Goal: Task Accomplishment & Management: Manage account settings

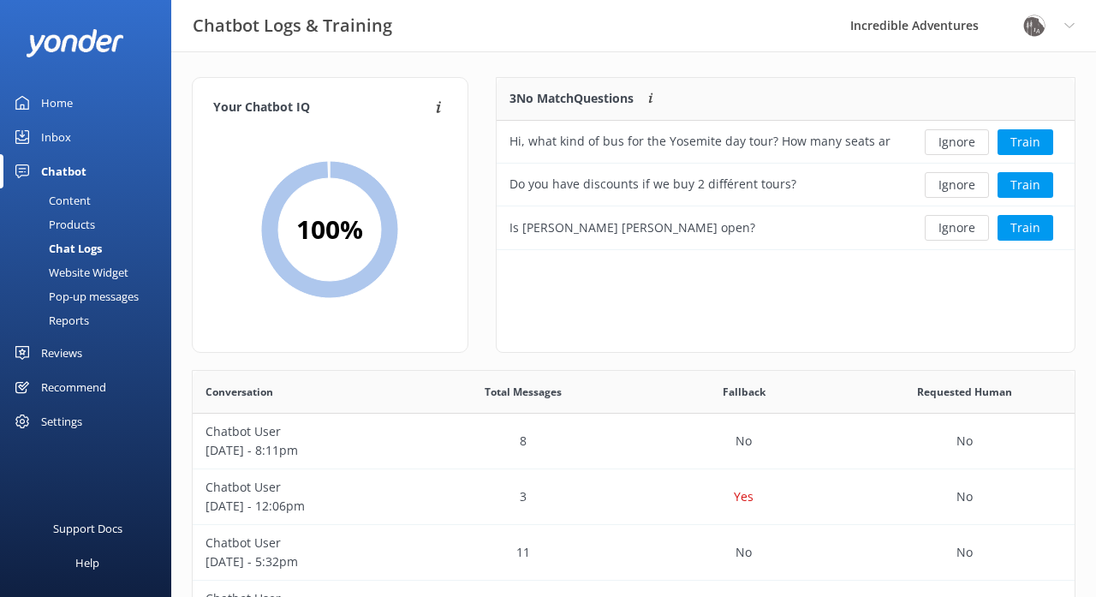
scroll to position [600, 882]
click at [63, 99] on div "Home" at bounding box center [57, 103] width 32 height 34
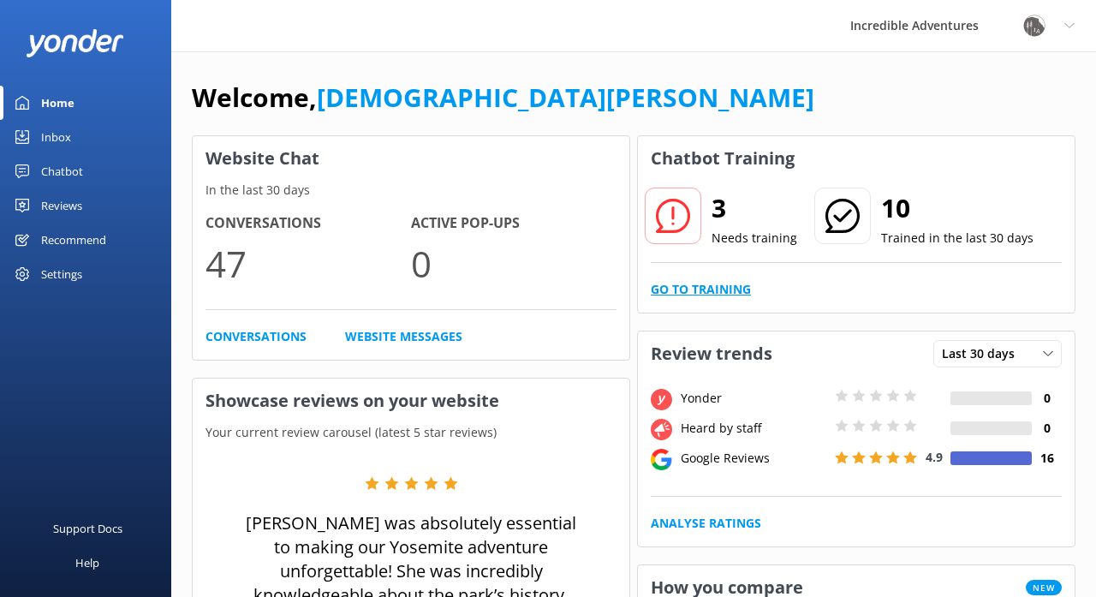
click at [732, 291] on link "Go to Training" at bounding box center [701, 289] width 100 height 19
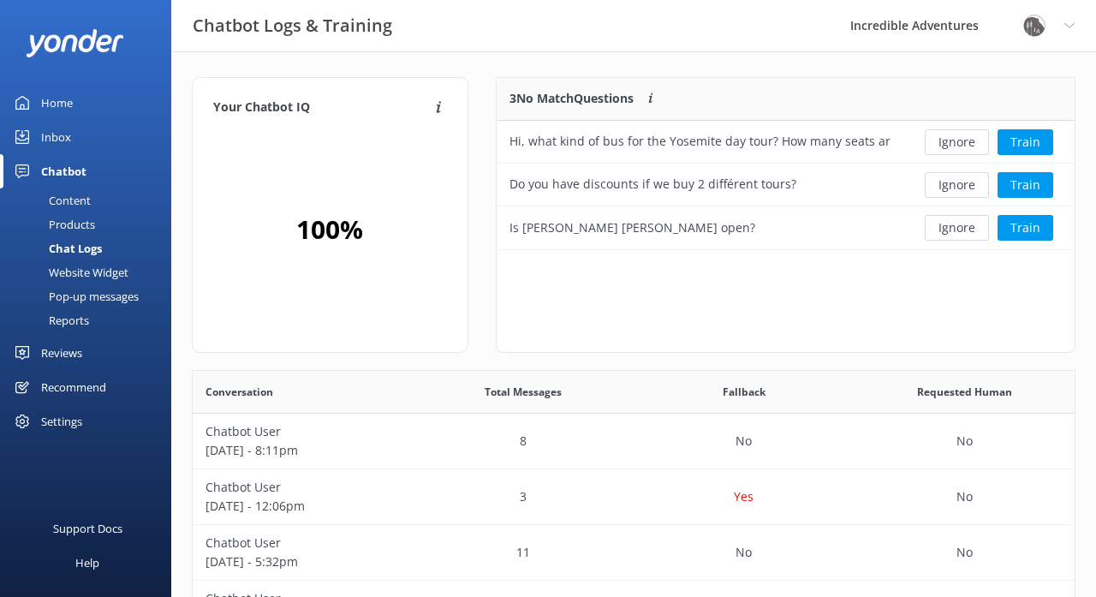
scroll to position [172, 579]
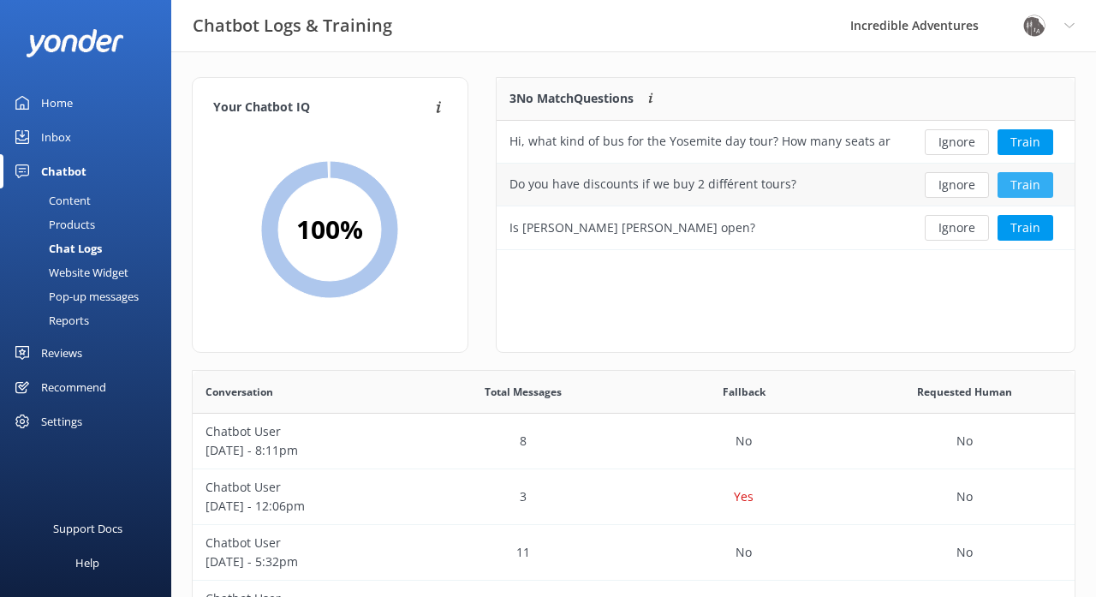
click at [1027, 185] on button "Train" at bounding box center [1025, 185] width 56 height 26
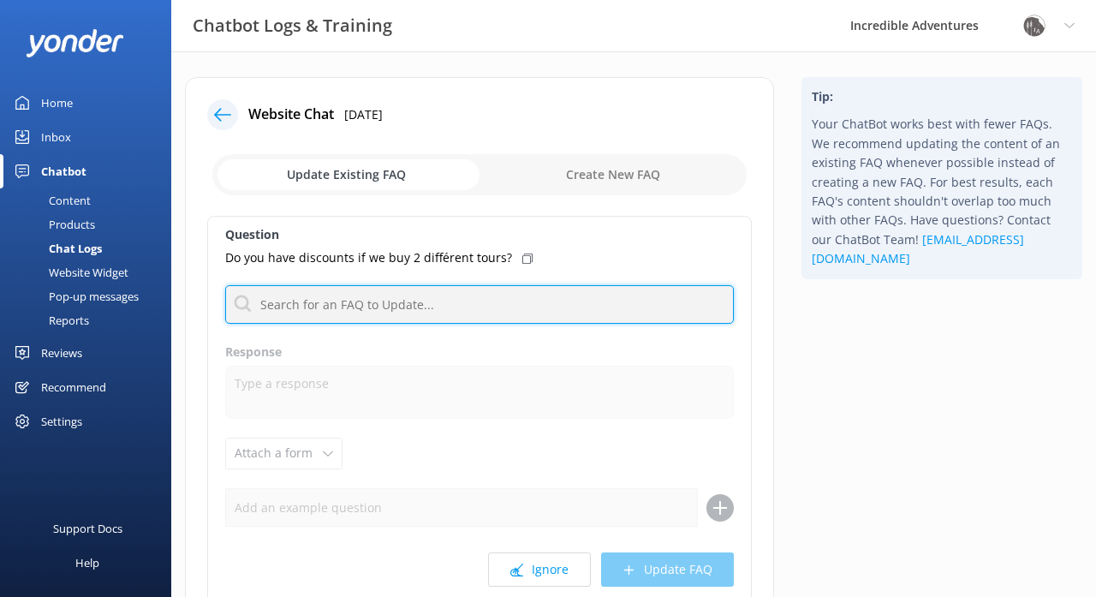
click at [363, 307] on input "text" at bounding box center [479, 304] width 509 height 39
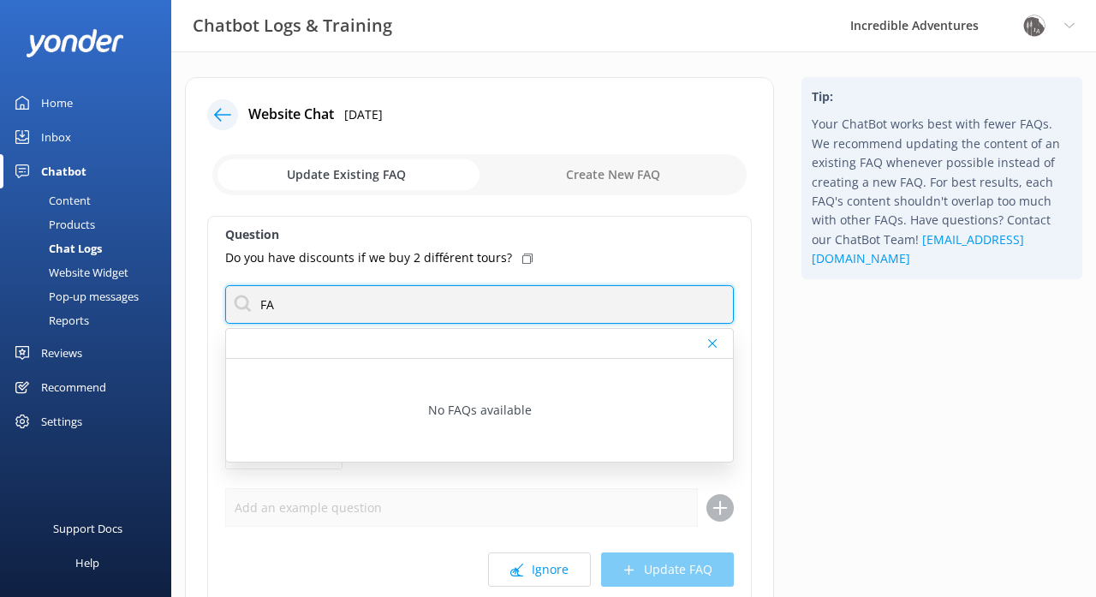
type input "F"
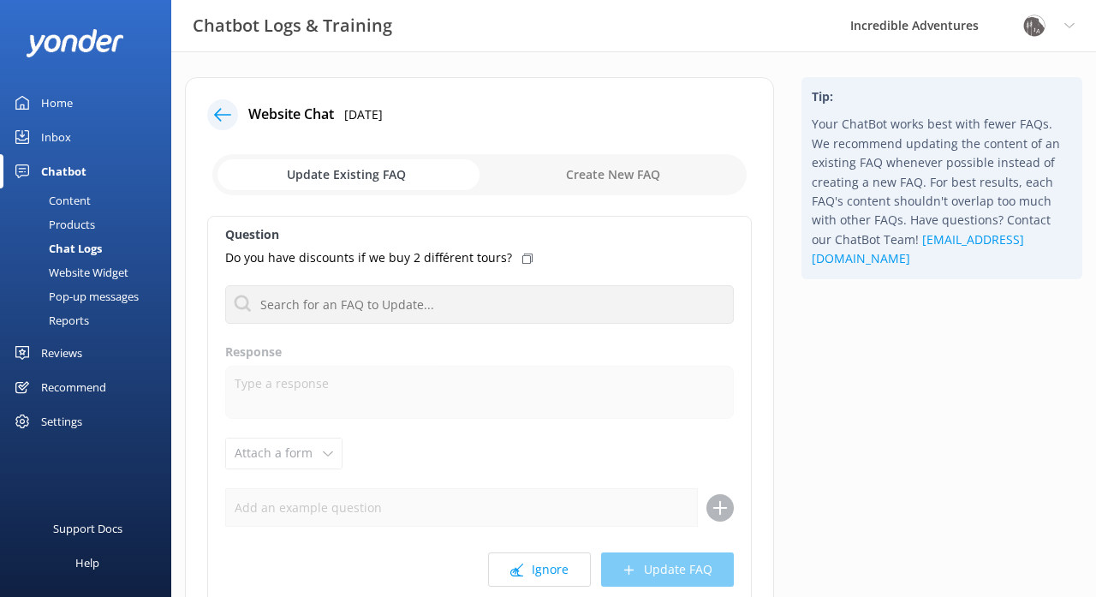
click at [230, 111] on icon at bounding box center [222, 114] width 17 height 17
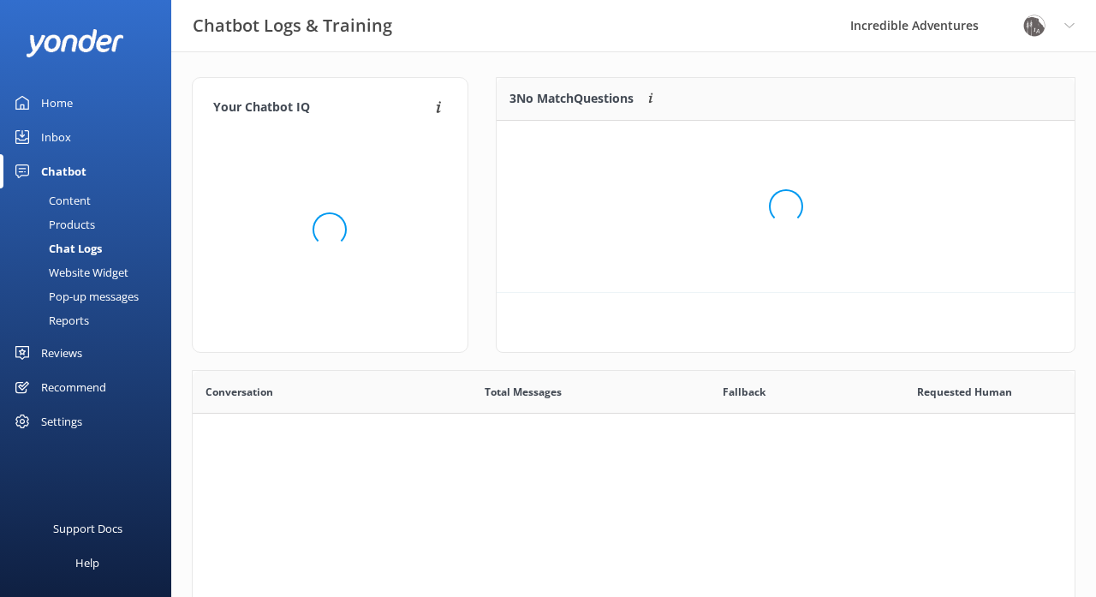
scroll to position [172, 579]
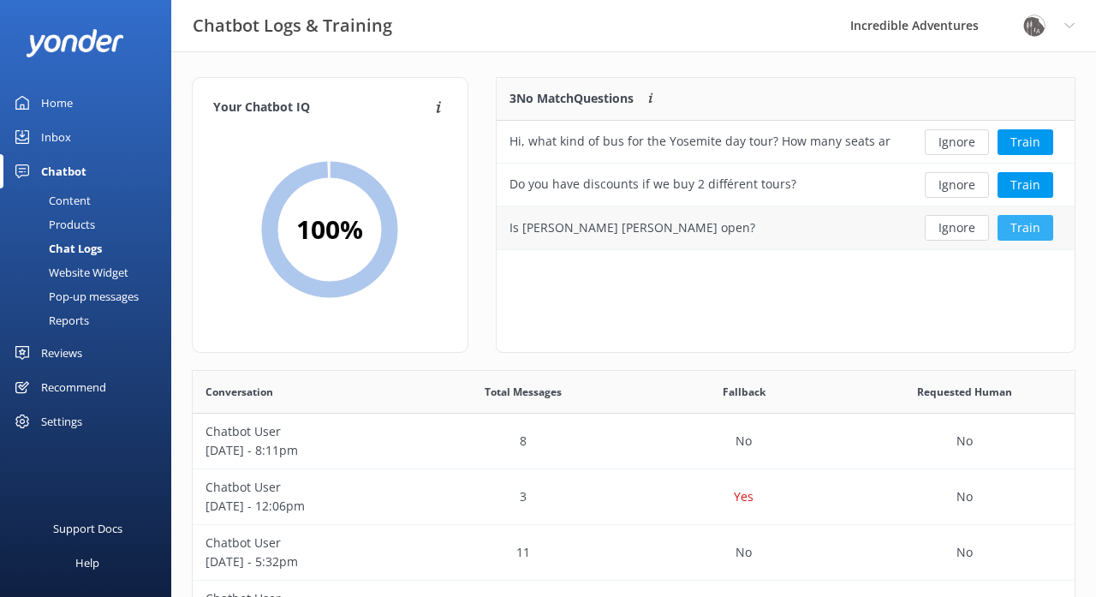
click at [1045, 228] on button "Train" at bounding box center [1025, 228] width 56 height 26
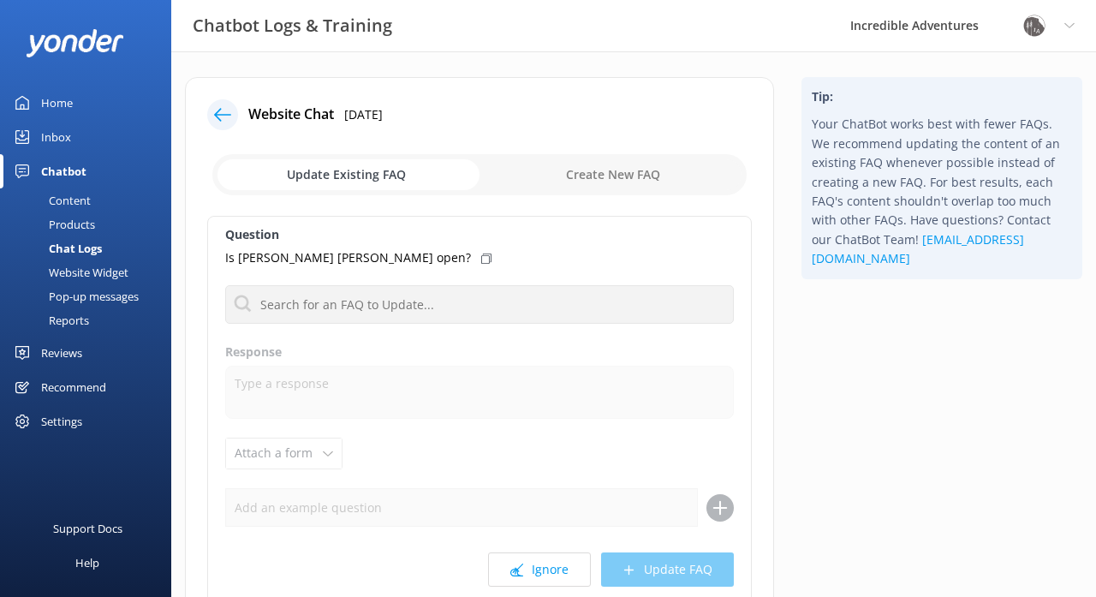
click at [223, 116] on icon at bounding box center [222, 114] width 17 height 17
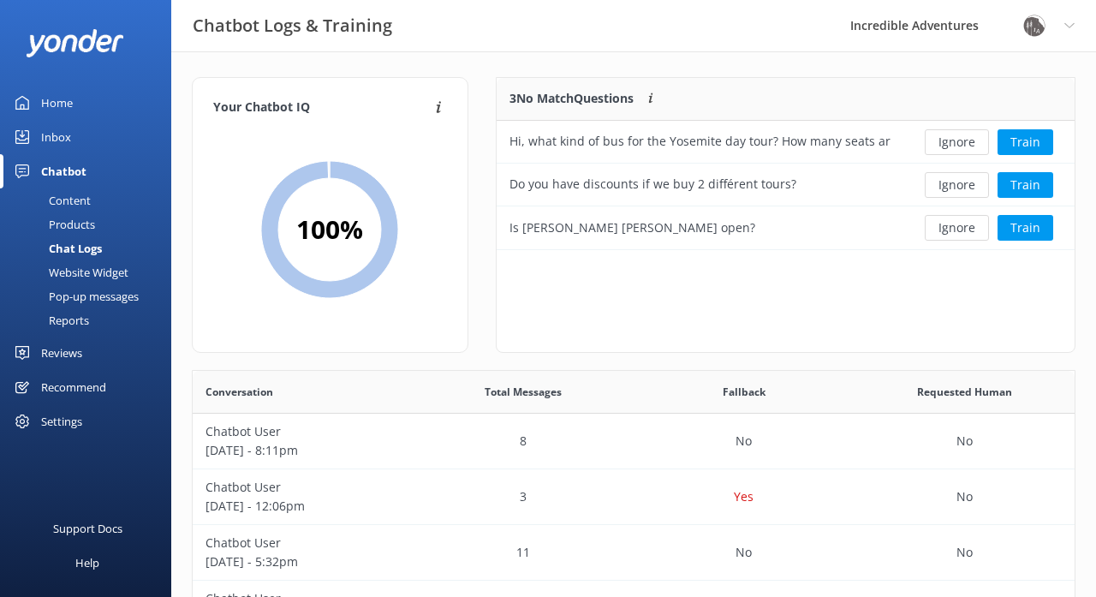
click at [57, 103] on div "Home" at bounding box center [57, 103] width 32 height 34
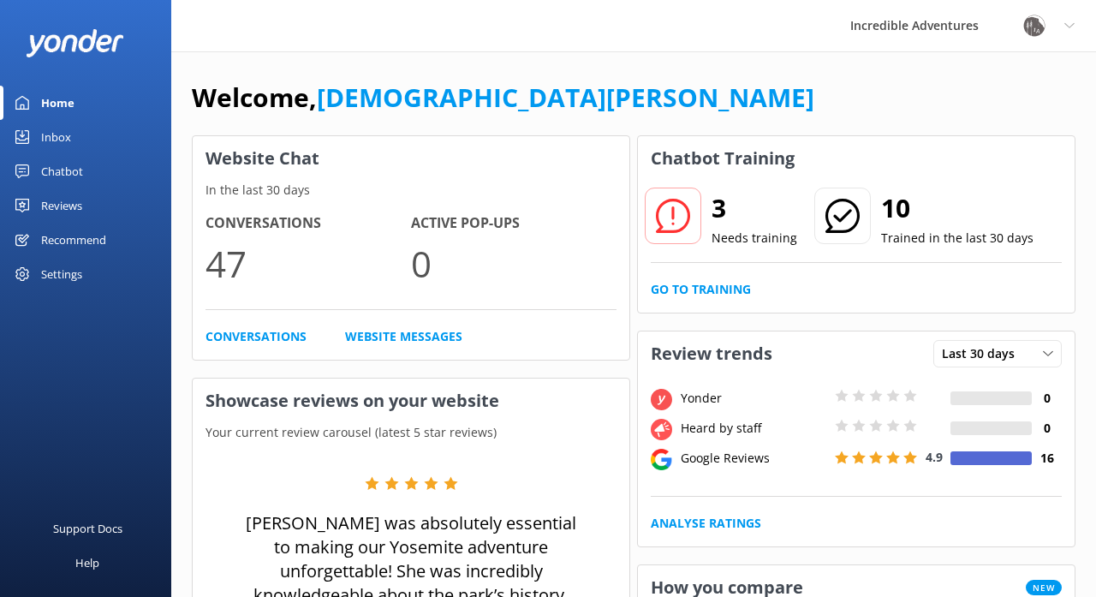
click at [50, 135] on div "Inbox" at bounding box center [56, 137] width 30 height 34
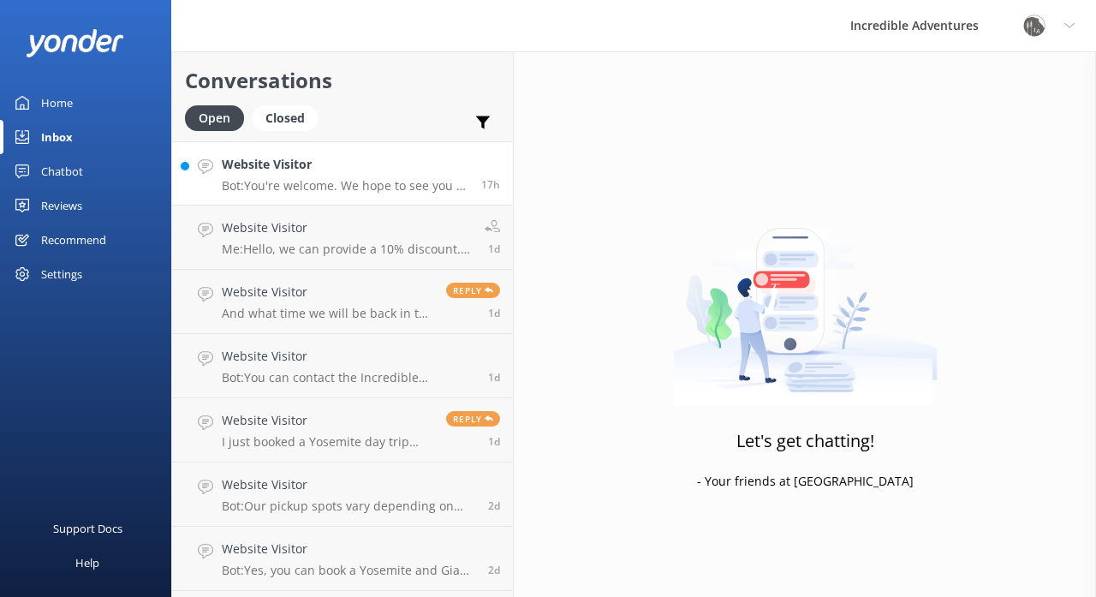
click at [372, 184] on p "Bot: You're welcome. We hope to see you at Incredible Adventures soon!" at bounding box center [345, 185] width 247 height 15
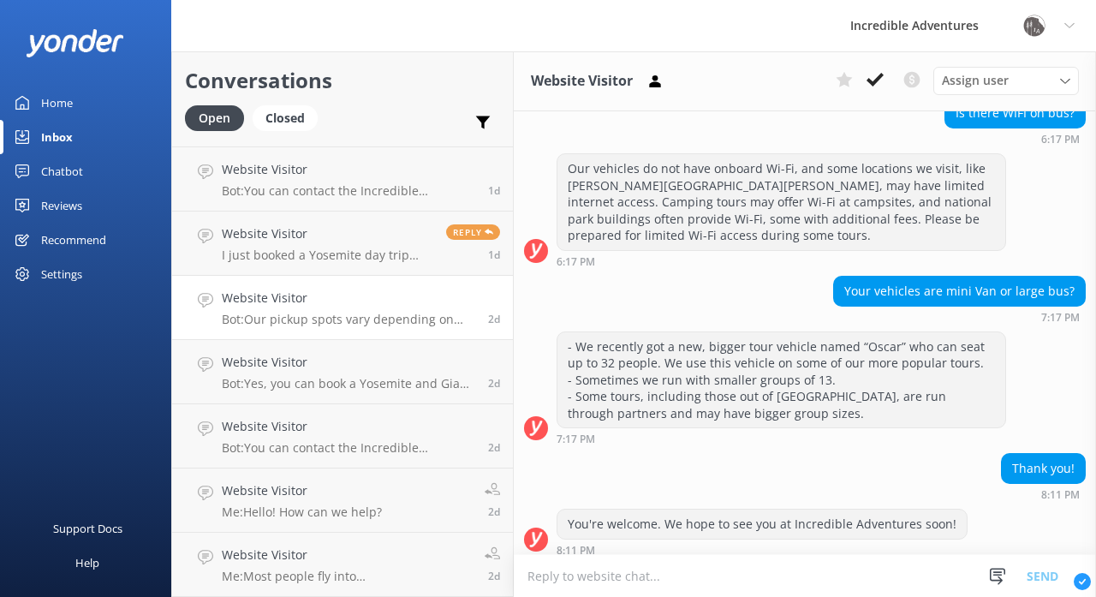
scroll to position [187, 0]
click at [325, 555] on h4 "Website Visitor" at bounding box center [347, 554] width 250 height 19
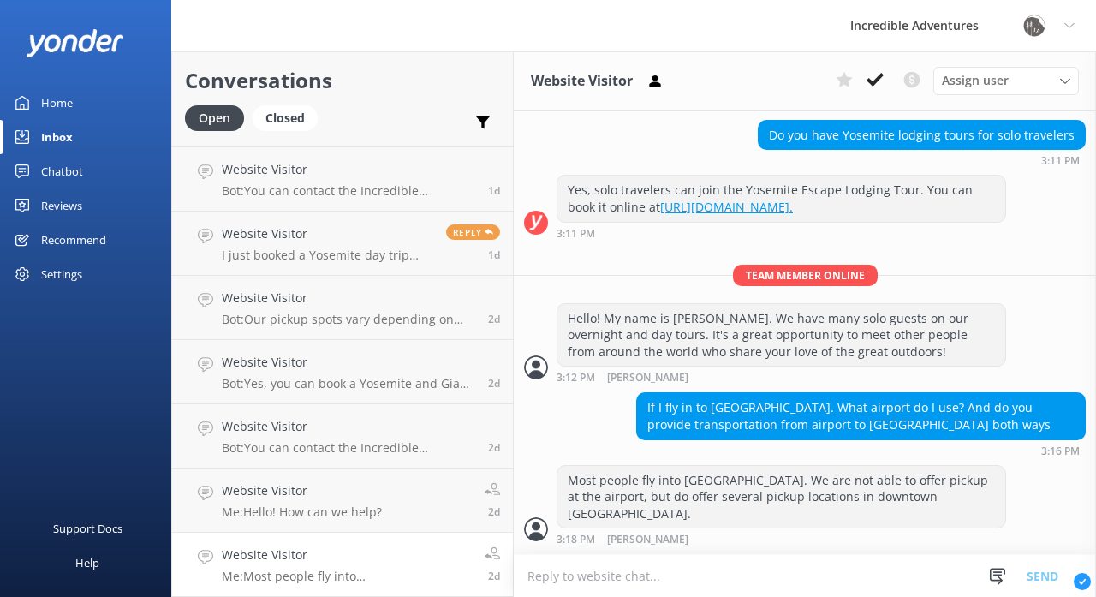
scroll to position [406, 0]
click at [366, 172] on h4 "Website Visitor" at bounding box center [348, 169] width 253 height 19
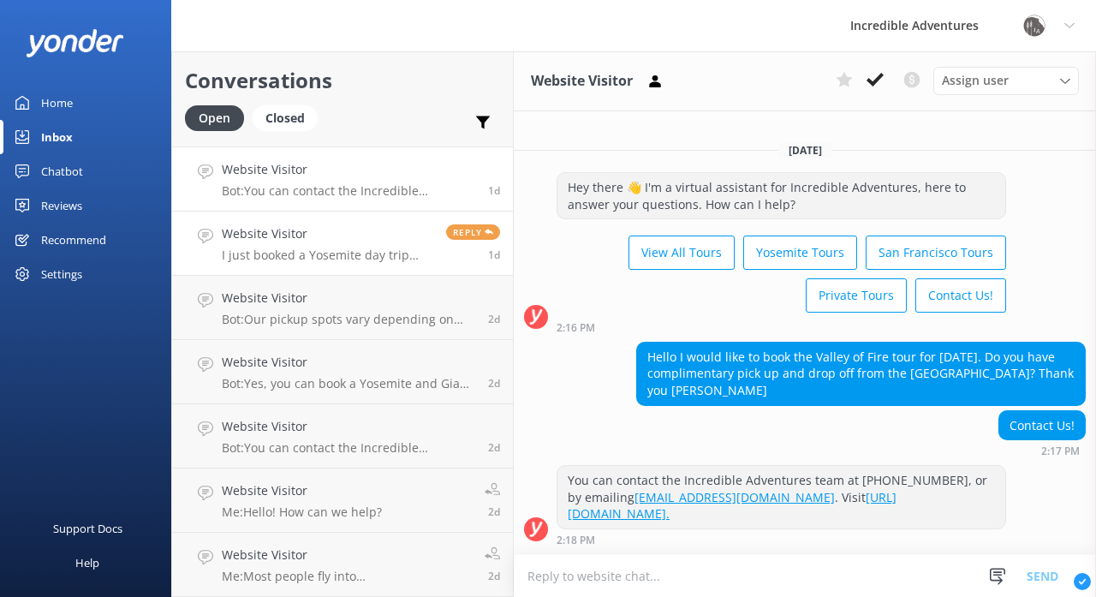
click at [332, 246] on div "Website Visitor I just booked a Yosemite day trip tour, and I'm wondering if th…" at bounding box center [327, 243] width 211 height 38
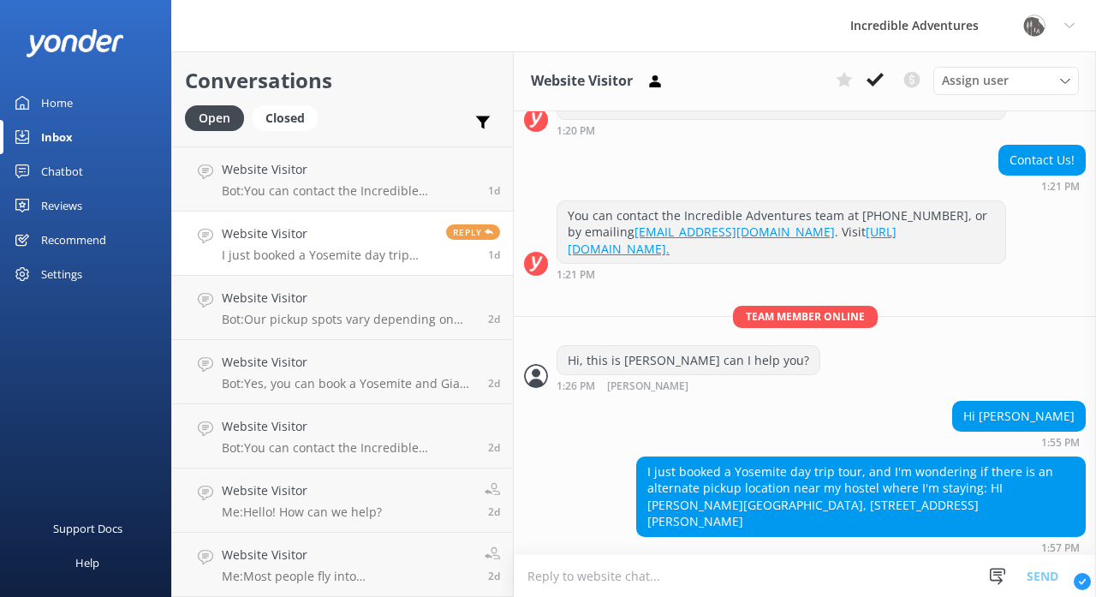
scroll to position [307, 0]
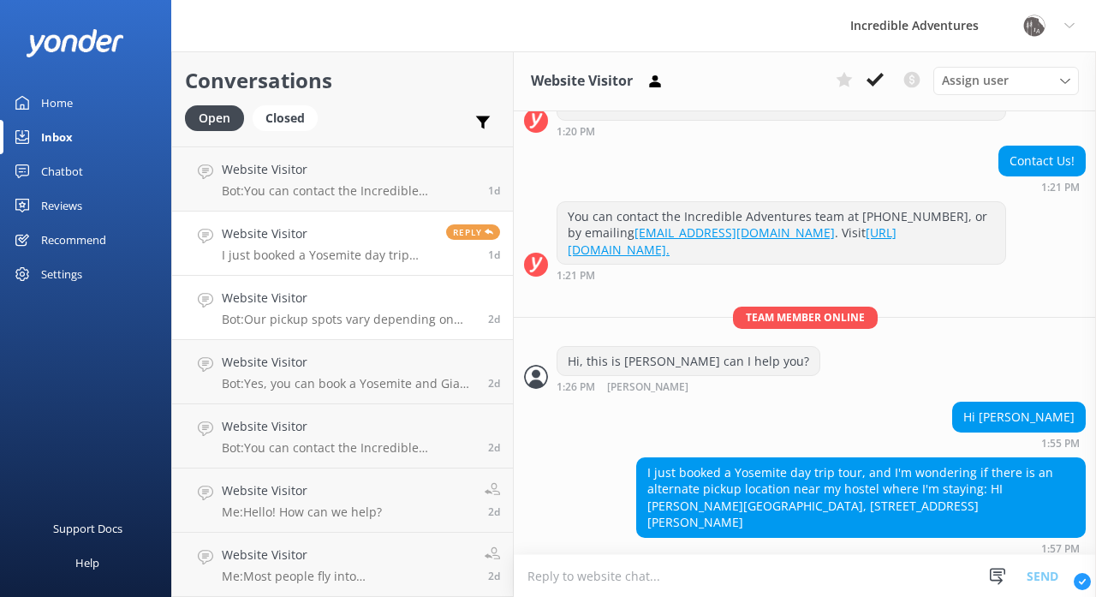
click at [273, 300] on h4 "Website Visitor" at bounding box center [348, 298] width 253 height 19
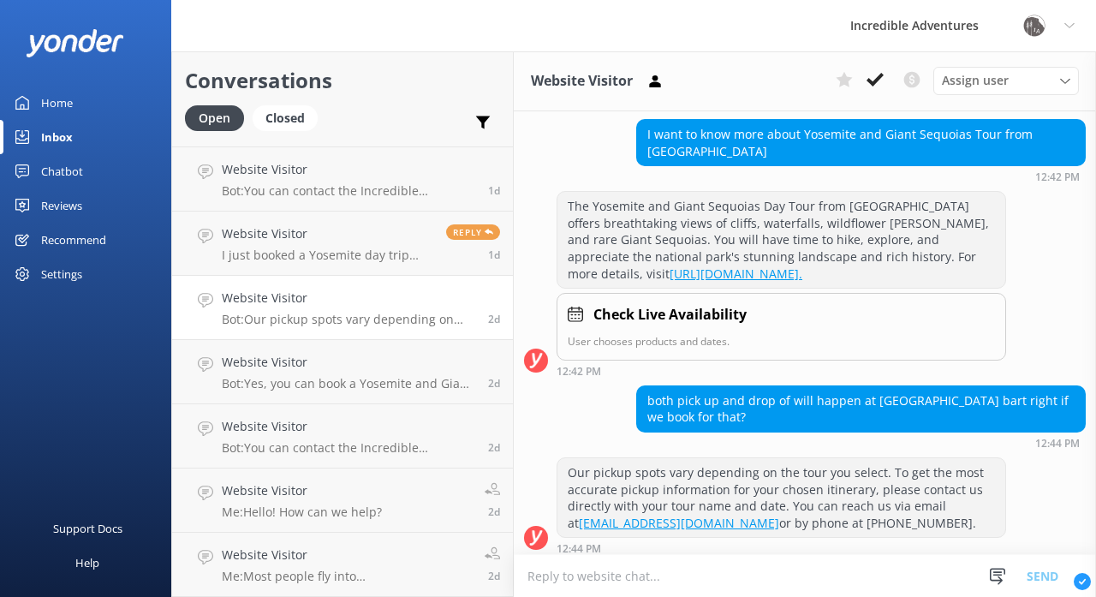
scroll to position [332, 0]
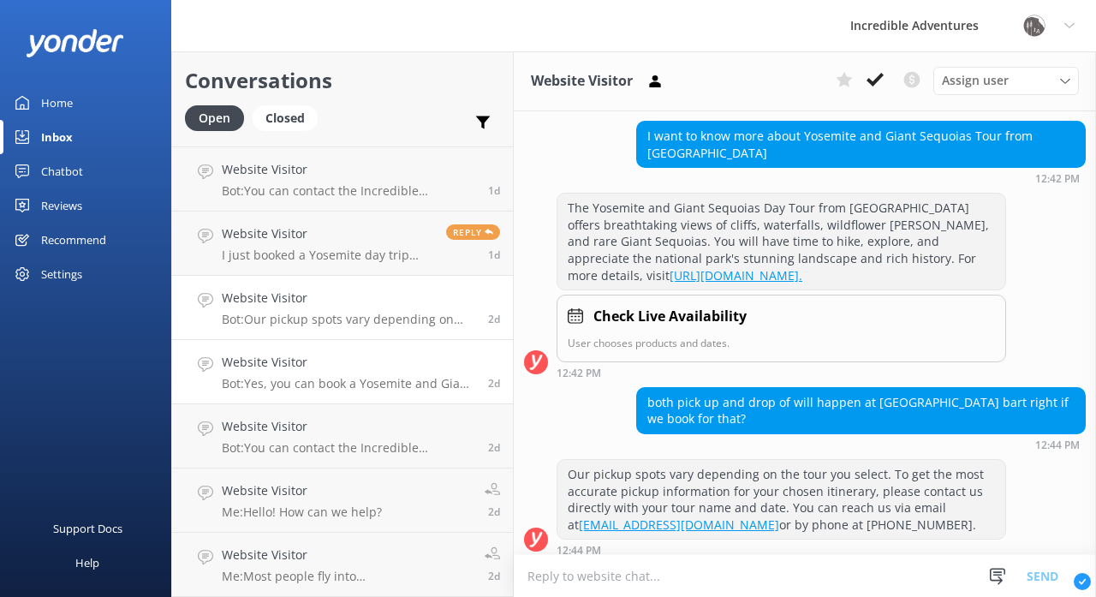
click at [398, 354] on h4 "Website Visitor" at bounding box center [348, 362] width 253 height 19
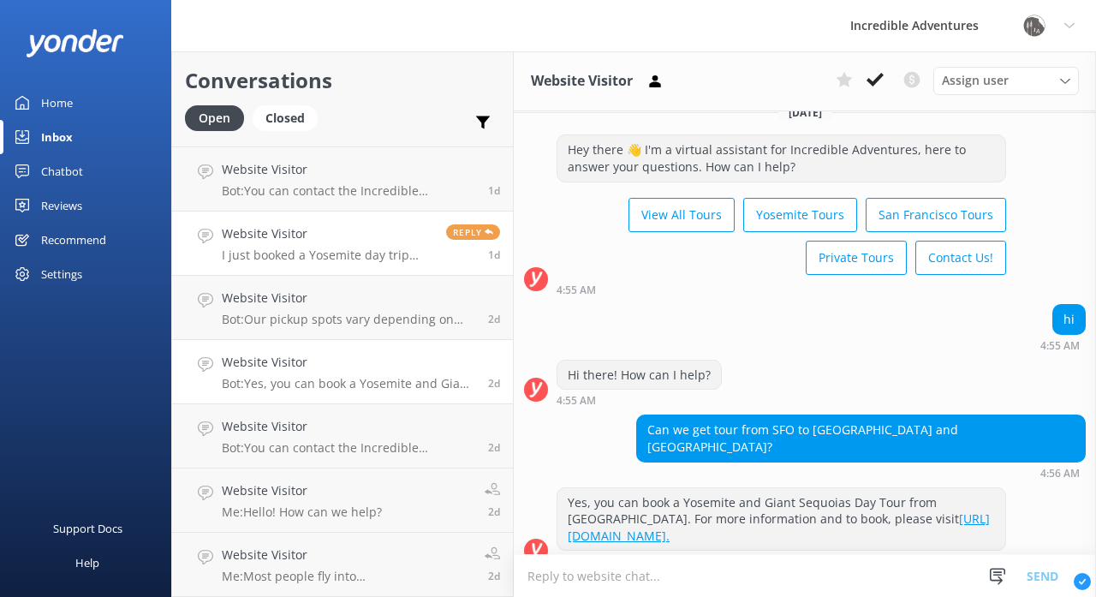
click at [380, 242] on h4 "Website Visitor" at bounding box center [327, 233] width 211 height 19
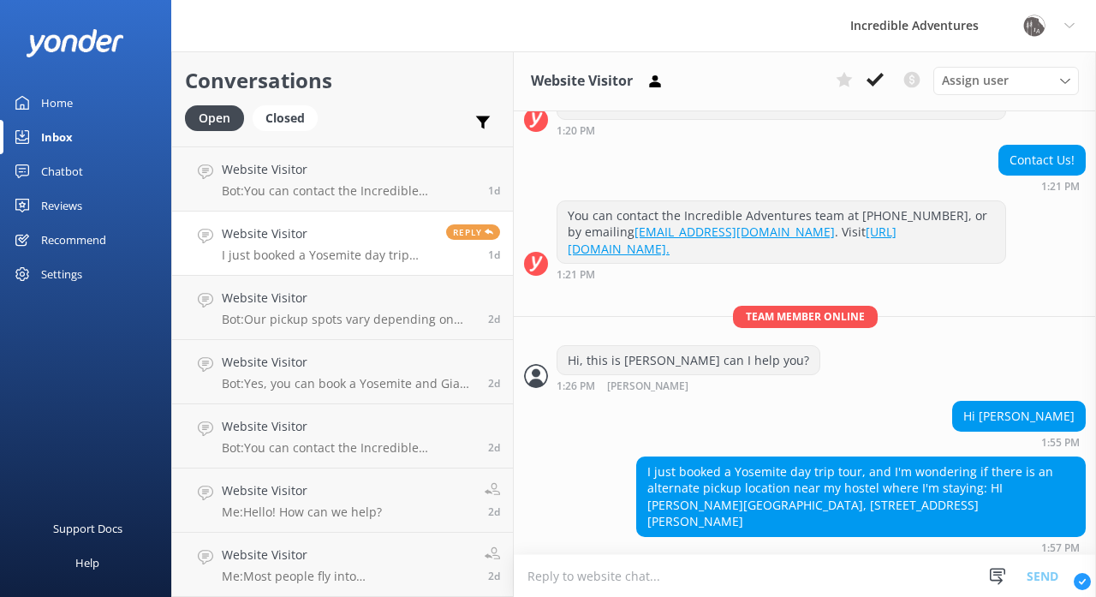
scroll to position [307, 0]
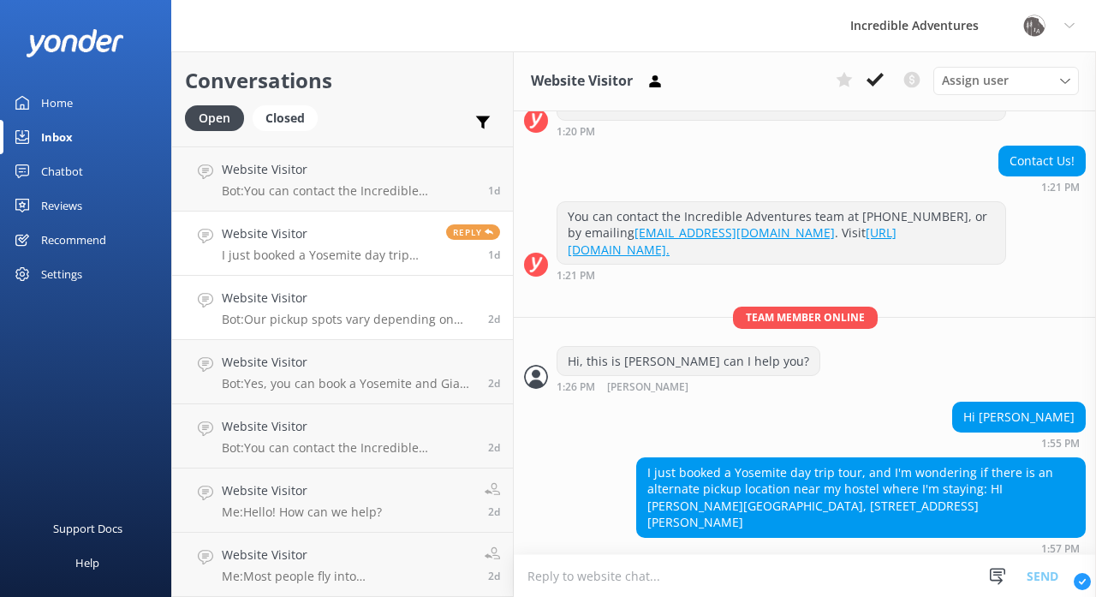
click at [382, 310] on div "Website Visitor Bot: Our pickup spots vary depending on the tour you select. To…" at bounding box center [348, 308] width 253 height 38
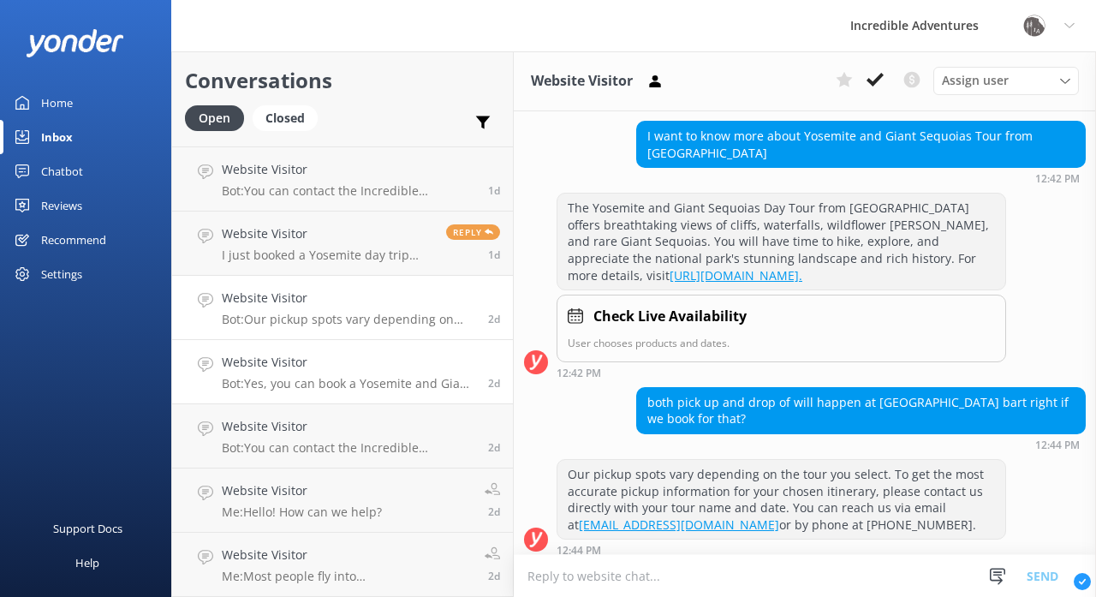
click at [418, 364] on h4 "Website Visitor" at bounding box center [348, 362] width 253 height 19
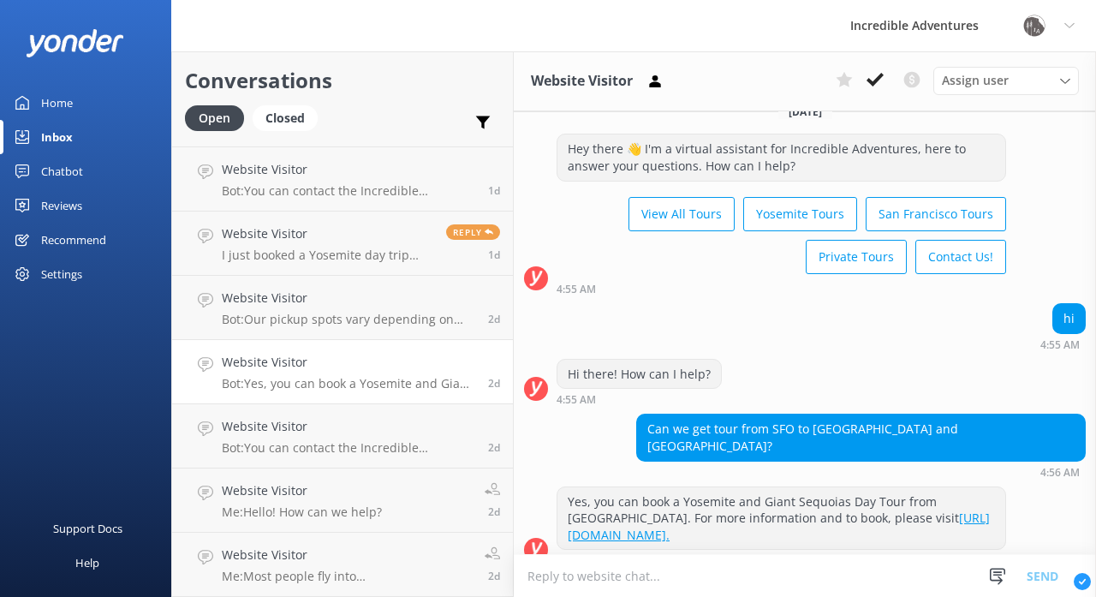
scroll to position [21, 0]
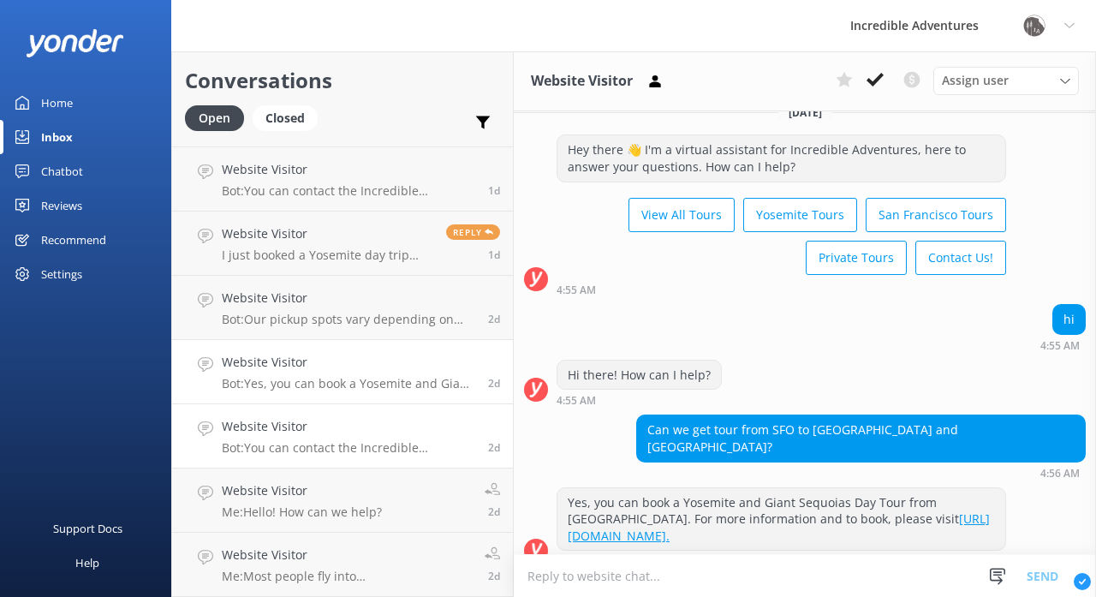
click at [366, 422] on h4 "Website Visitor" at bounding box center [348, 426] width 253 height 19
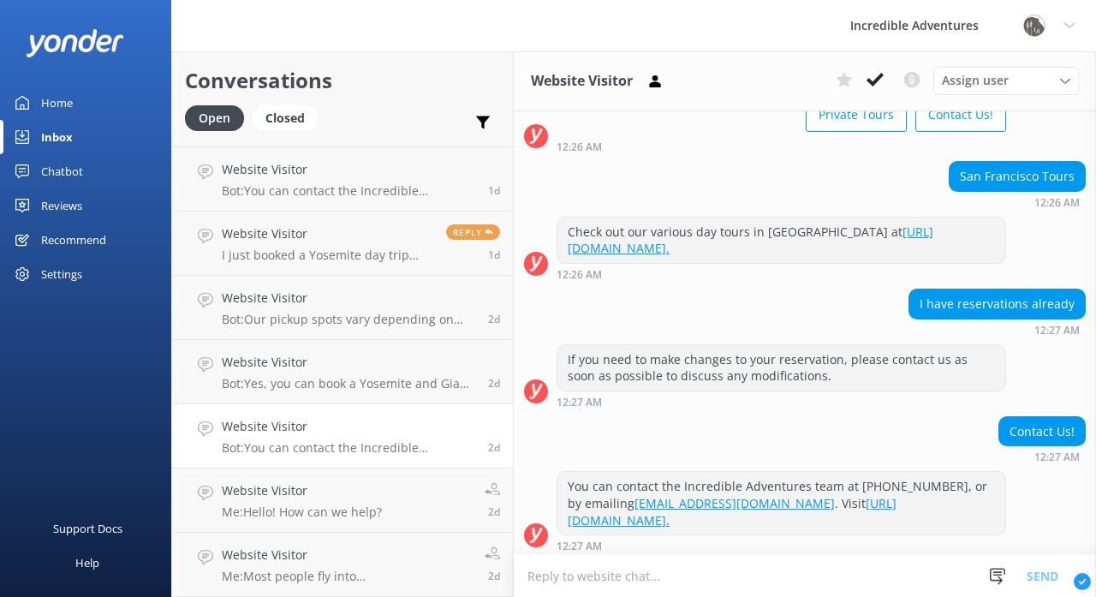
scroll to position [164, 0]
click at [392, 491] on link "Website Visitor Me: Hello! How can we help? 2d" at bounding box center [342, 500] width 341 height 64
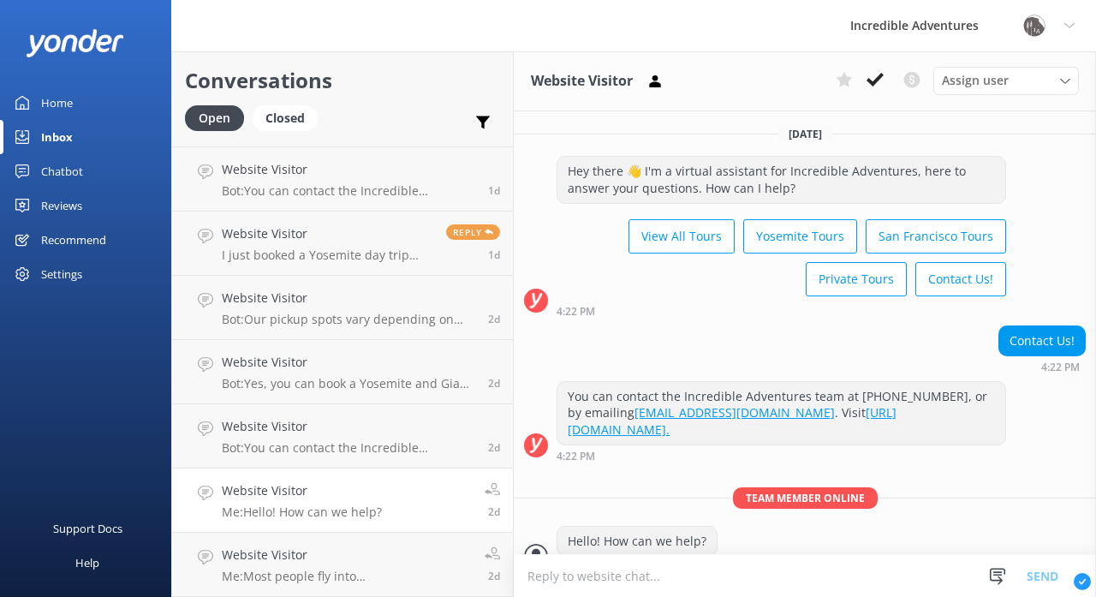
scroll to position [22, 0]
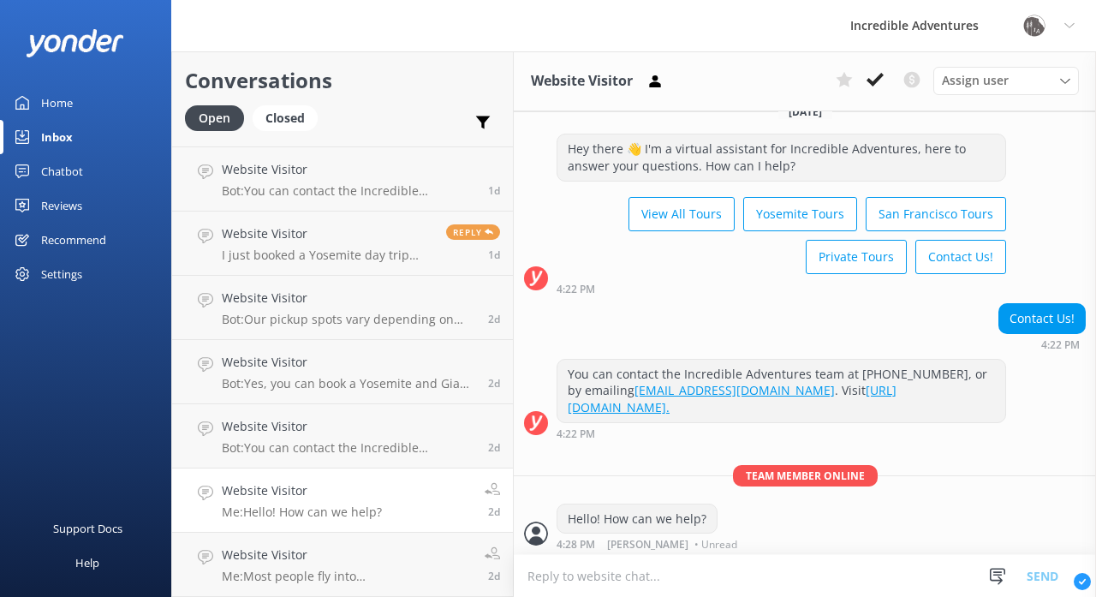
click at [63, 96] on div "Home" at bounding box center [57, 103] width 32 height 34
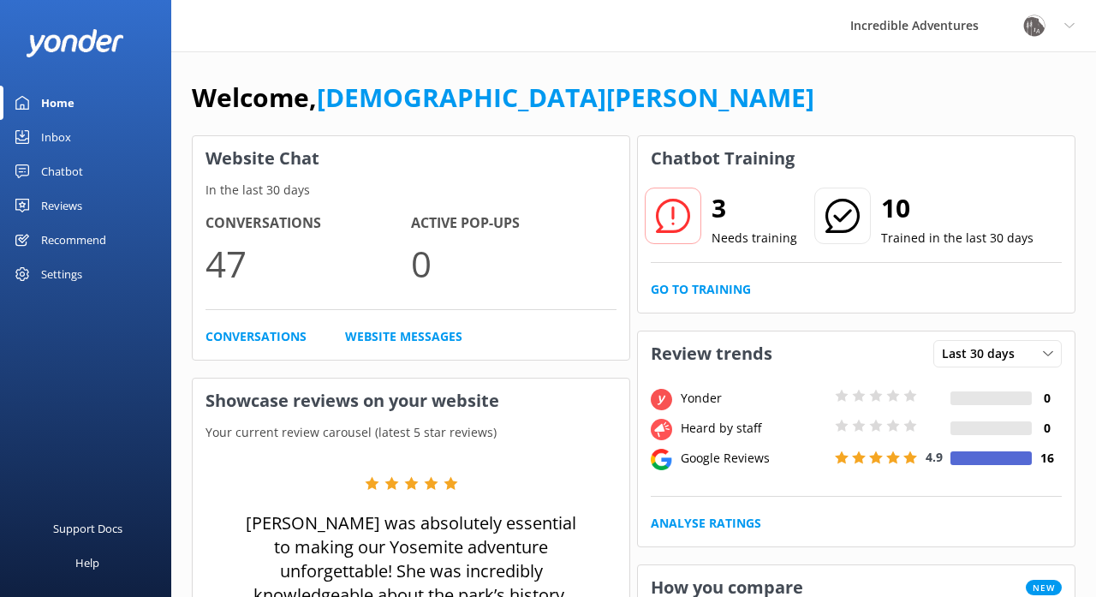
click at [65, 171] on div "Chatbot" at bounding box center [62, 171] width 42 height 34
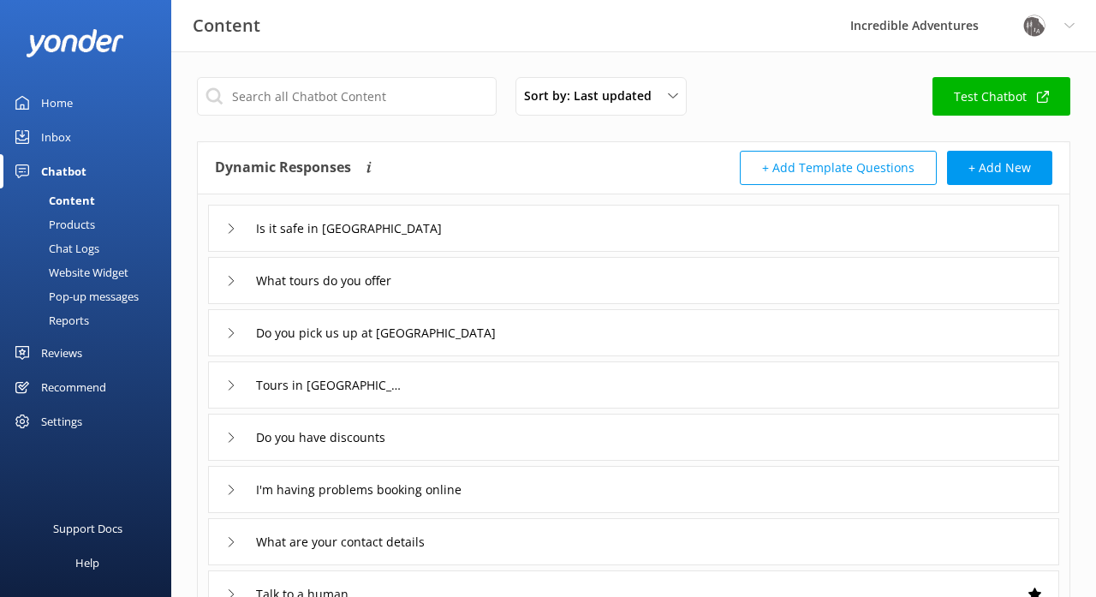
click at [73, 200] on div "Content" at bounding box center [52, 200] width 85 height 24
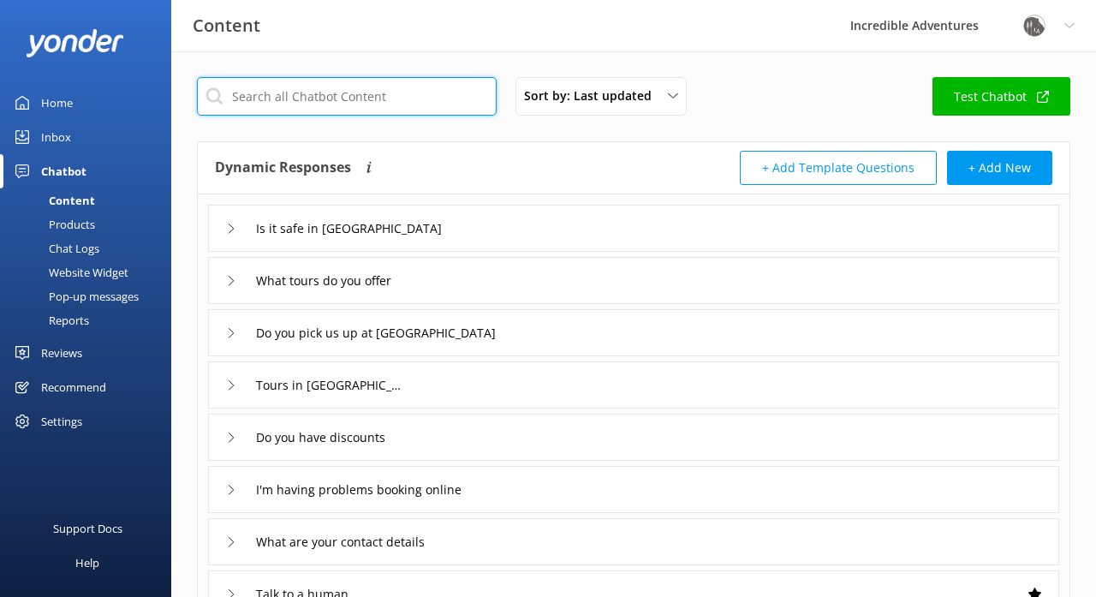
click at [318, 105] on input "text" at bounding box center [347, 96] width 300 height 39
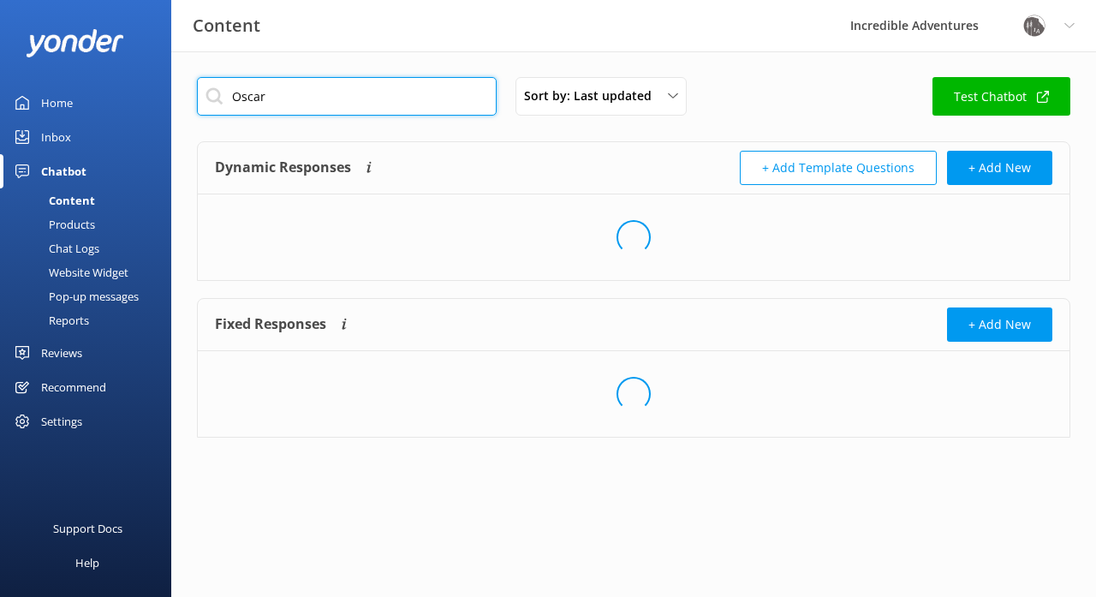
type input "Oscar"
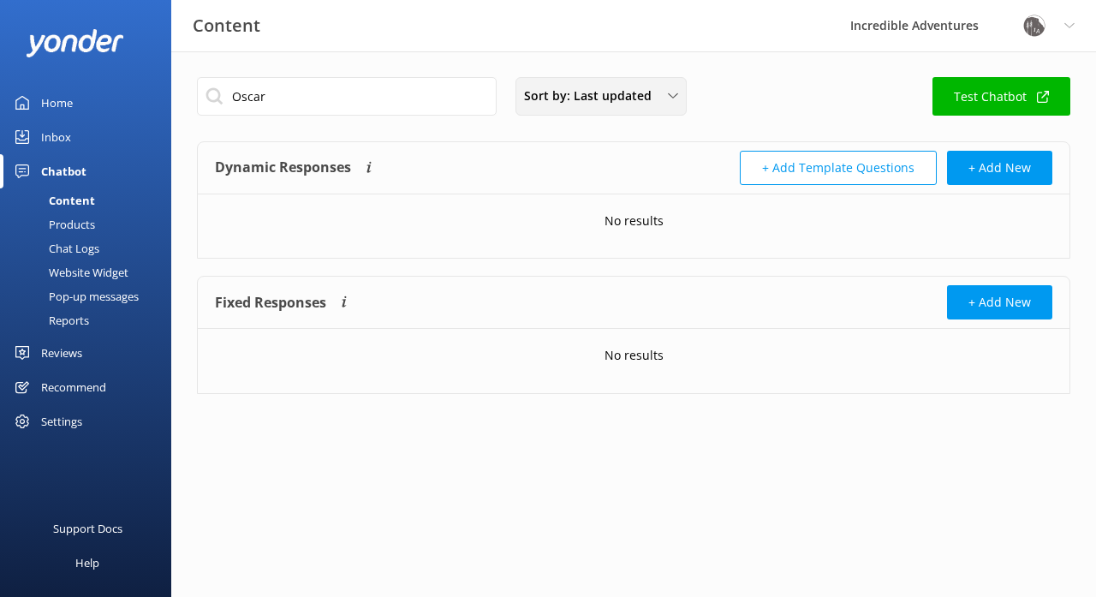
click at [569, 92] on span "Sort by: Last updated" at bounding box center [593, 95] width 138 height 19
click at [560, 130] on div "Title (A-Z)" at bounding box center [548, 136] width 47 height 17
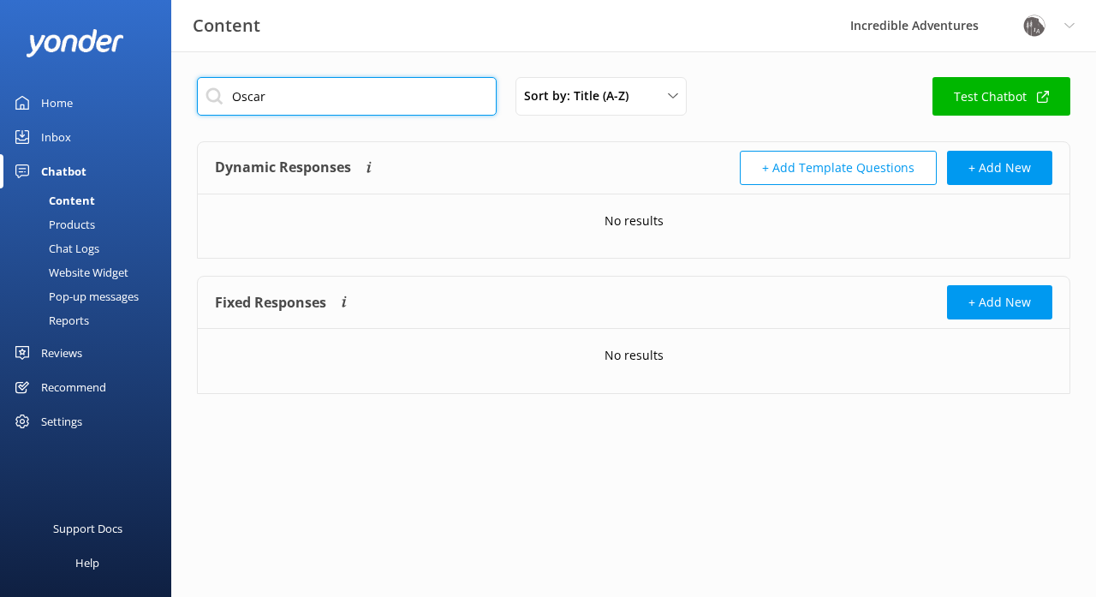
click at [442, 104] on input "Oscar" at bounding box center [347, 96] width 300 height 39
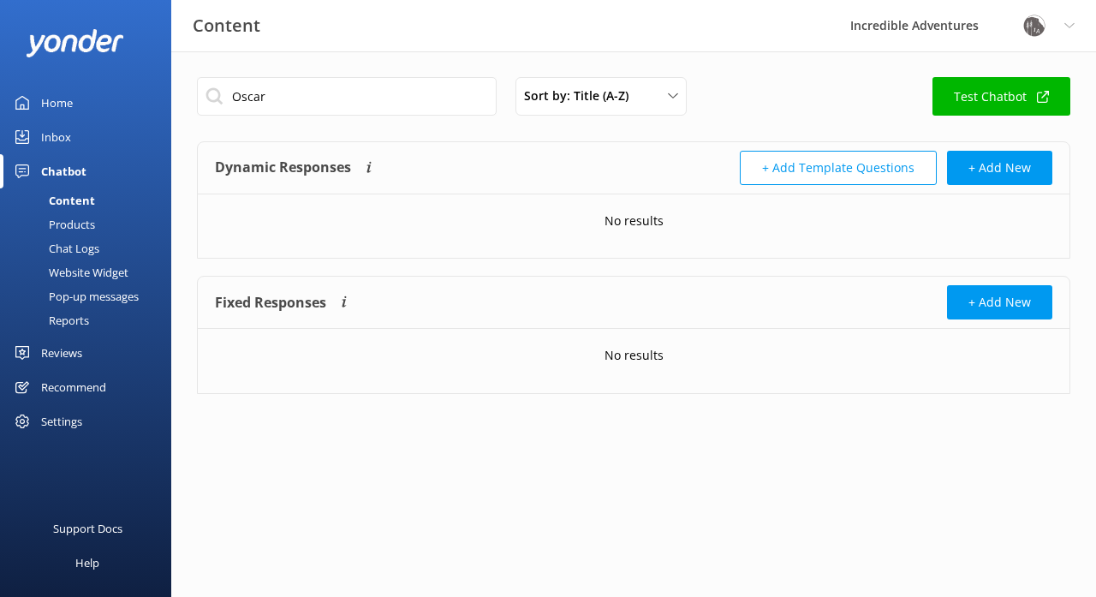
click at [63, 137] on div "Inbox" at bounding box center [56, 137] width 30 height 34
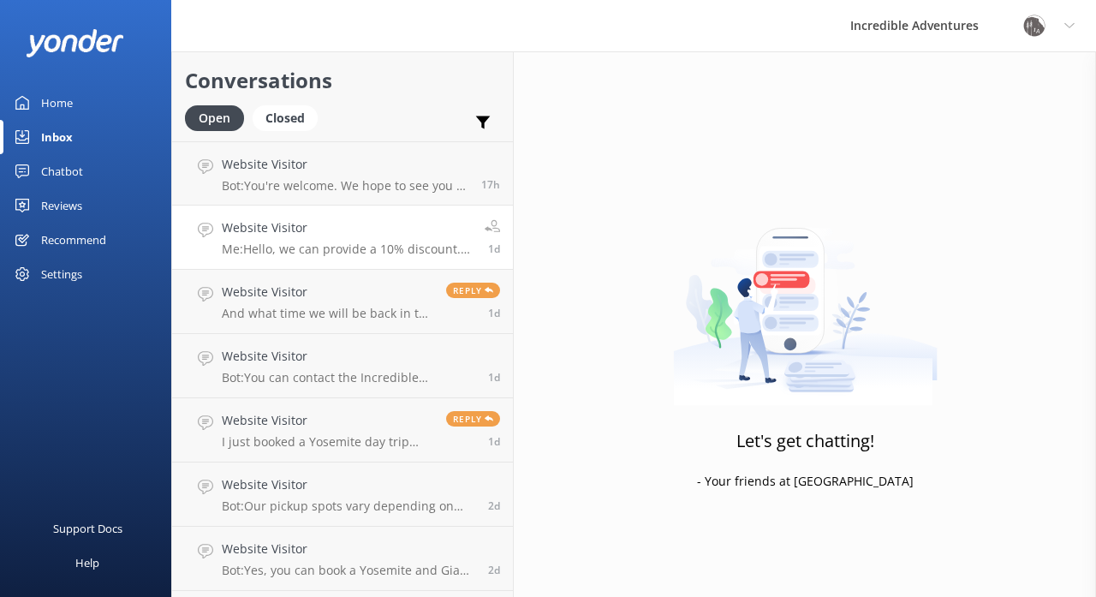
click at [344, 252] on p "Me: Hello, we can provide a 10% discount. Please email us at [EMAIL_ADDRESS][DO…" at bounding box center [347, 248] width 250 height 15
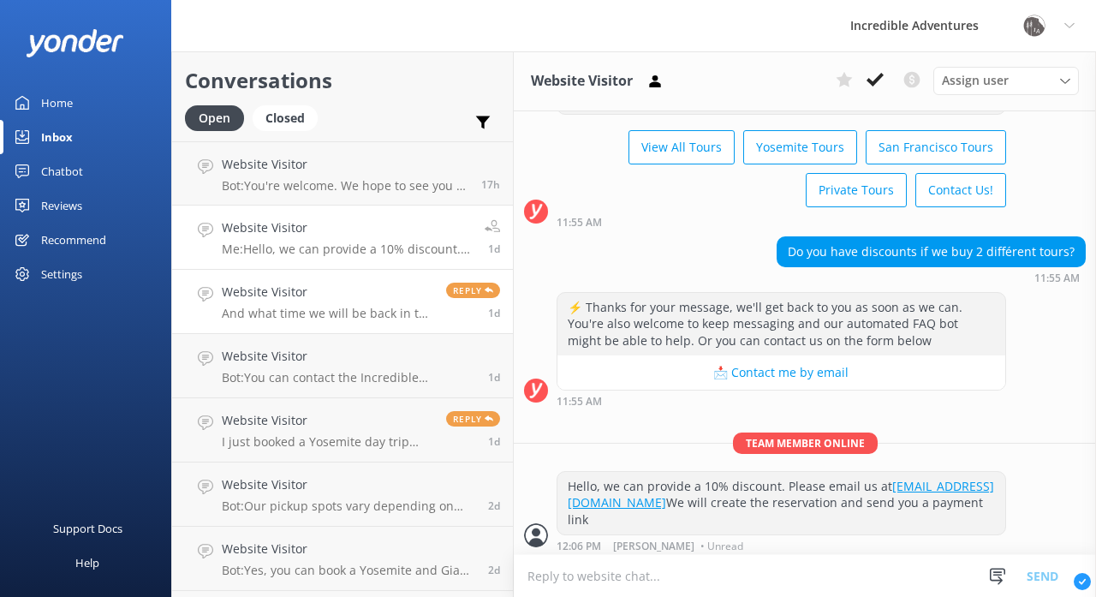
click at [334, 312] on p "And what time we will be back in the evening?" at bounding box center [327, 313] width 211 height 15
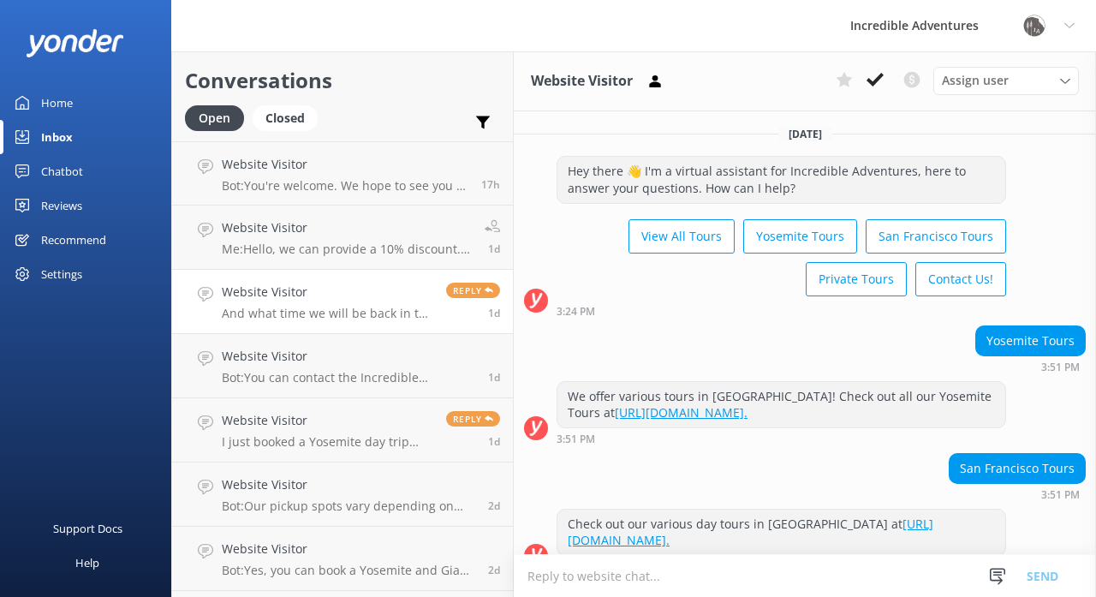
scroll to position [622, 0]
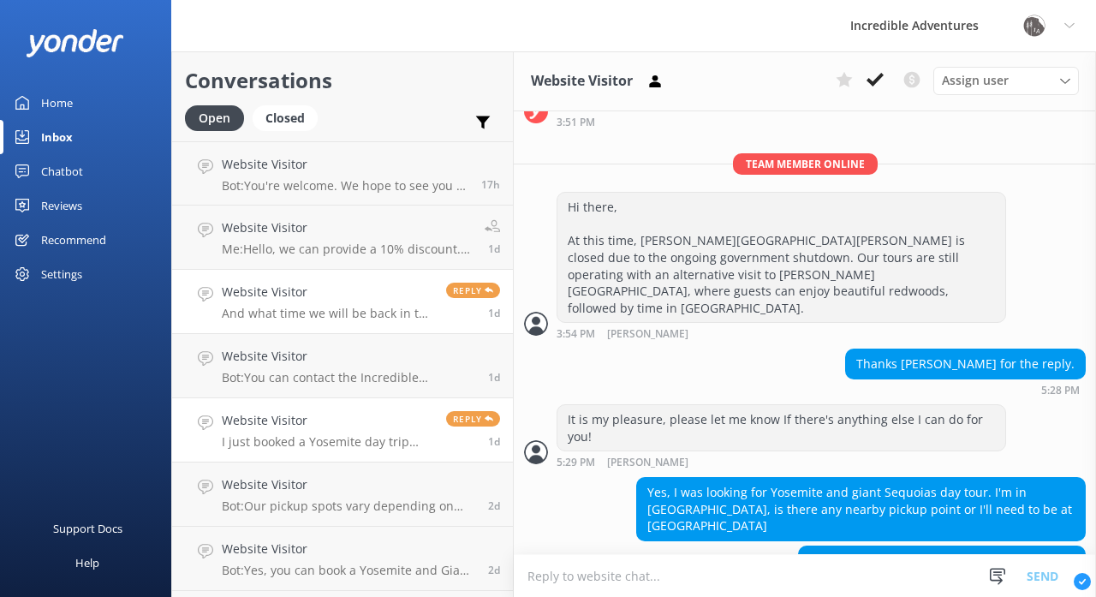
click at [336, 432] on div "Website Visitor I just booked a Yosemite day trip tour, and I'm wondering if th…" at bounding box center [327, 430] width 211 height 38
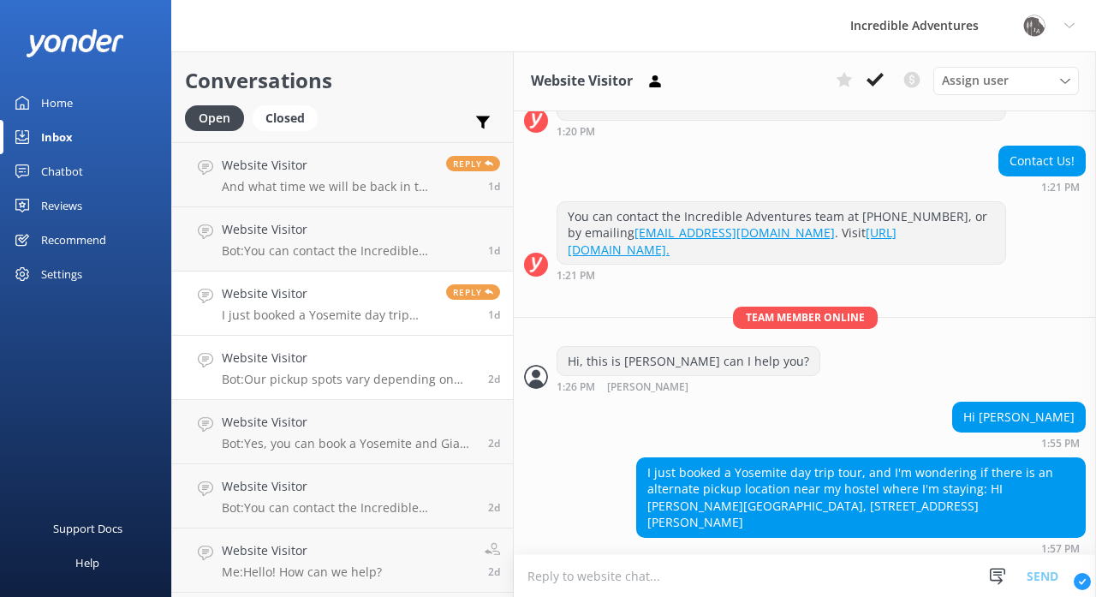
click at [375, 372] on p "Bot: Our pickup spots vary depending on the tour you select. To get the most ac…" at bounding box center [348, 379] width 253 height 15
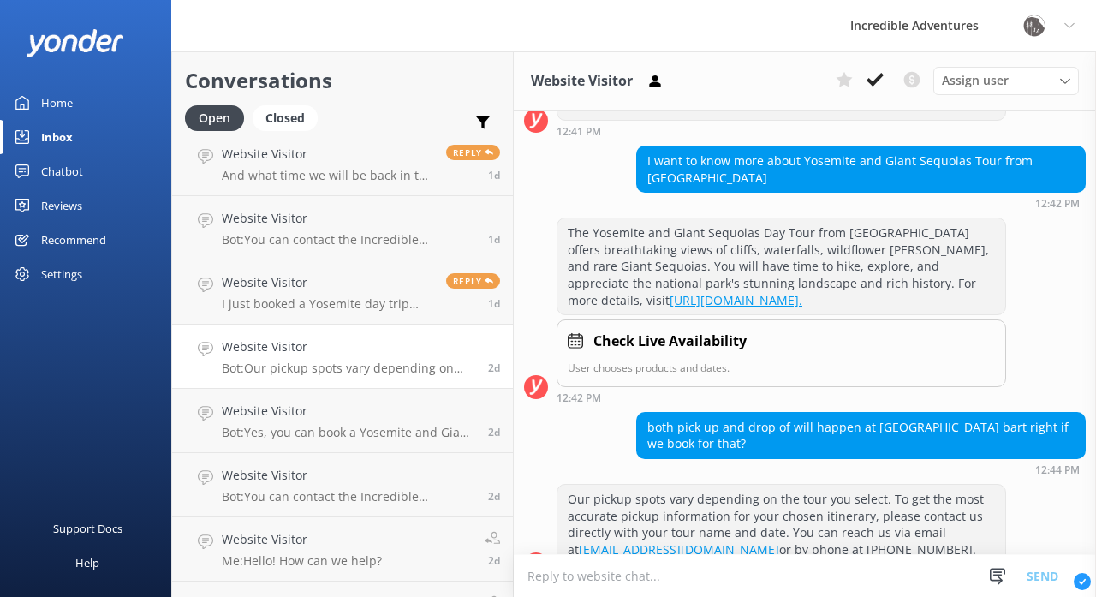
scroll to position [140, 0]
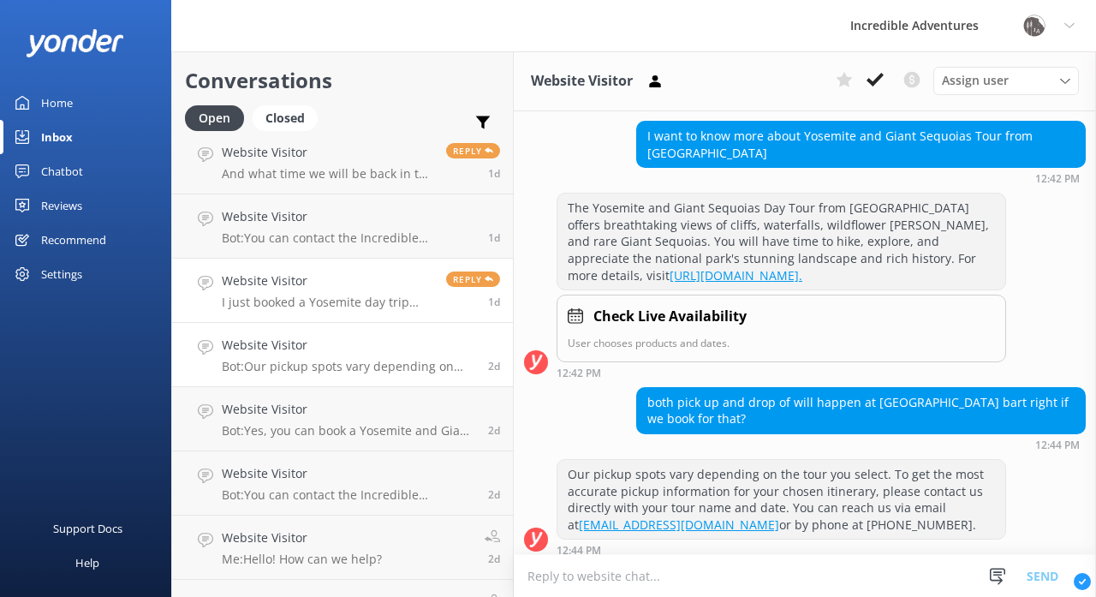
click at [366, 283] on h4 "Website Visitor" at bounding box center [327, 280] width 211 height 19
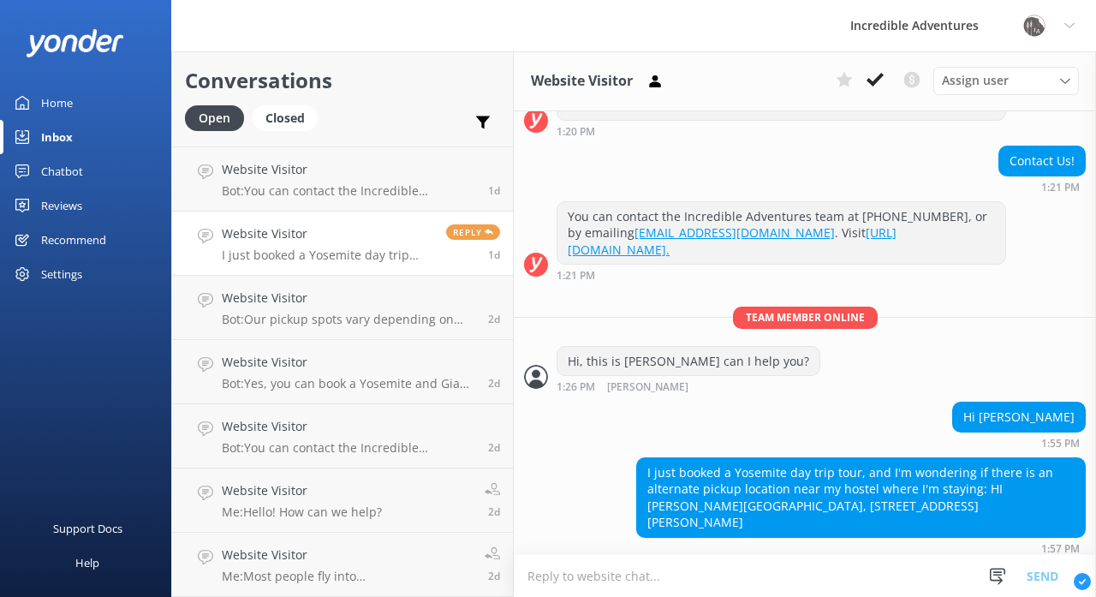
scroll to position [187, 0]
click at [336, 445] on p "Bot: You can contact the Incredible Adventures team at [PHONE_NUMBER], or by em…" at bounding box center [348, 447] width 253 height 15
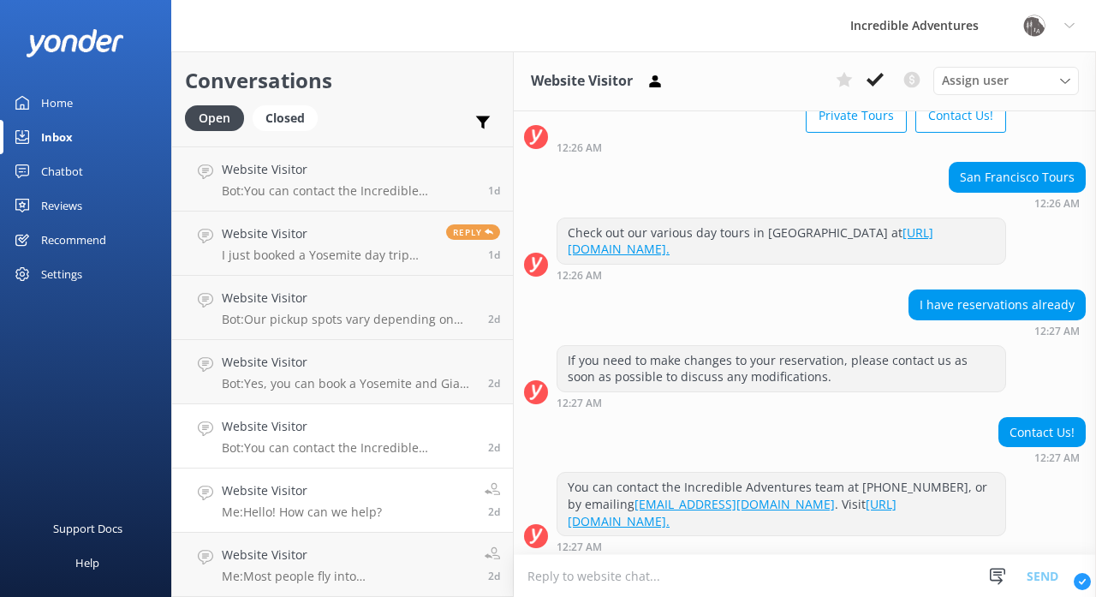
click at [340, 482] on h4 "Website Visitor" at bounding box center [302, 490] width 160 height 19
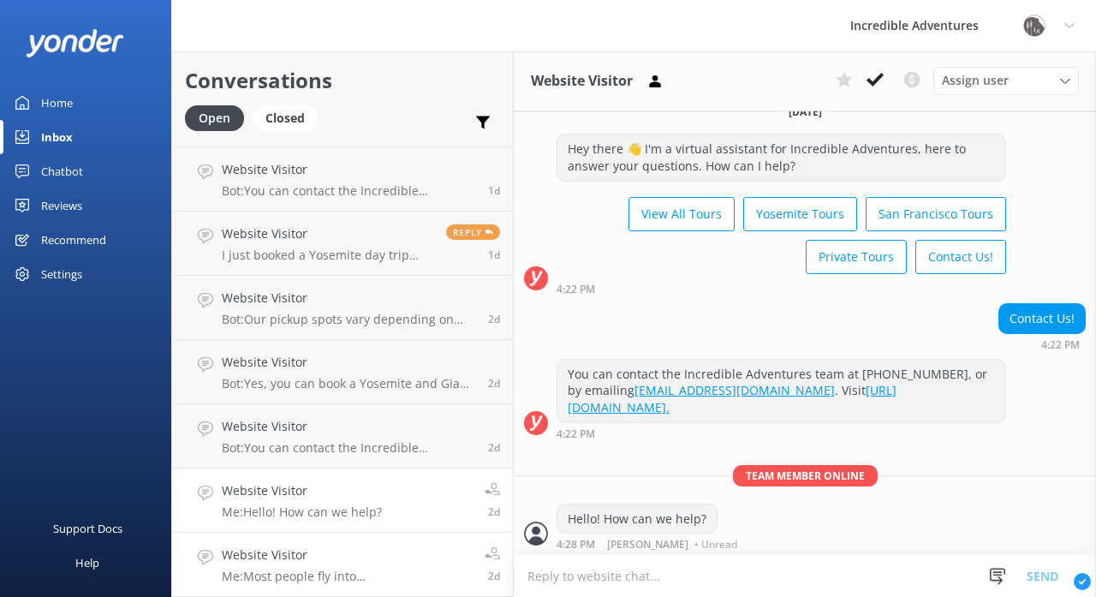
click at [348, 566] on div "Website Visitor Me: Most people fly into [GEOGRAPHIC_DATA]. We are not able to …" at bounding box center [347, 564] width 250 height 38
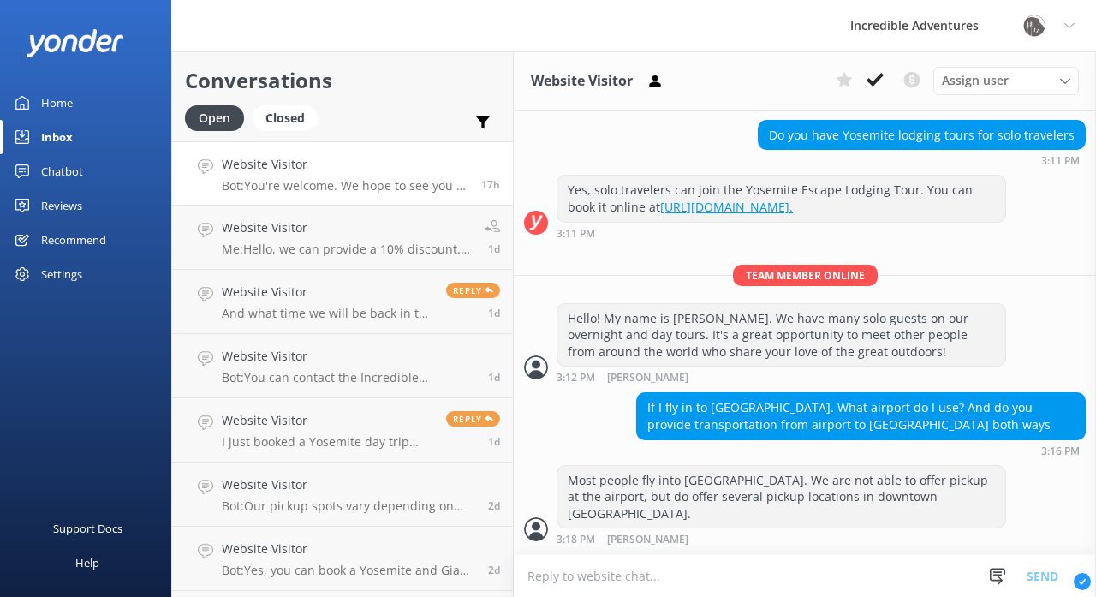
click at [308, 177] on div "Website Visitor Bot: You're welcome. We hope to see you at Incredible Adventure…" at bounding box center [345, 173] width 247 height 37
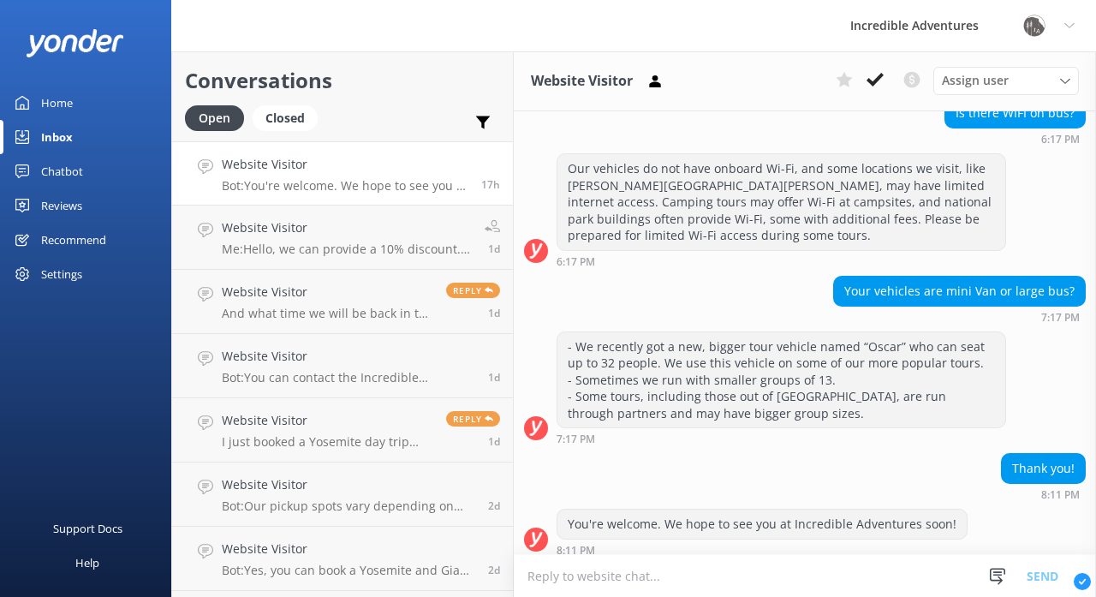
click at [391, 174] on div "Website Visitor Bot: You're welcome. We hope to see you at Incredible Adventure…" at bounding box center [345, 173] width 247 height 37
drag, startPoint x: 854, startPoint y: 284, endPoint x: 1075, endPoint y: 286, distance: 221.8
click at [1075, 286] on div "Your vehicles are mini Van or large bus?" at bounding box center [959, 291] width 251 height 29
copy div "Your vehicles are mini Van or large bus?"
click at [70, 173] on div "Chatbot" at bounding box center [62, 171] width 42 height 34
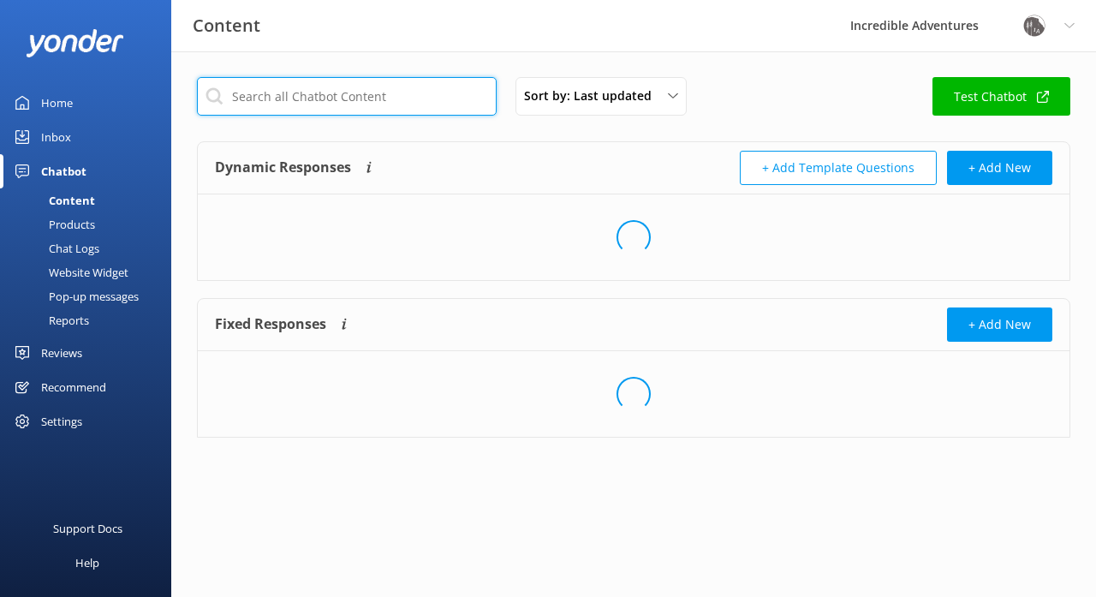
click at [344, 94] on input "text" at bounding box center [347, 96] width 300 height 39
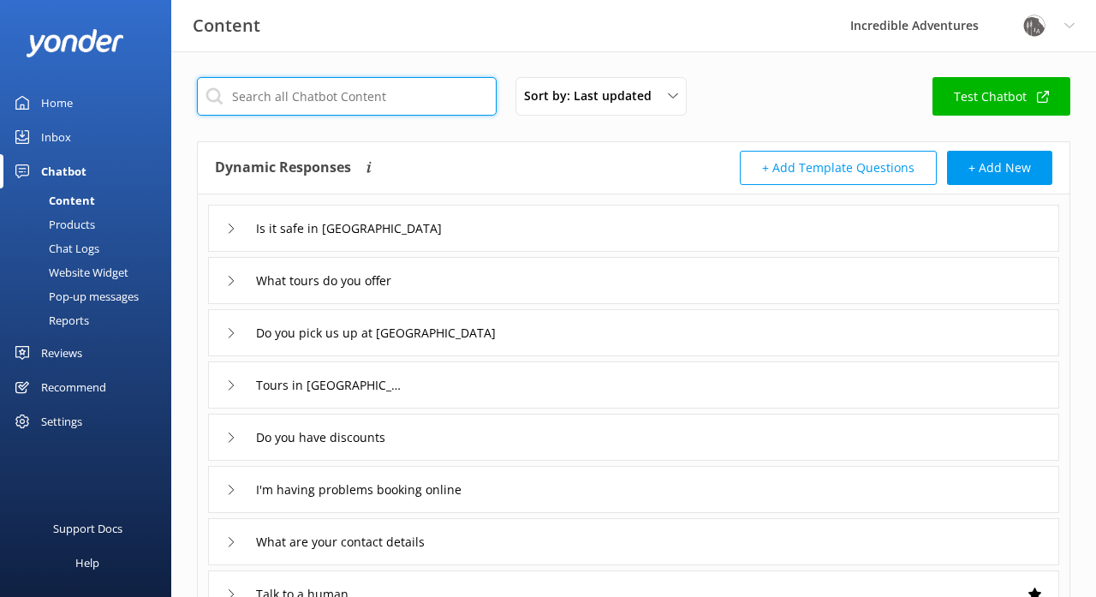
paste input "Your vehicles are mini Van or large bus?"
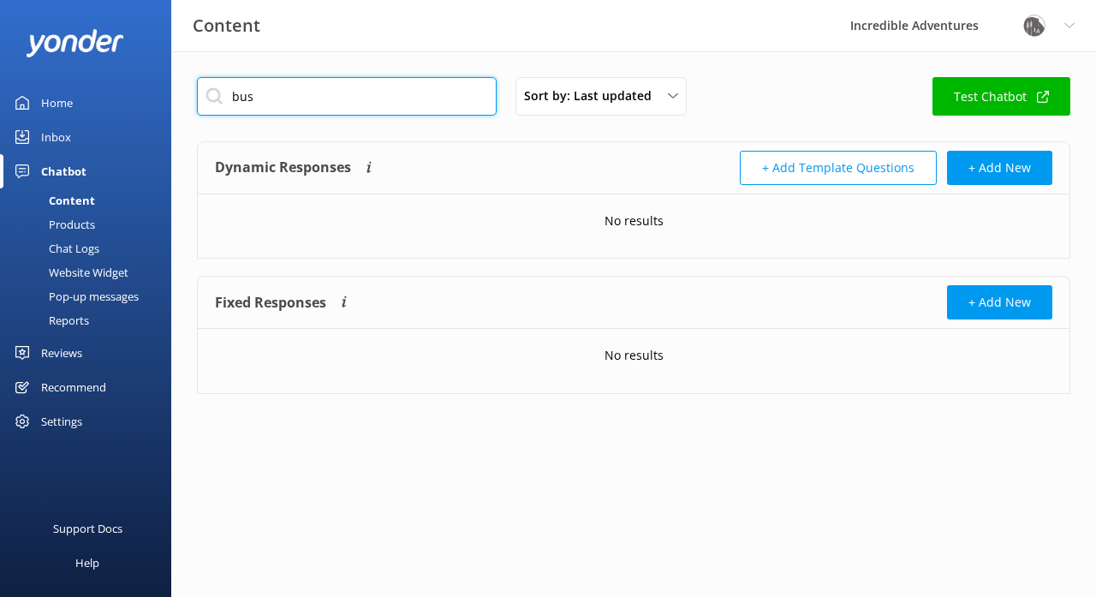
type input "bus"
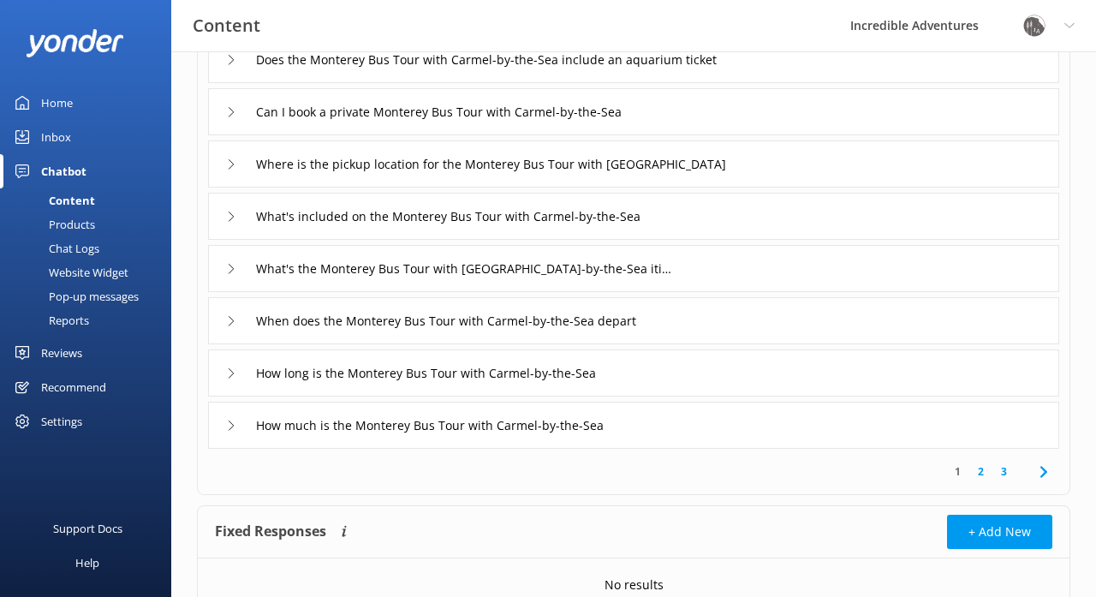
scroll to position [274, 0]
click at [979, 467] on link "2" at bounding box center [980, 470] width 23 height 16
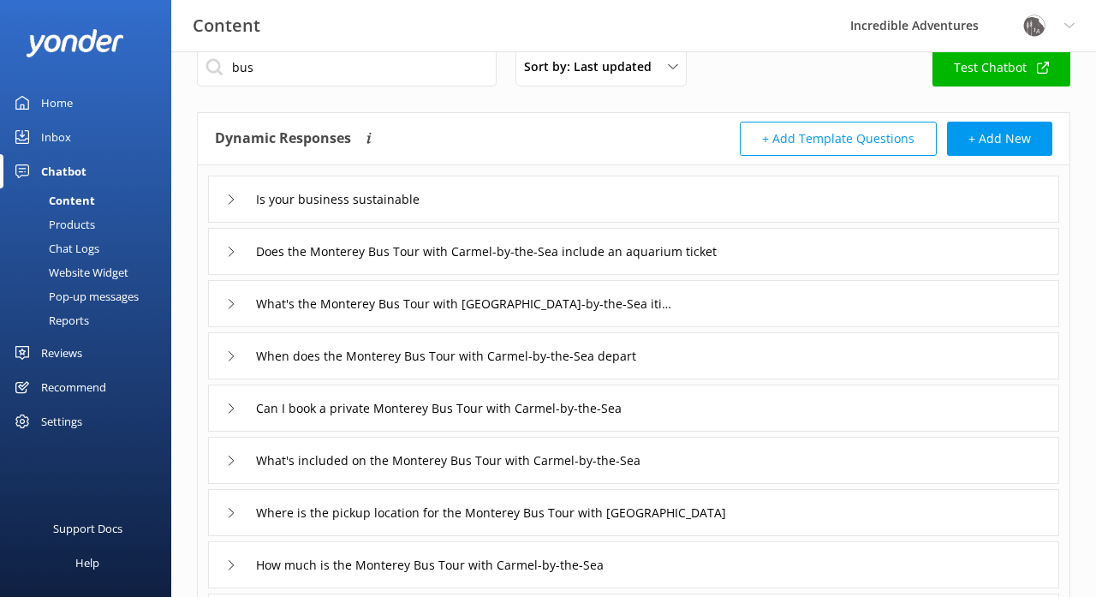
scroll to position [41, 0]
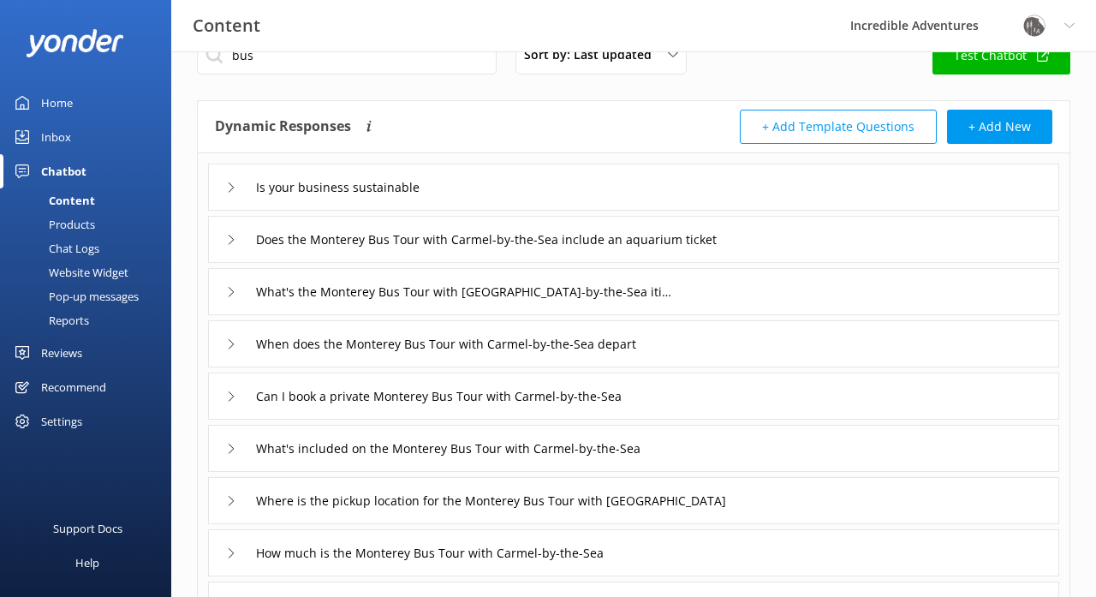
click at [229, 188] on icon at bounding box center [231, 187] width 10 height 10
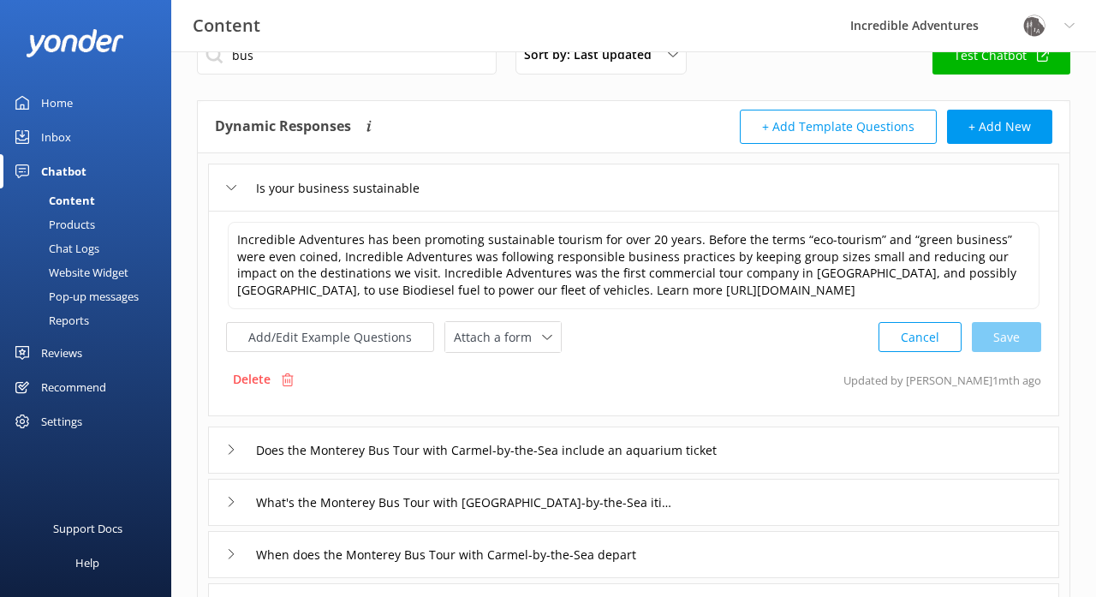
click at [229, 188] on icon at bounding box center [231, 187] width 10 height 10
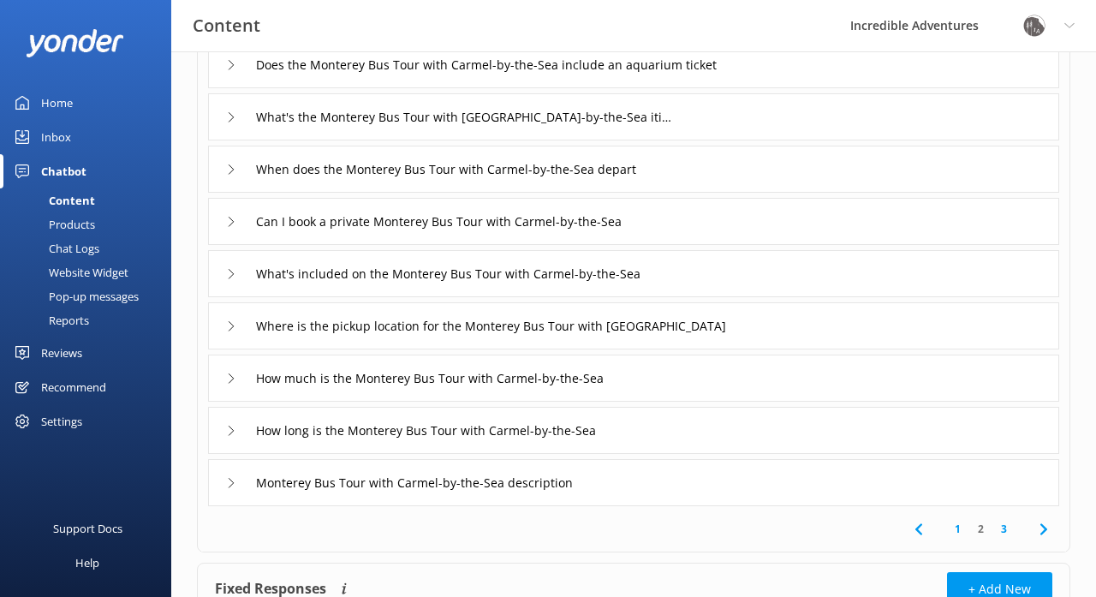
scroll to position [226, 0]
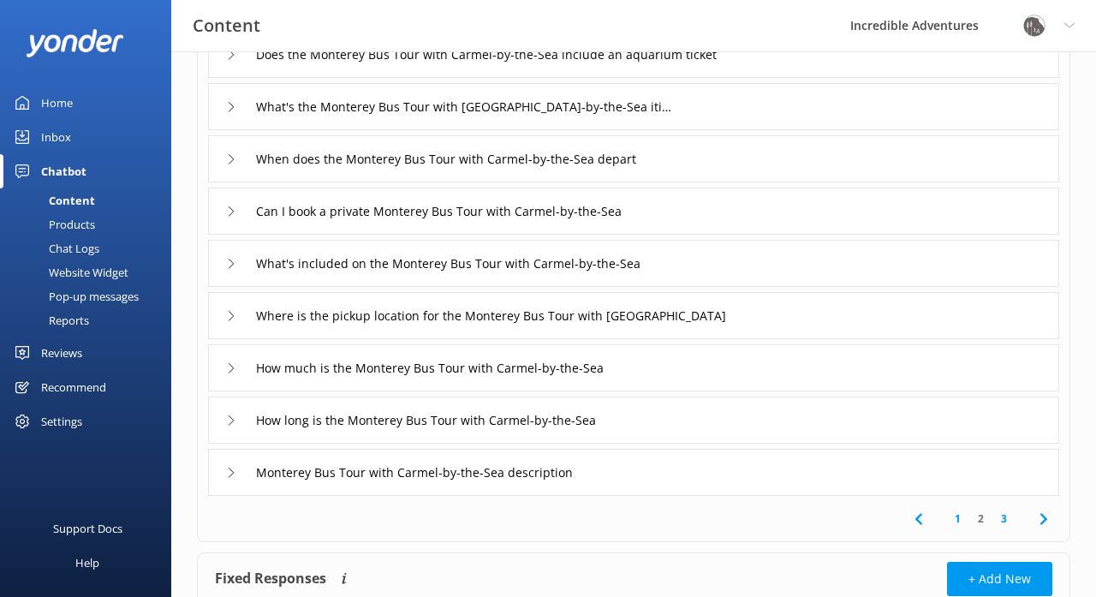
click at [1009, 516] on link "3" at bounding box center [1003, 518] width 23 height 16
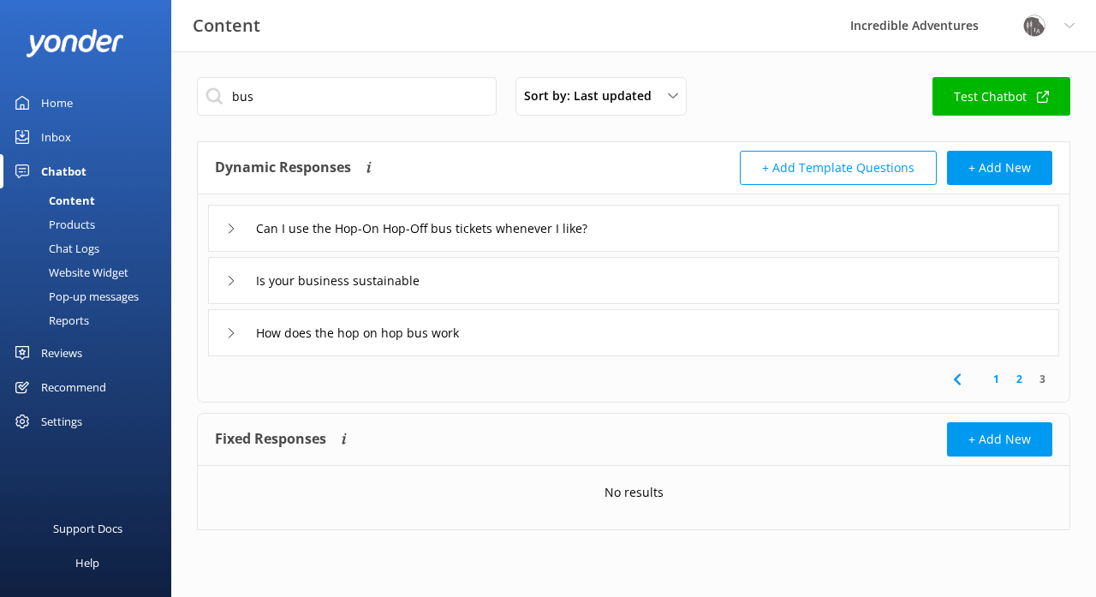
click at [231, 228] on icon at bounding box center [231, 228] width 10 height 10
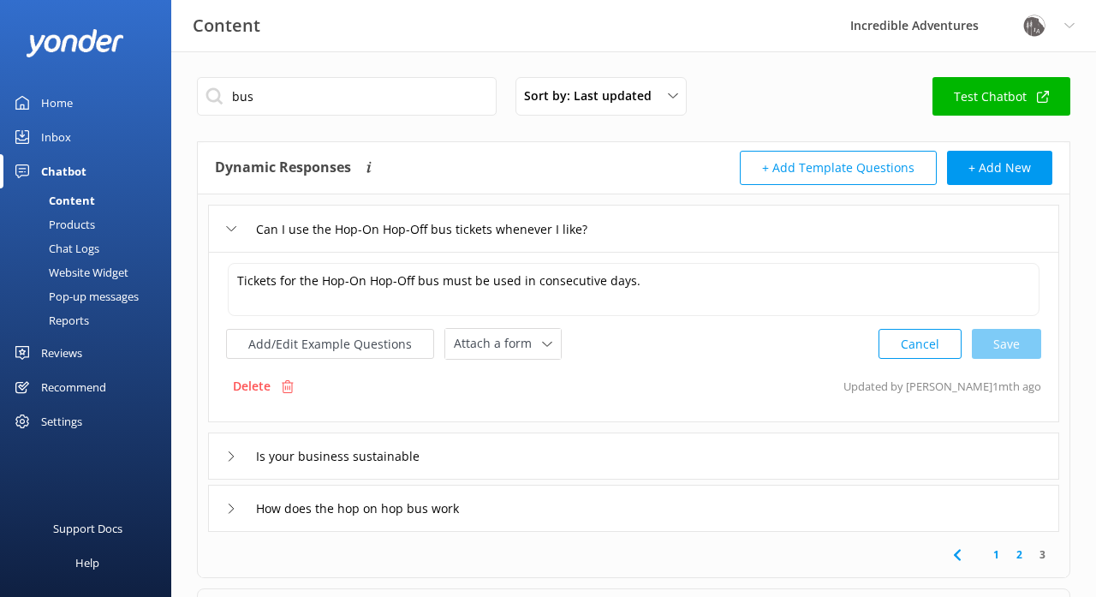
click at [231, 228] on icon at bounding box center [231, 228] width 10 height 10
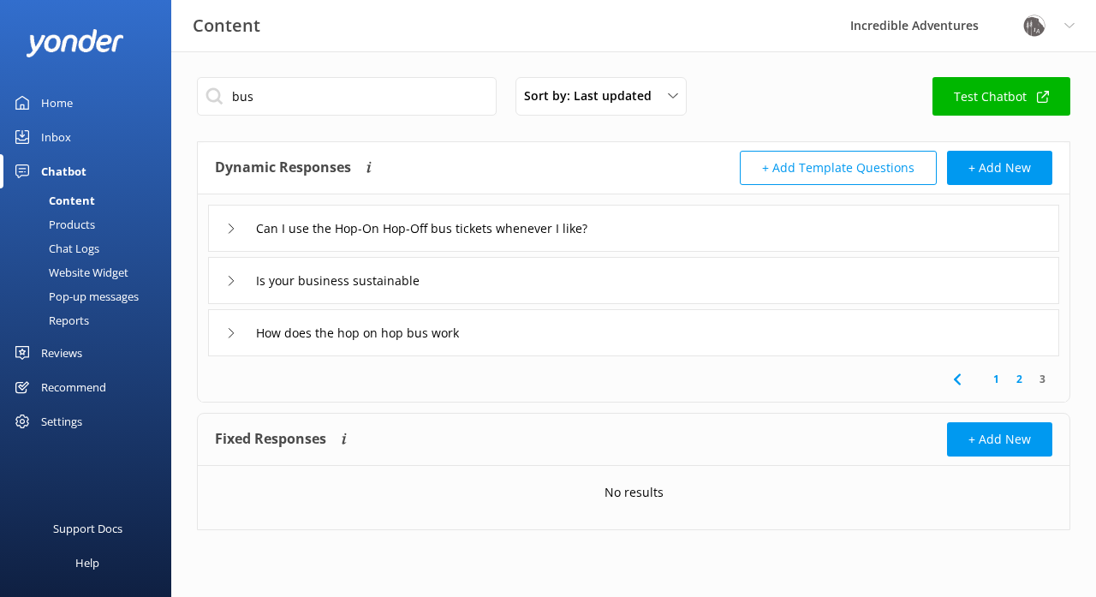
click at [956, 376] on icon at bounding box center [957, 379] width 21 height 21
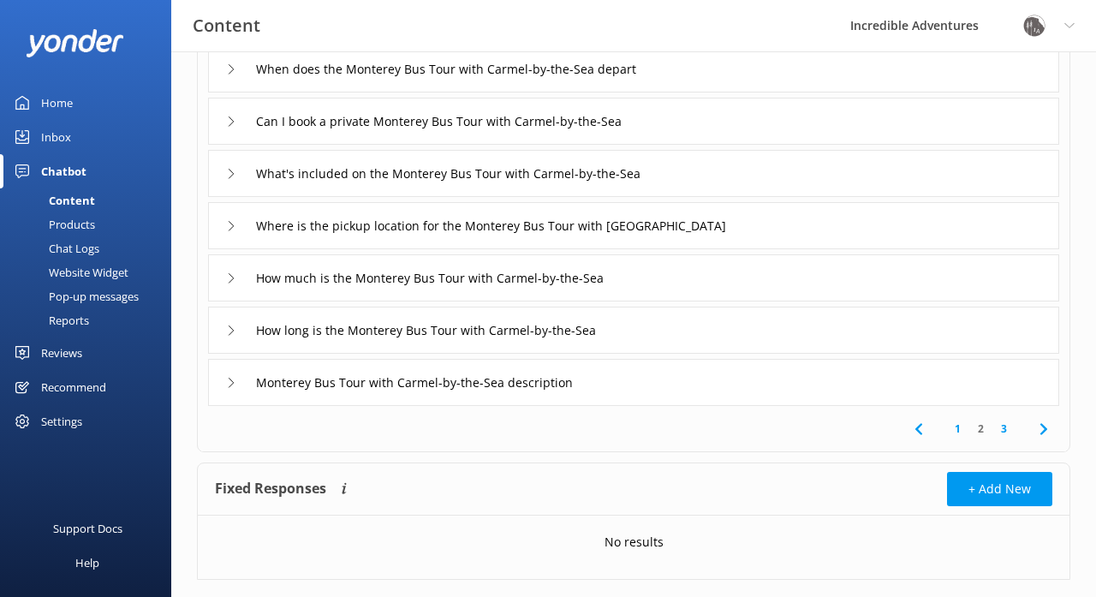
scroll to position [318, 0]
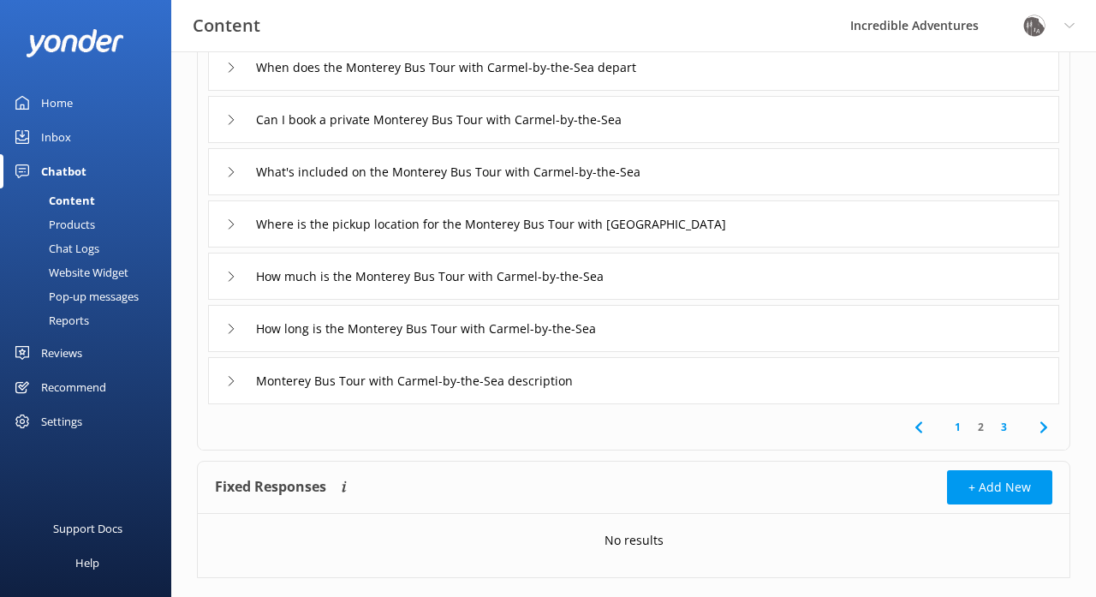
click at [961, 427] on link "1" at bounding box center [957, 427] width 23 height 16
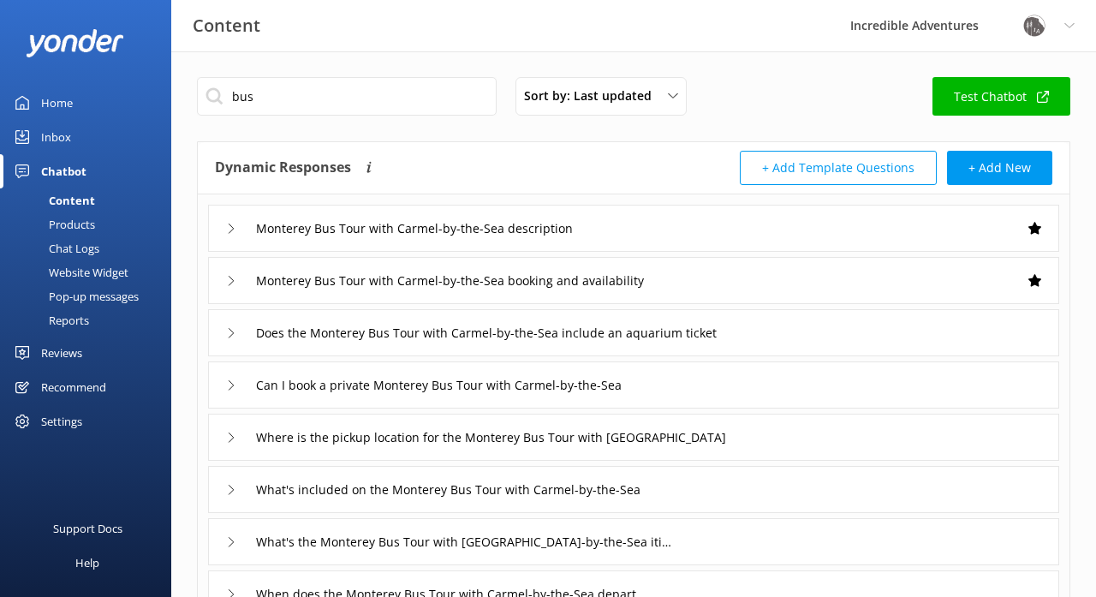
click at [78, 197] on div "Content" at bounding box center [52, 200] width 85 height 24
click at [909, 168] on button "+ Add Template Questions" at bounding box center [838, 168] width 197 height 34
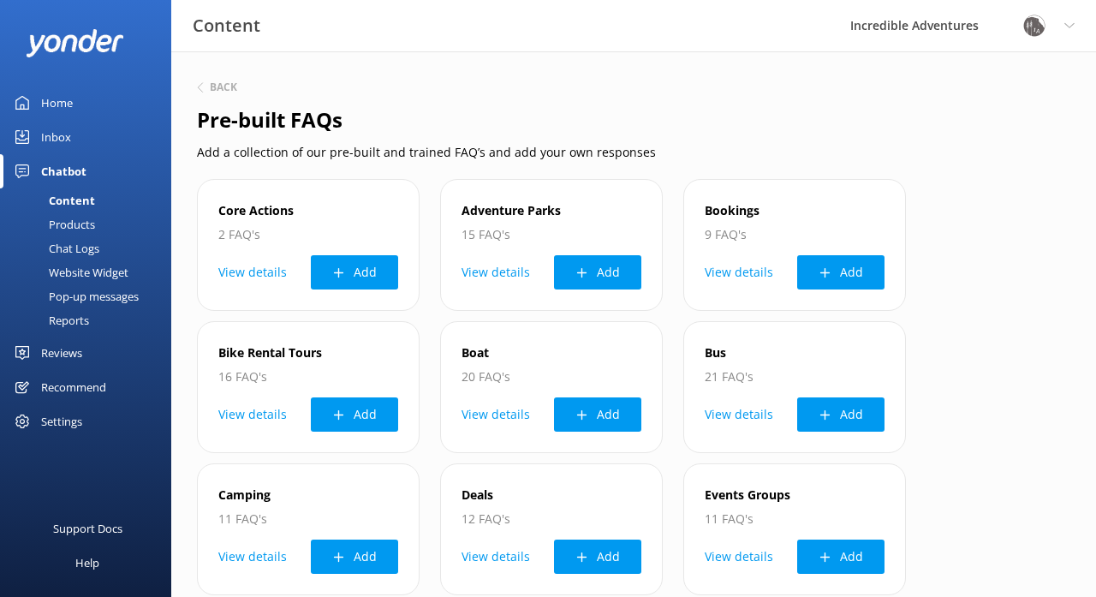
click at [77, 200] on div "Content" at bounding box center [52, 200] width 85 height 24
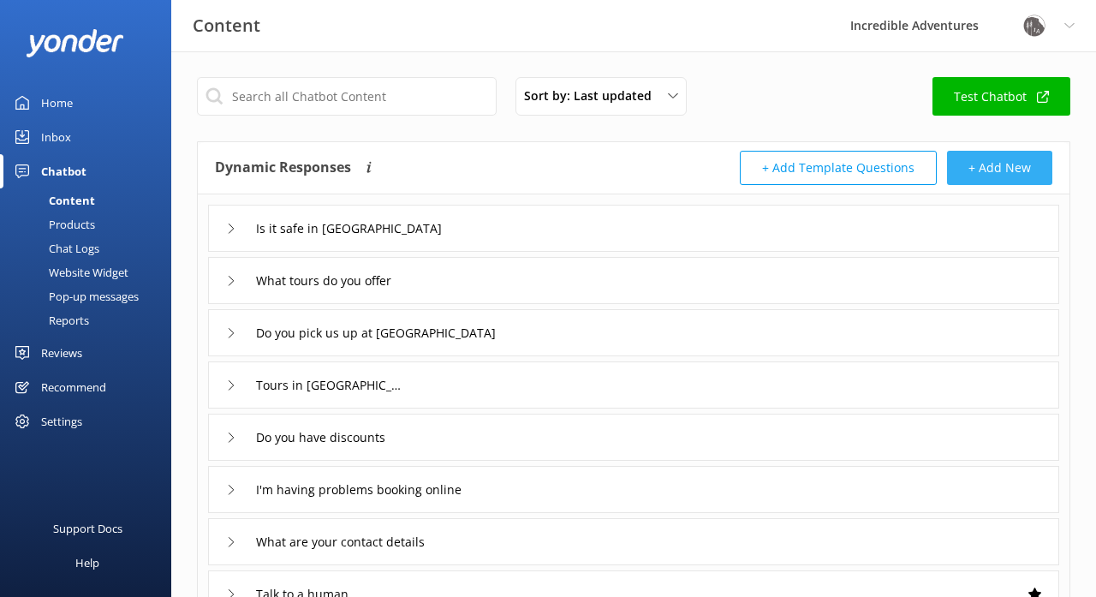
click at [1004, 166] on button "+ Add New" at bounding box center [999, 168] width 105 height 34
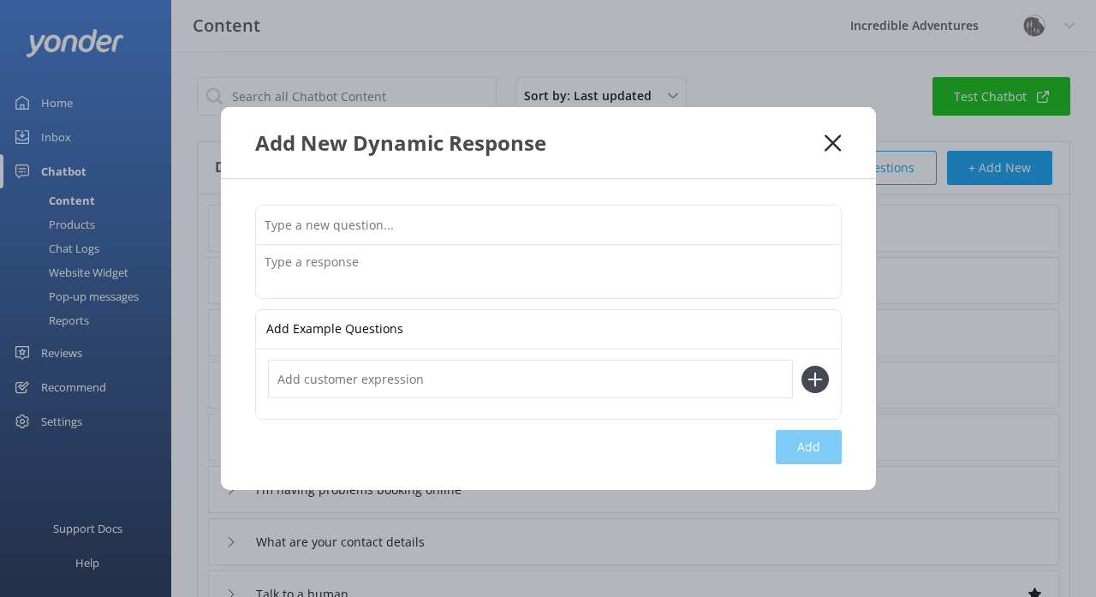
click at [832, 145] on use at bounding box center [833, 142] width 16 height 16
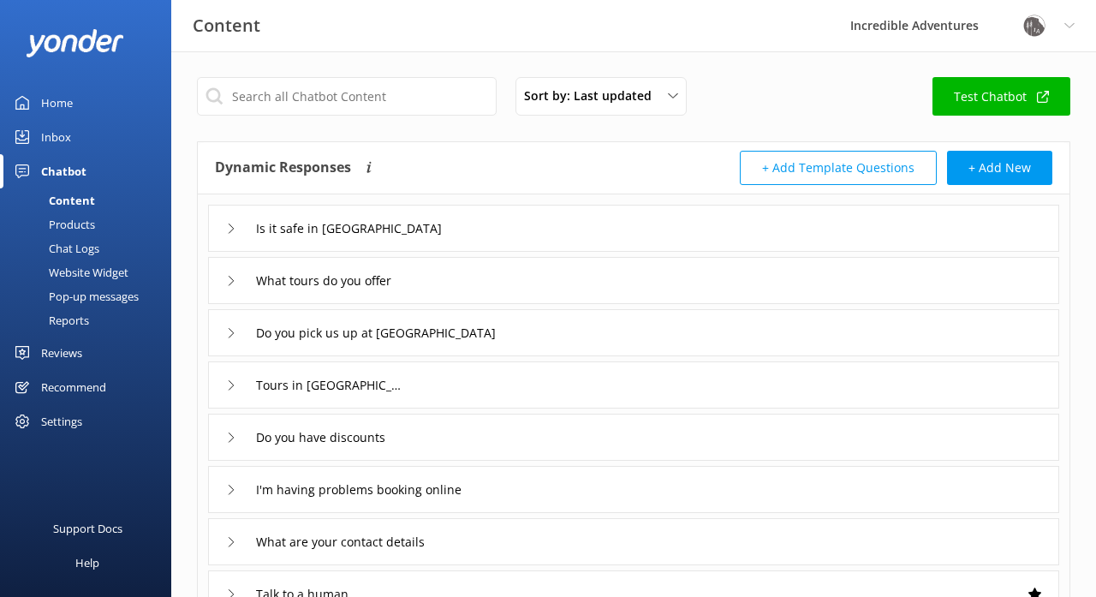
click at [63, 134] on div "Inbox" at bounding box center [56, 137] width 30 height 34
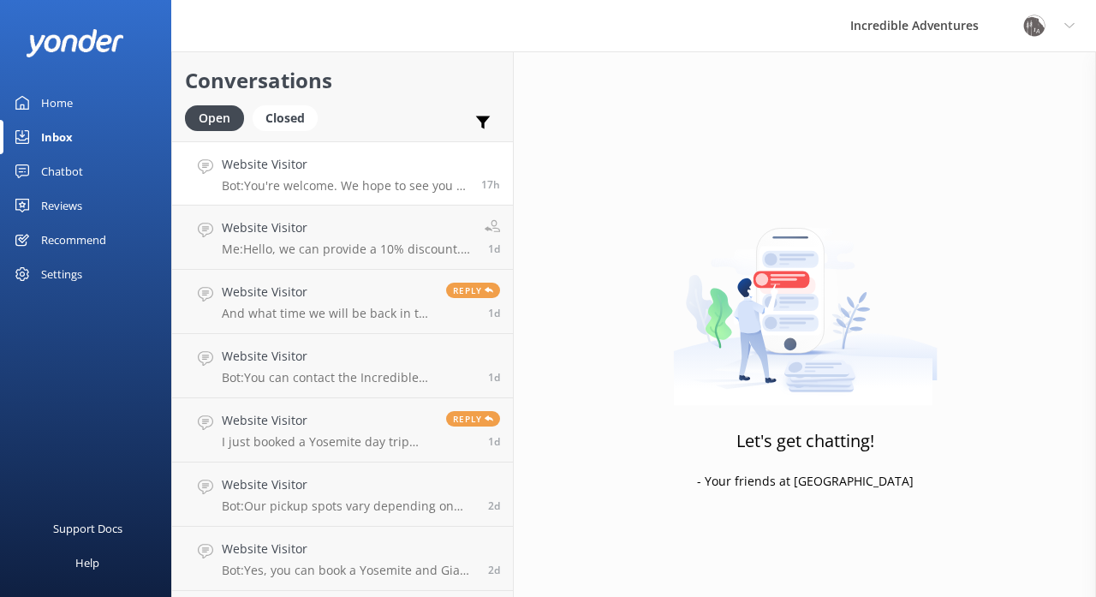
click at [367, 167] on h4 "Website Visitor" at bounding box center [345, 164] width 247 height 19
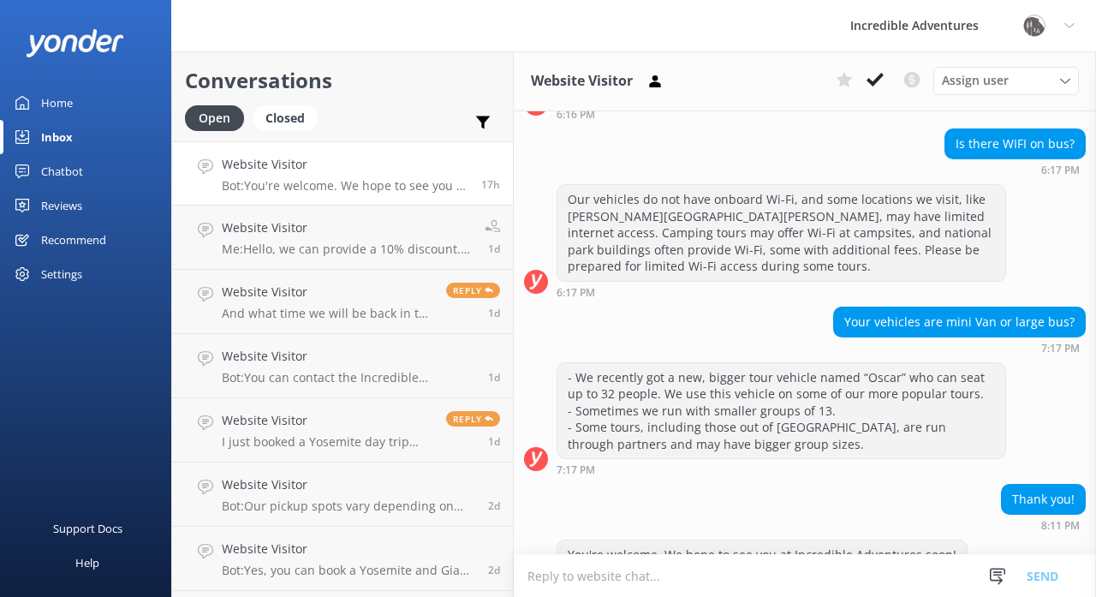
scroll to position [253, 0]
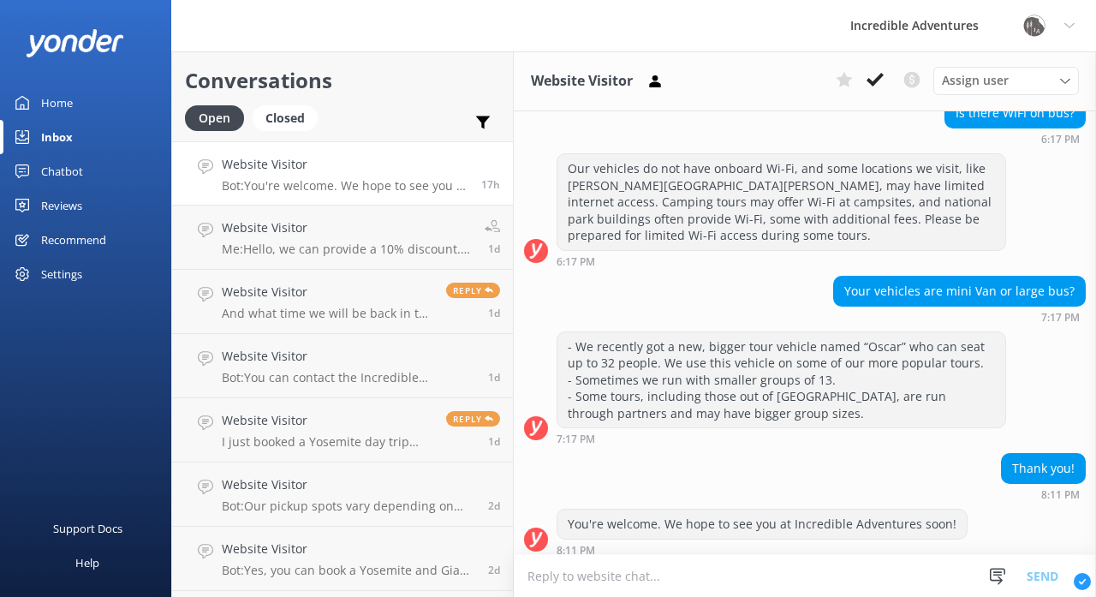
click at [64, 170] on div "Chatbot" at bounding box center [62, 171] width 42 height 34
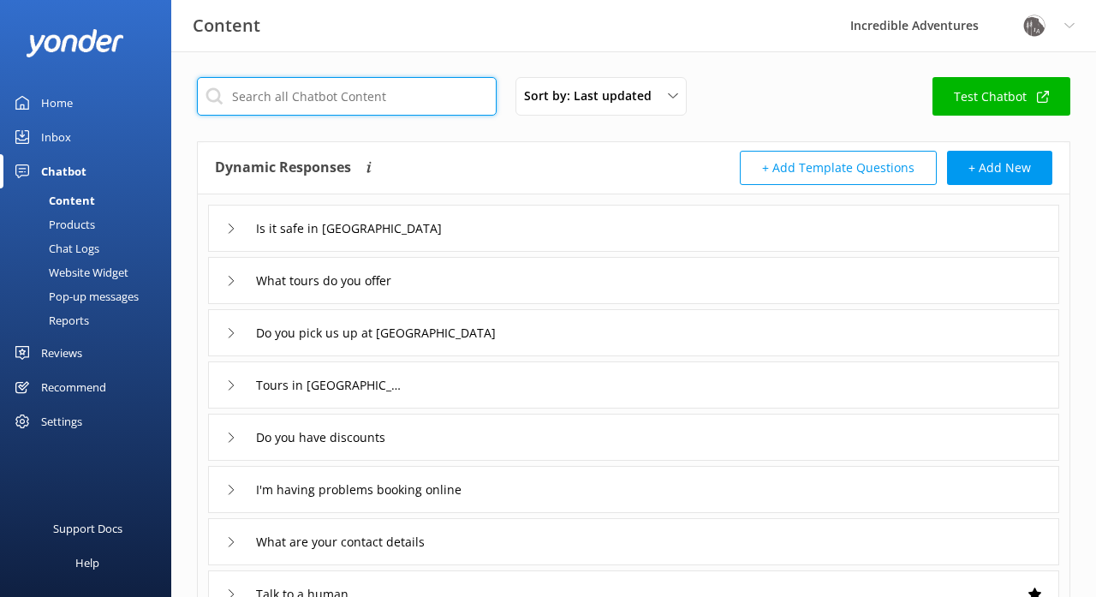
click at [408, 98] on input "text" at bounding box center [347, 96] width 300 height 39
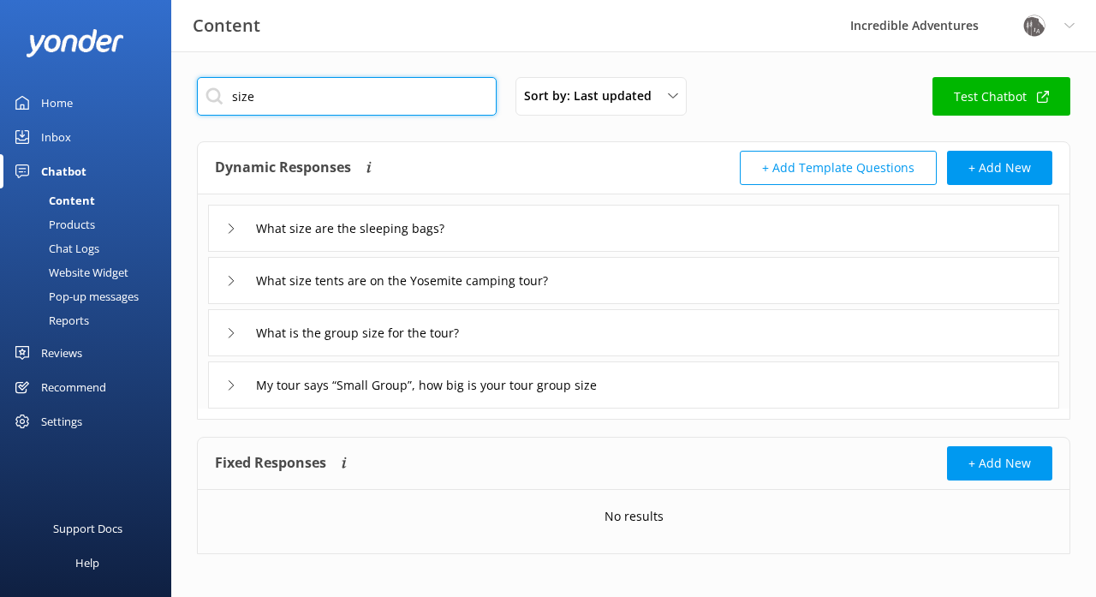
type input "size"
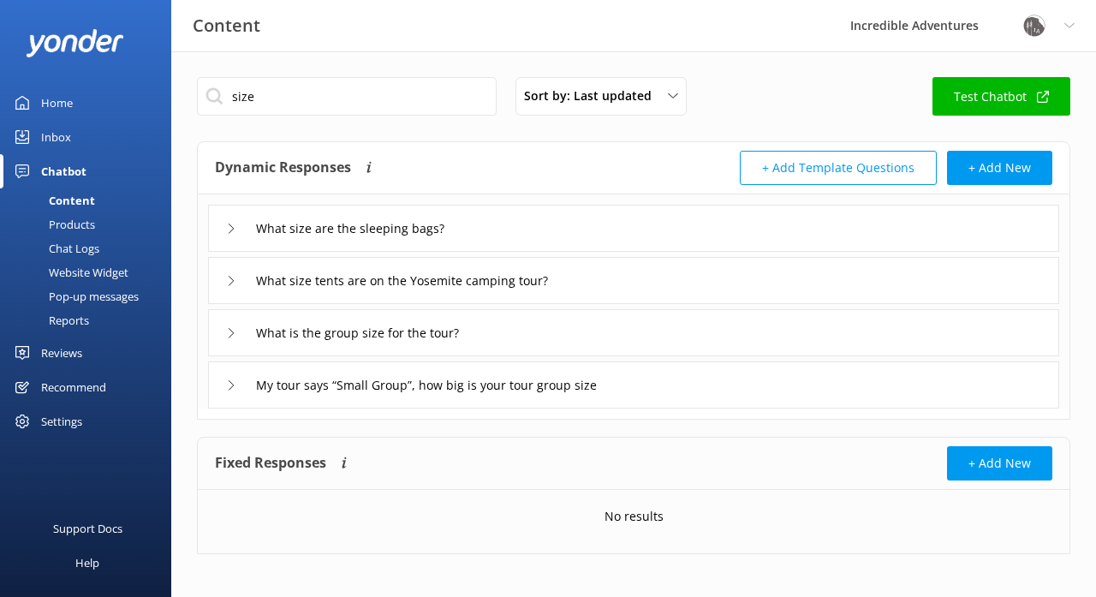
click at [231, 382] on use at bounding box center [231, 384] width 5 height 9
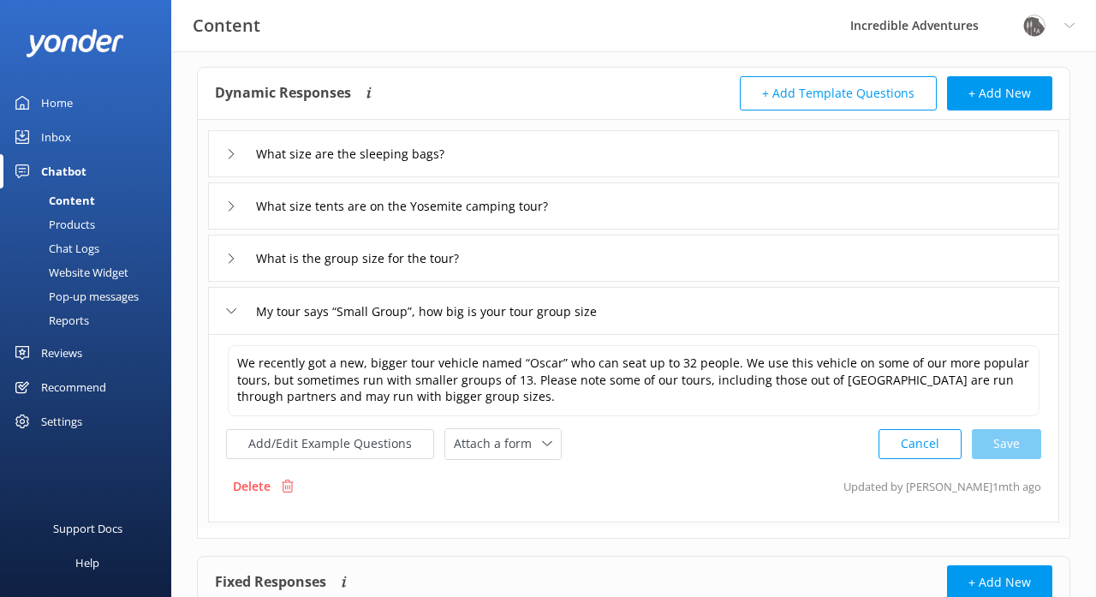
scroll to position [83, 0]
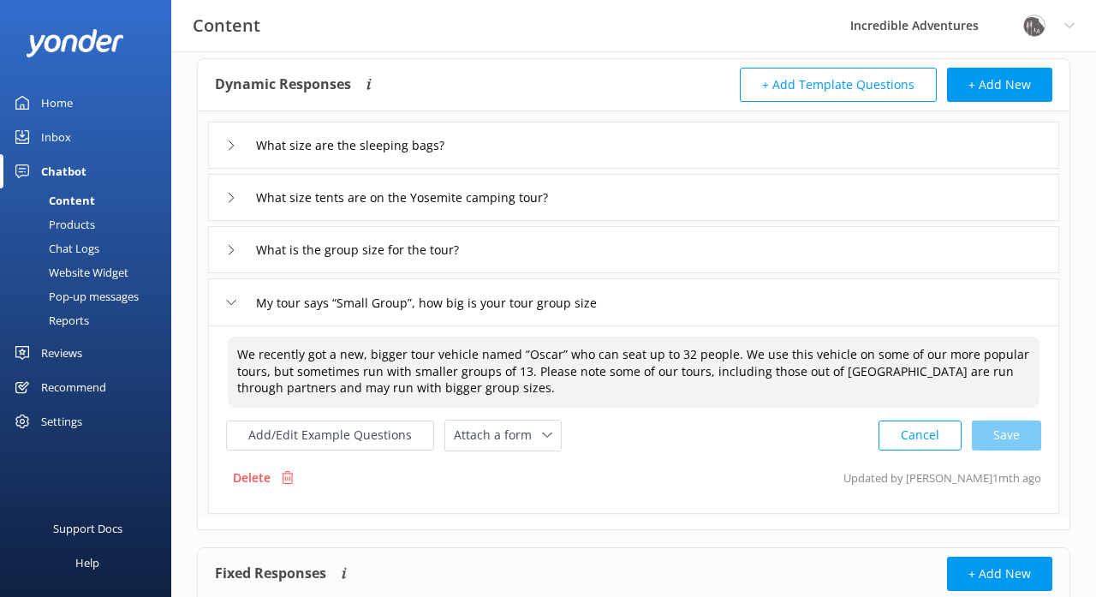
click at [427, 382] on textarea "We recently got a new, bigger tour vehicle named “Oscar” who can seat up to 32 …" at bounding box center [634, 371] width 812 height 71
click at [342, 436] on button "Add/Edit Example Questions" at bounding box center [330, 435] width 208 height 30
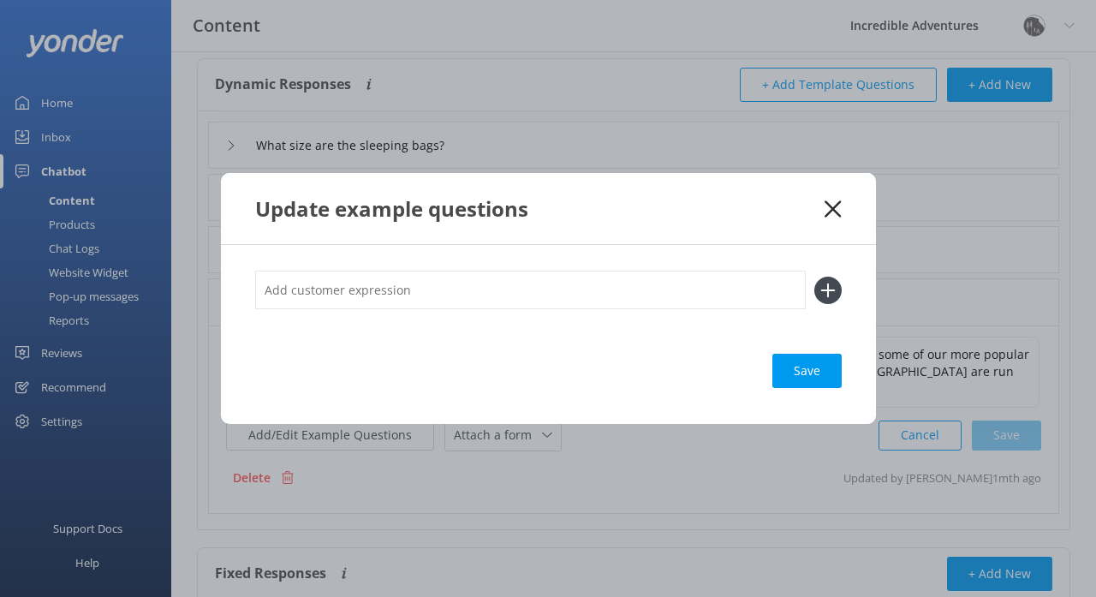
click at [828, 211] on icon at bounding box center [833, 208] width 16 height 17
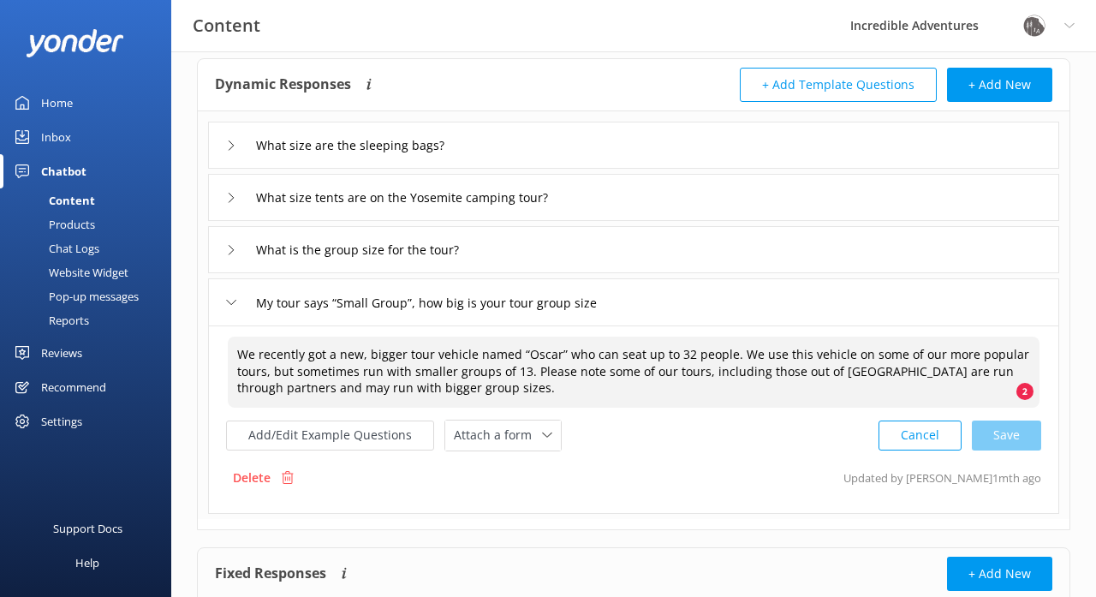
click at [562, 390] on textarea "We recently got a new, bigger tour vehicle named “Oscar” who can seat up to 32 …" at bounding box center [634, 371] width 812 height 71
type textarea "We recently got a new, bigger tour vehicle named “Oscar” who can seat up to 32 …"
click at [670, 450] on div "We recently got a new, bigger tour vehicle named “Oscar” who can seat up to 32 …" at bounding box center [633, 419] width 851 height 188
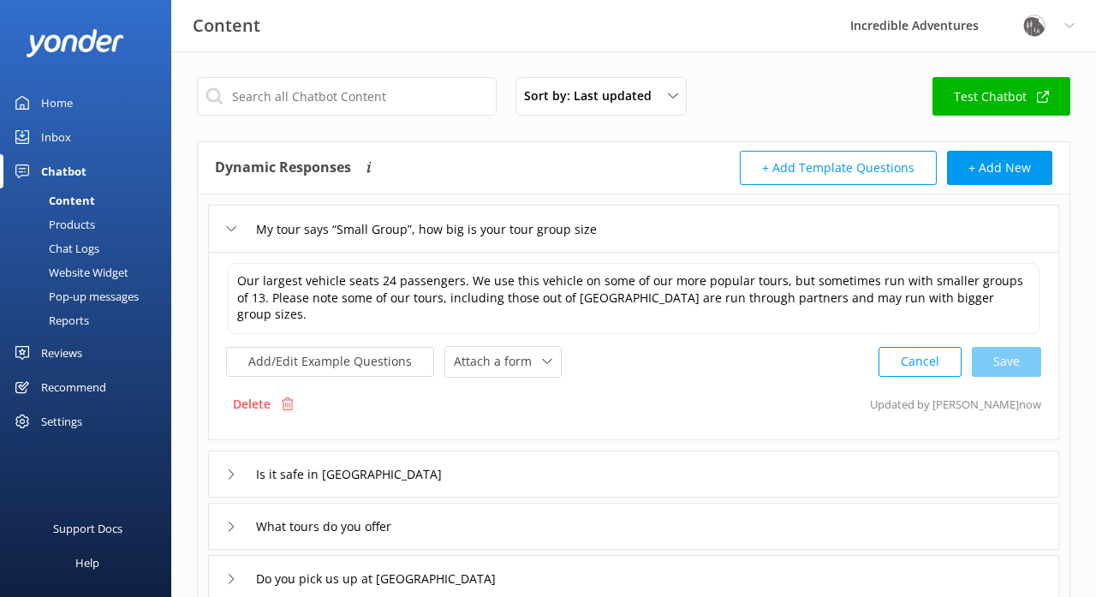
click at [60, 356] on div "Reviews" at bounding box center [61, 353] width 41 height 34
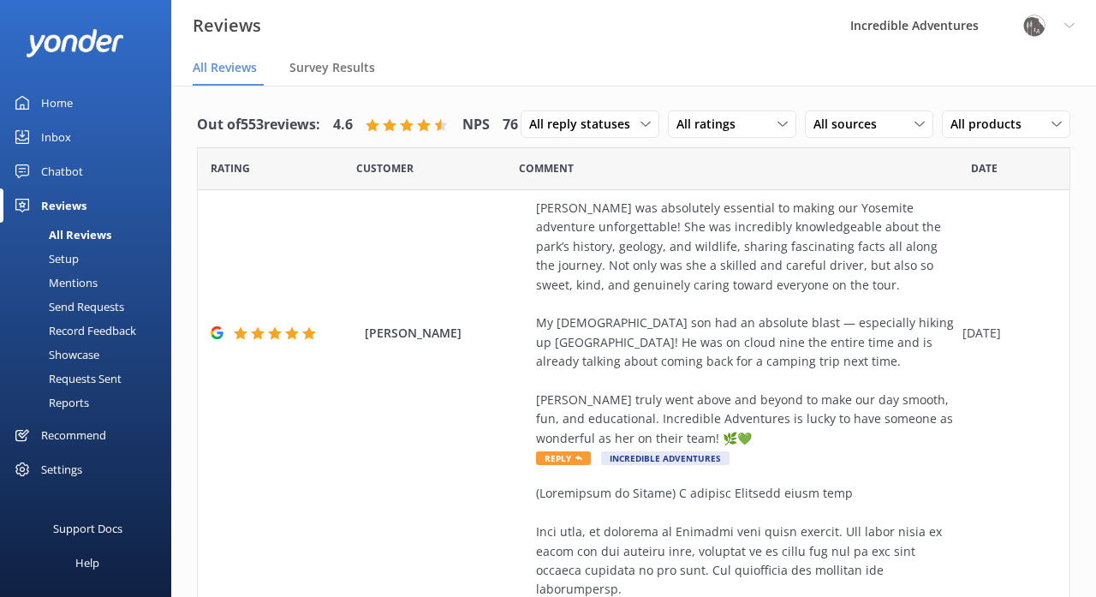
click at [64, 257] on div "Setup" at bounding box center [44, 259] width 68 height 24
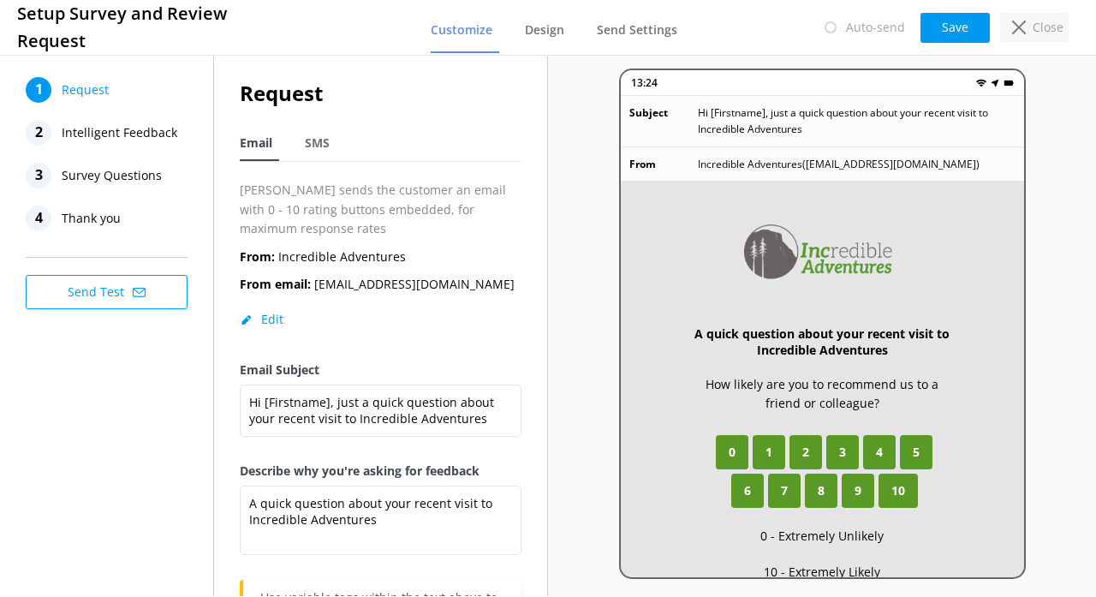
click at [1040, 23] on p "Close" at bounding box center [1048, 27] width 31 height 19
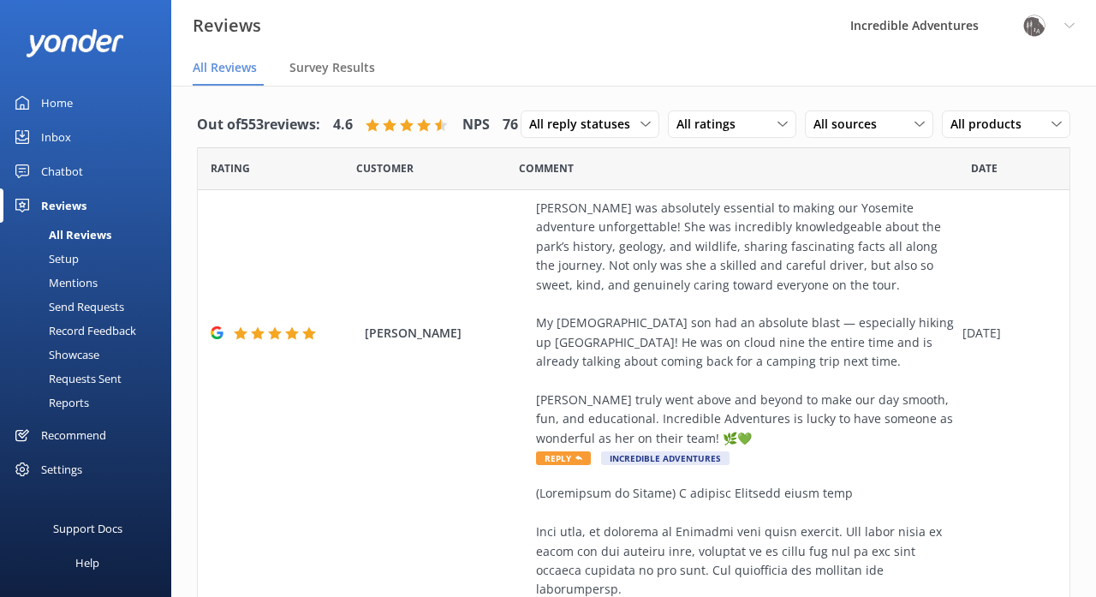
click at [66, 259] on div "Setup" at bounding box center [44, 259] width 68 height 24
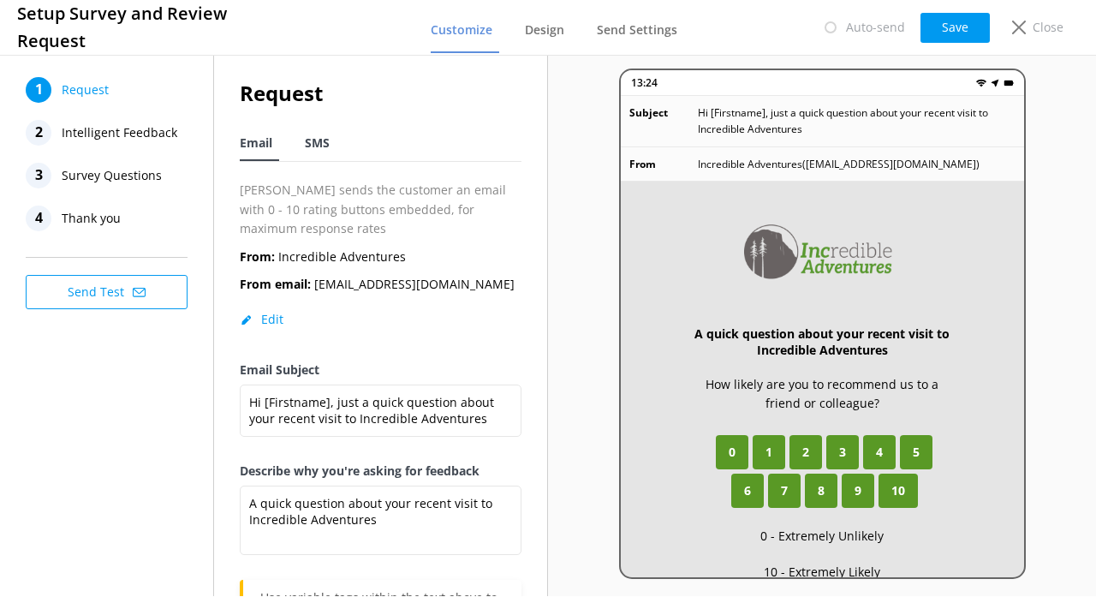
click at [319, 145] on span "SMS" at bounding box center [317, 142] width 25 height 17
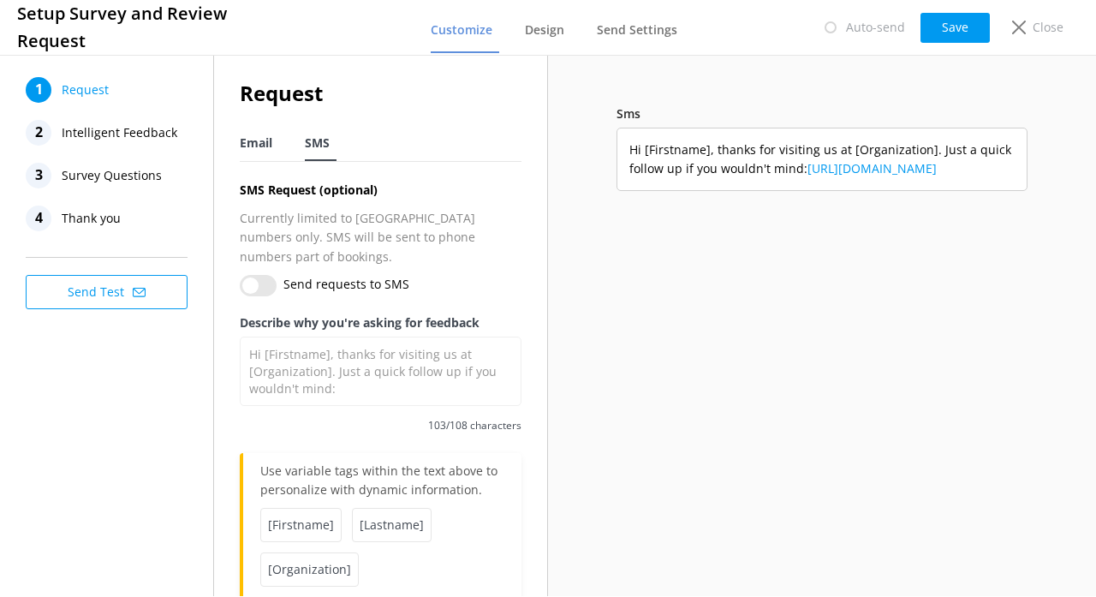
click at [262, 143] on span "Email" at bounding box center [256, 142] width 33 height 17
type textarea "A quick question about your recent visit to Incredible Adventures"
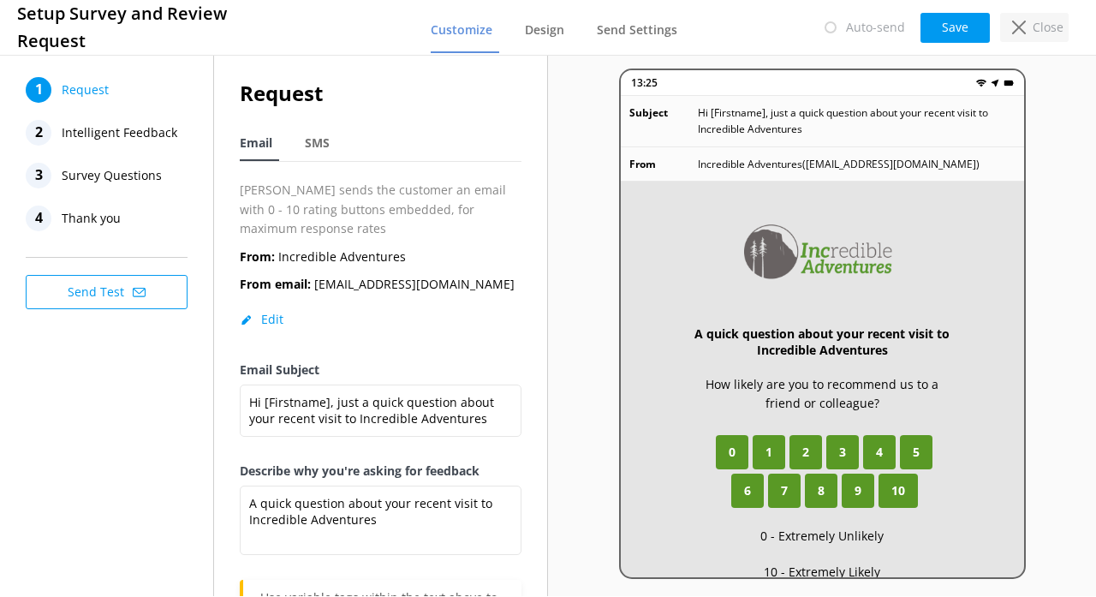
click at [1036, 33] on p "Close" at bounding box center [1048, 27] width 31 height 19
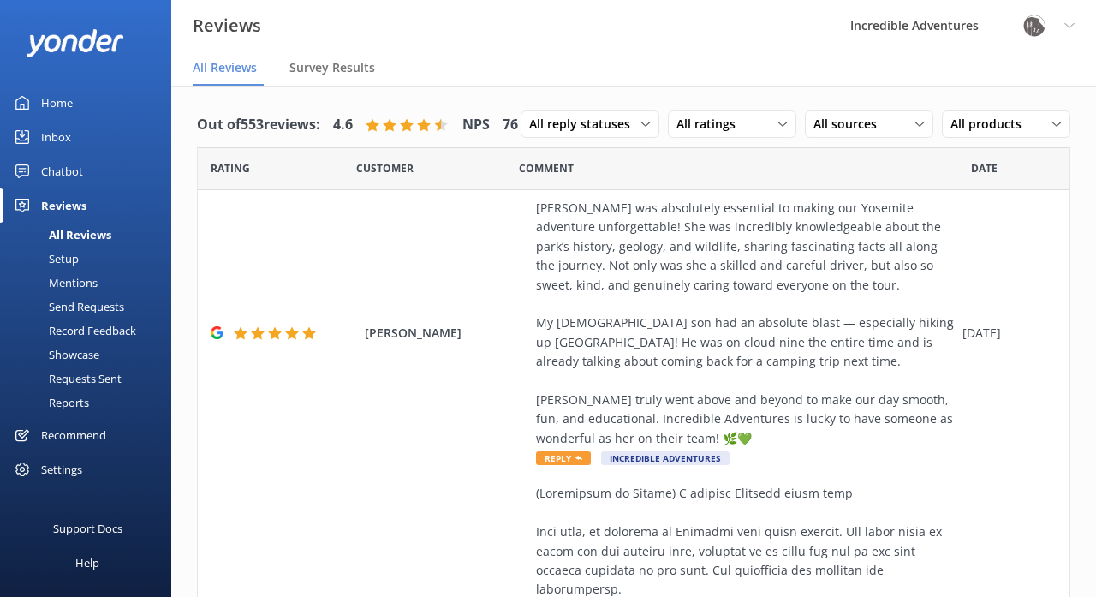
click at [86, 279] on div "Mentions" at bounding box center [53, 283] width 87 height 24
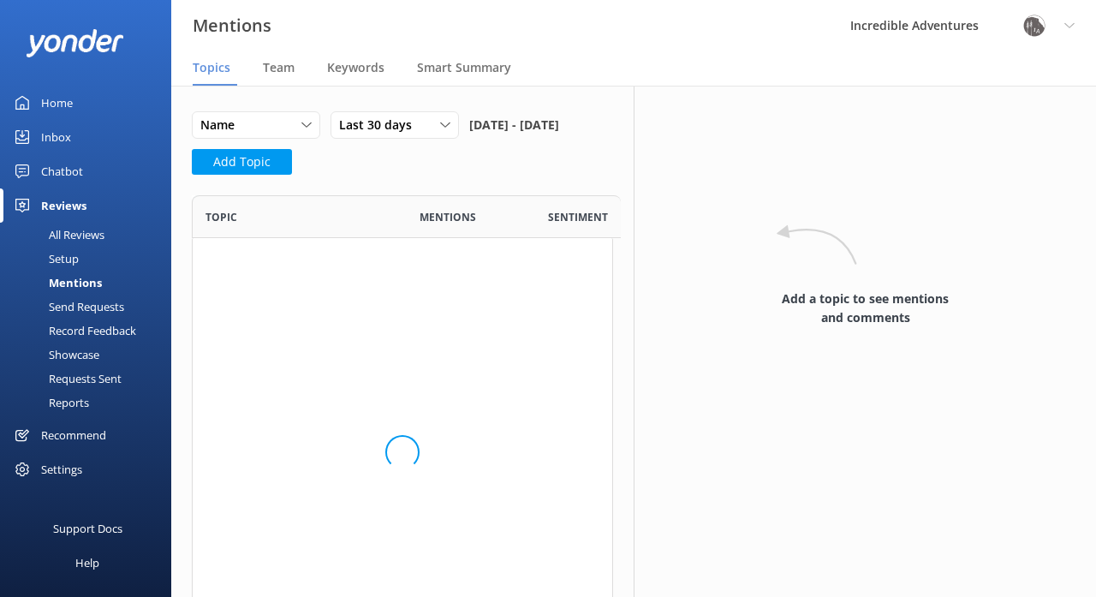
scroll to position [472, 421]
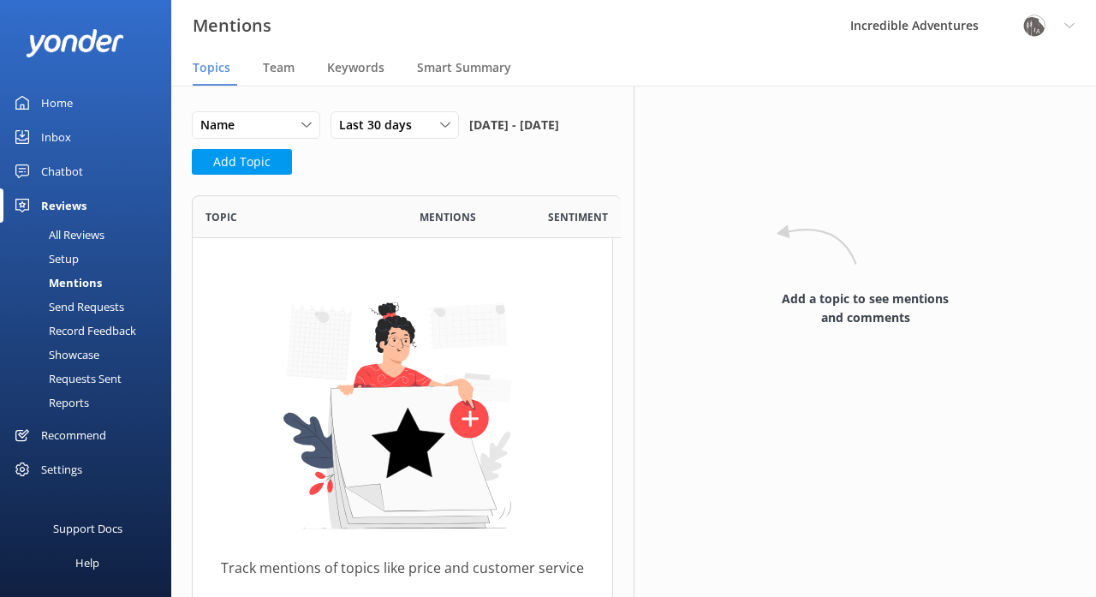
click at [451, 225] on span "Mentions" at bounding box center [448, 217] width 57 height 16
click at [284, 68] on span "Team" at bounding box center [279, 67] width 32 height 17
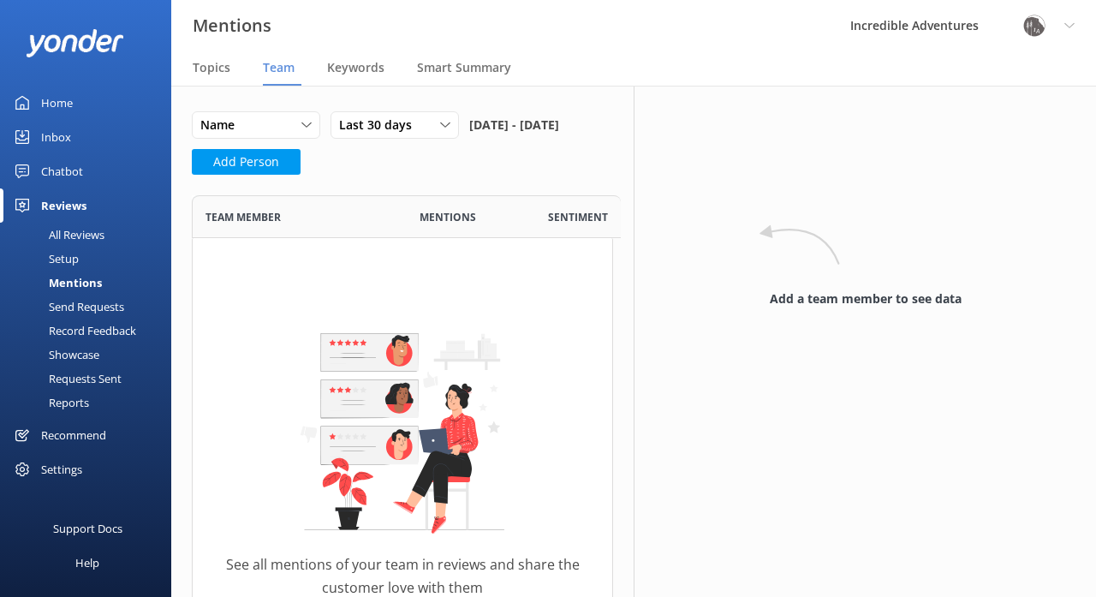
scroll to position [532, 421]
click at [199, 64] on span "Topics" at bounding box center [212, 67] width 38 height 17
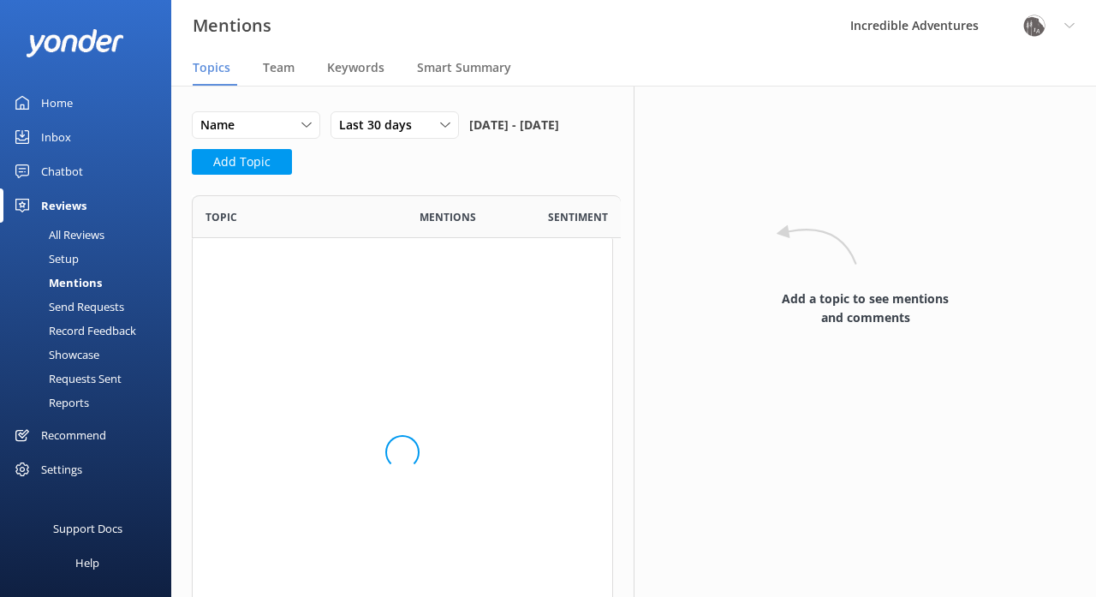
scroll to position [1, 1]
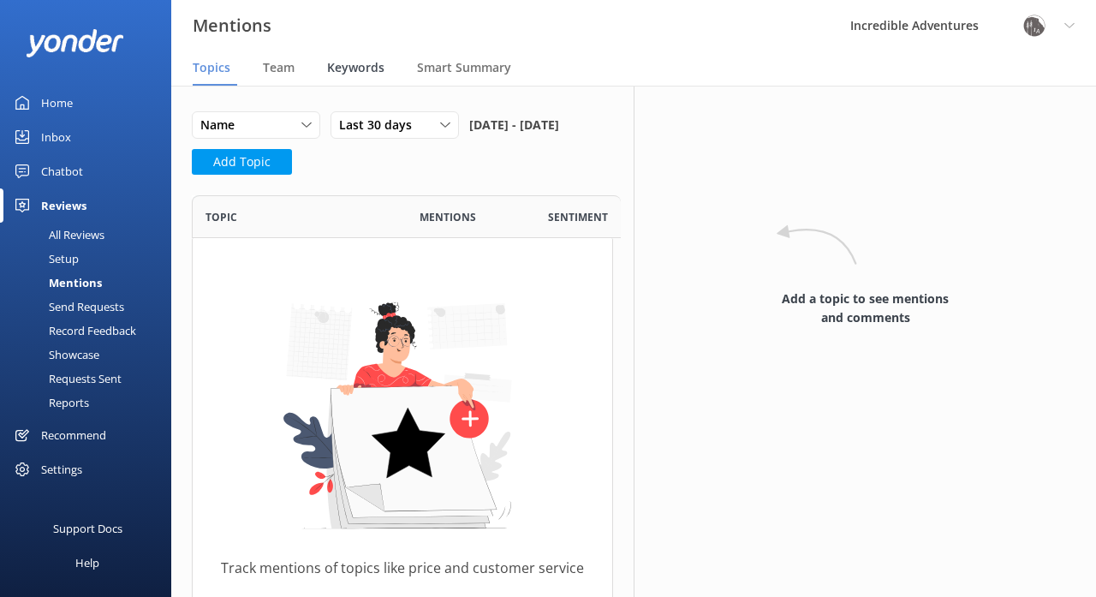
click at [355, 68] on span "Keywords" at bounding box center [355, 67] width 57 height 17
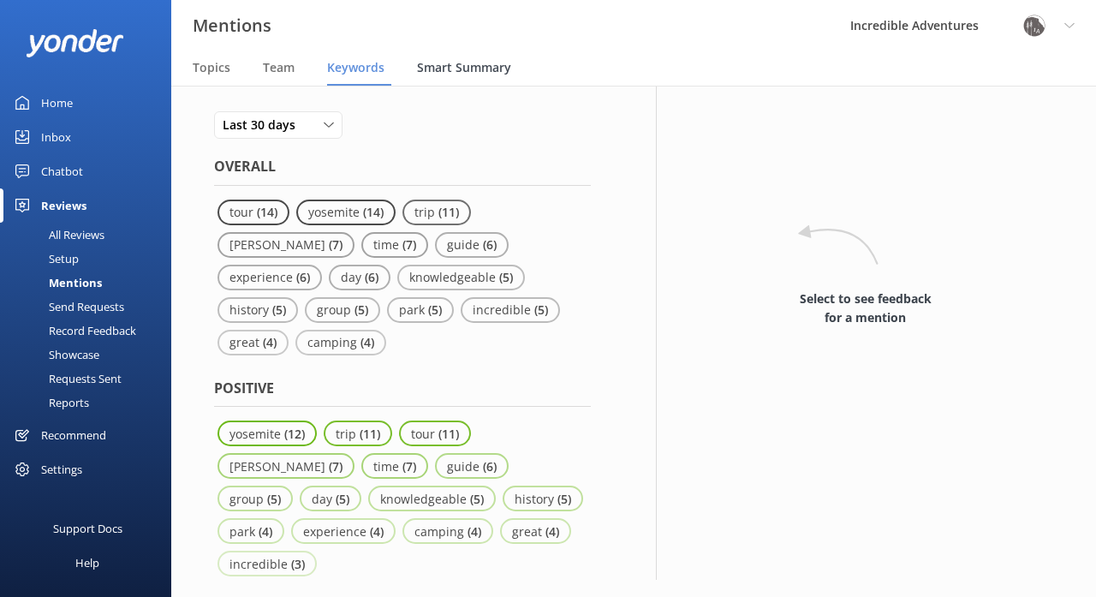
click at [470, 66] on span "Smart Summary" at bounding box center [464, 67] width 94 height 17
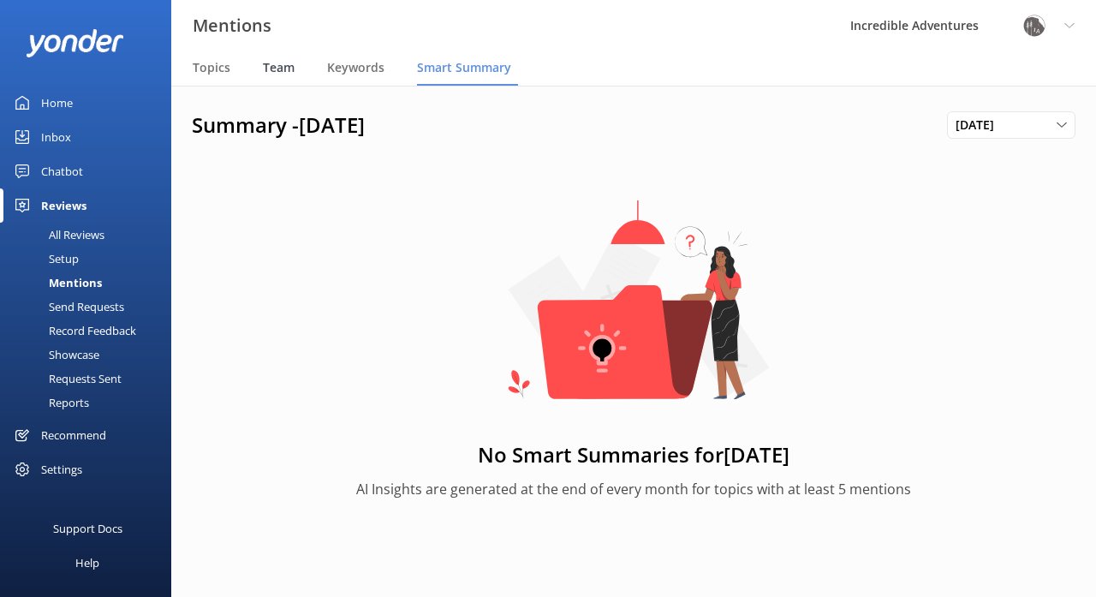
click at [288, 62] on span "Team" at bounding box center [279, 67] width 32 height 17
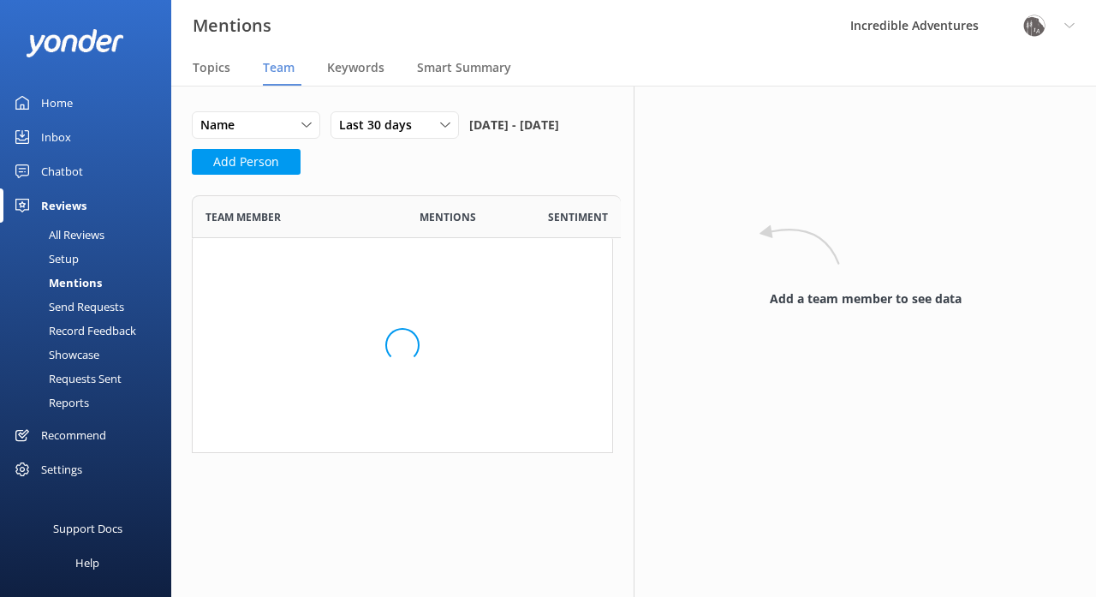
scroll to position [532, 421]
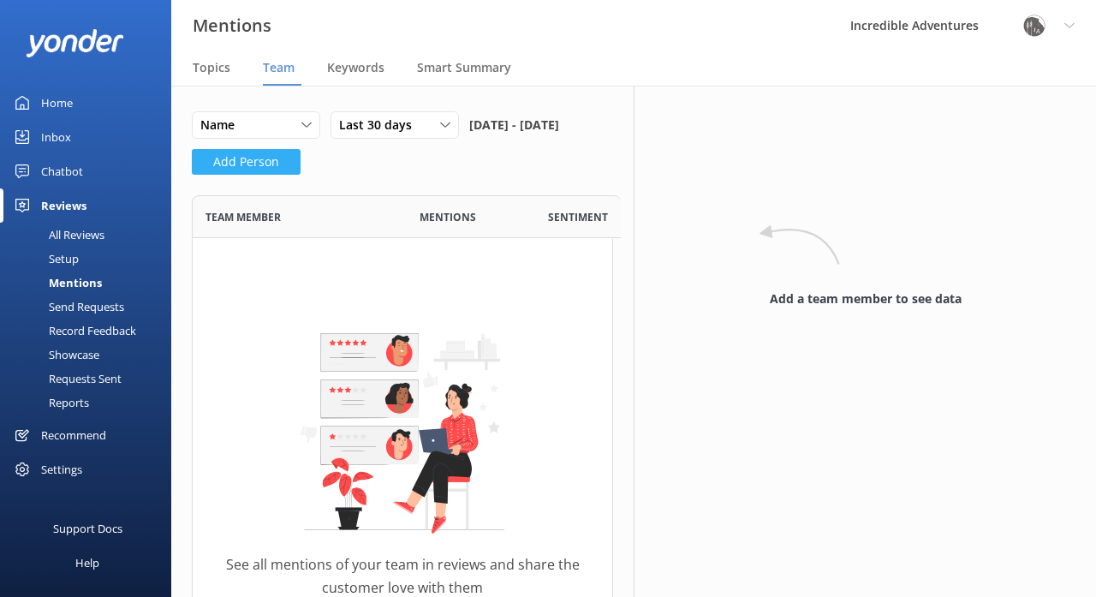
click at [283, 175] on button "Add Person" at bounding box center [246, 162] width 109 height 26
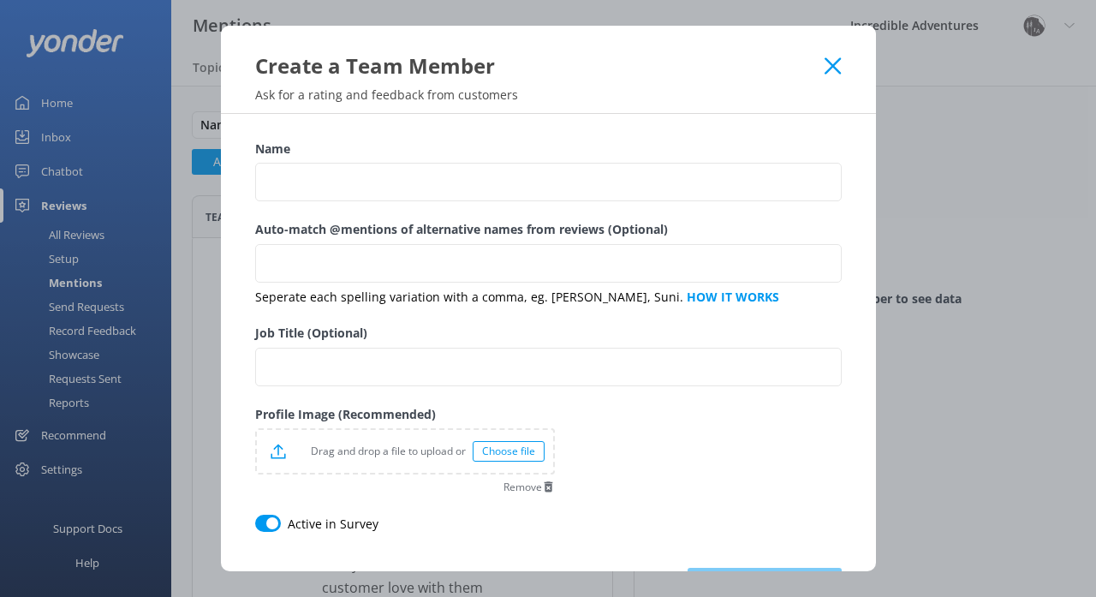
click at [839, 69] on icon at bounding box center [833, 65] width 16 height 17
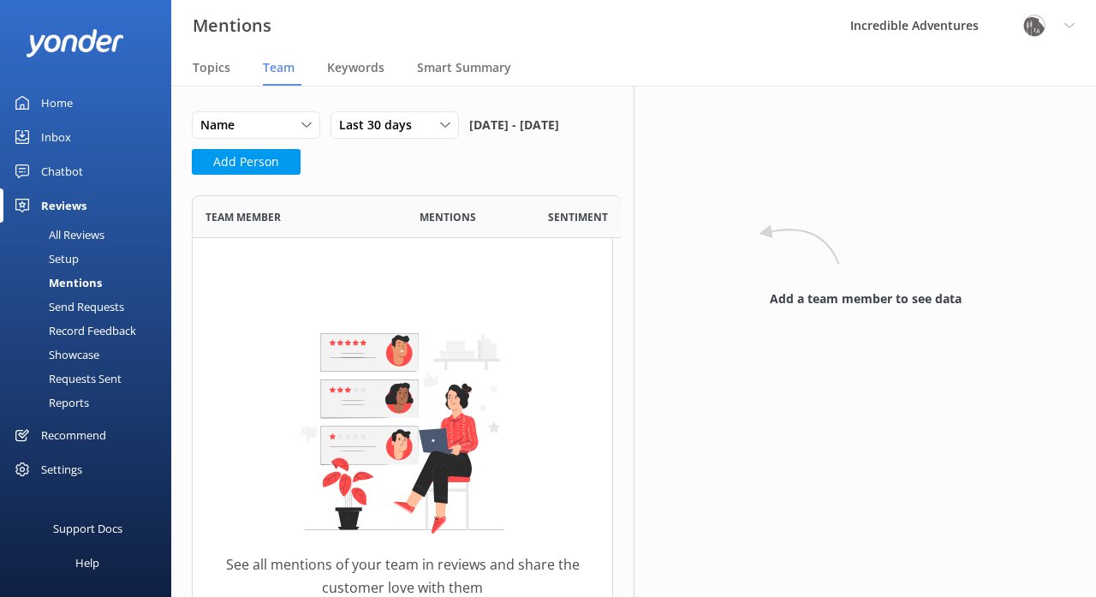
click at [455, 225] on span "Mentions" at bounding box center [448, 217] width 57 height 16
click at [579, 225] on span "Sentiment" at bounding box center [578, 217] width 60 height 16
click at [204, 68] on span "Topics" at bounding box center [212, 67] width 38 height 17
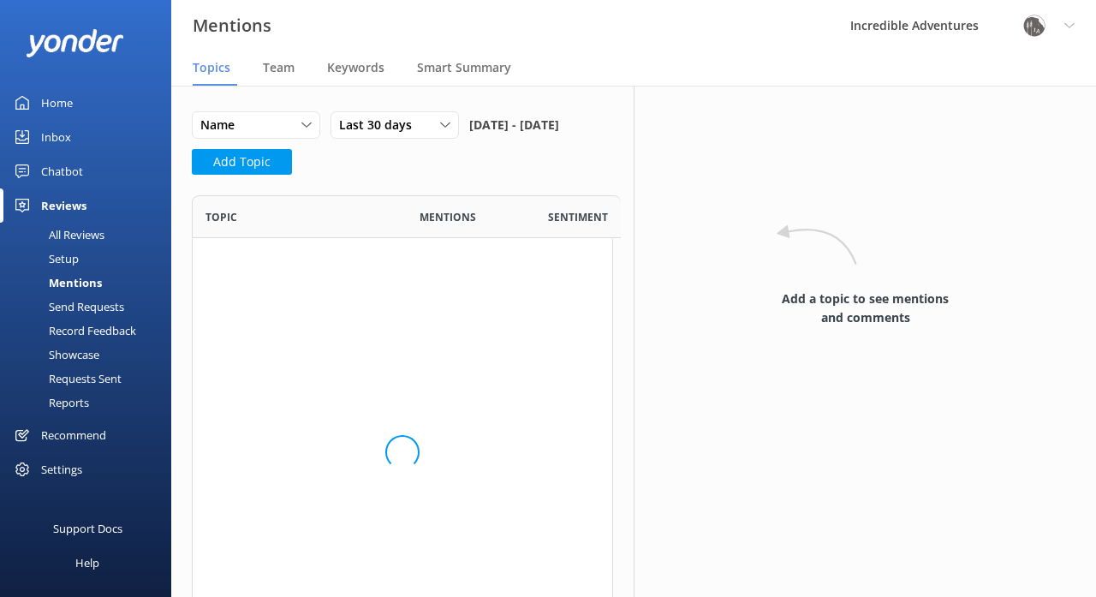
scroll to position [472, 421]
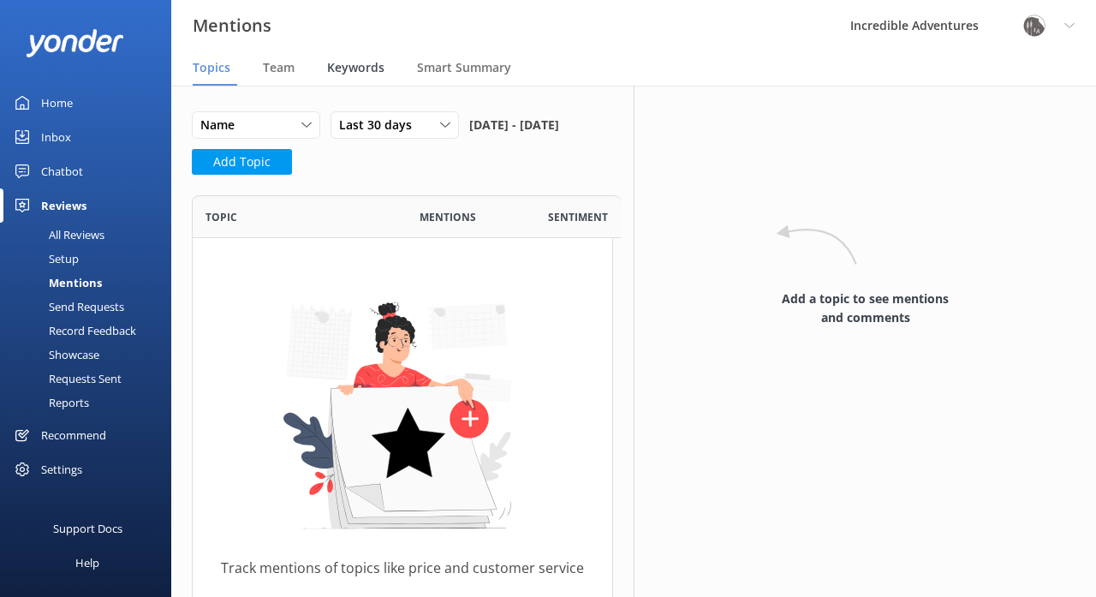
click at [352, 68] on span "Keywords" at bounding box center [355, 67] width 57 height 17
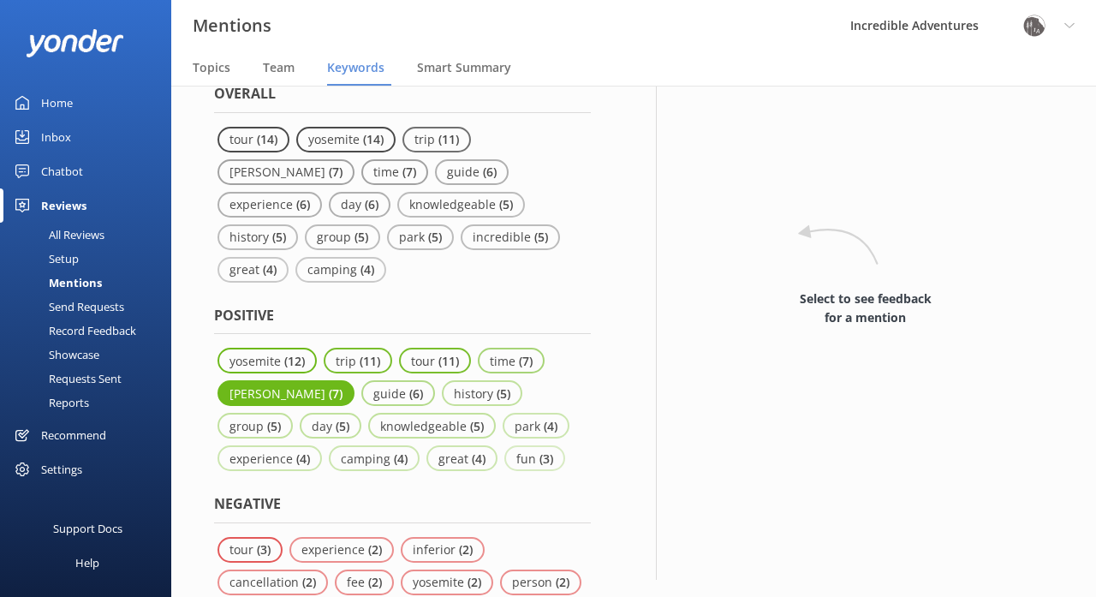
click at [329, 385] on p "( 7 )" at bounding box center [336, 393] width 14 height 16
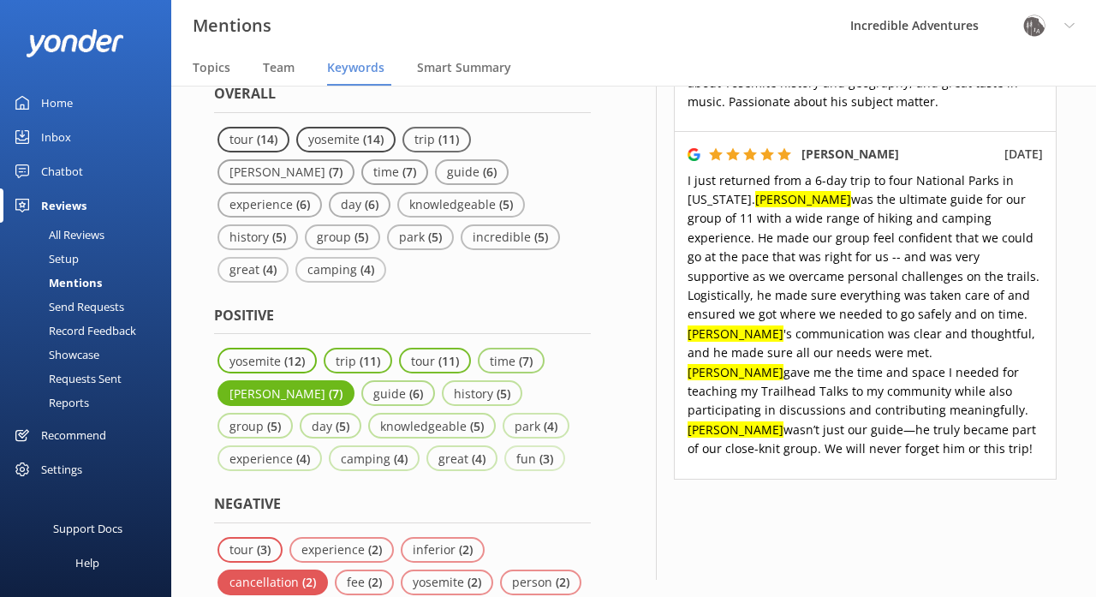
click at [307, 574] on p "( 2 )" at bounding box center [309, 582] width 14 height 16
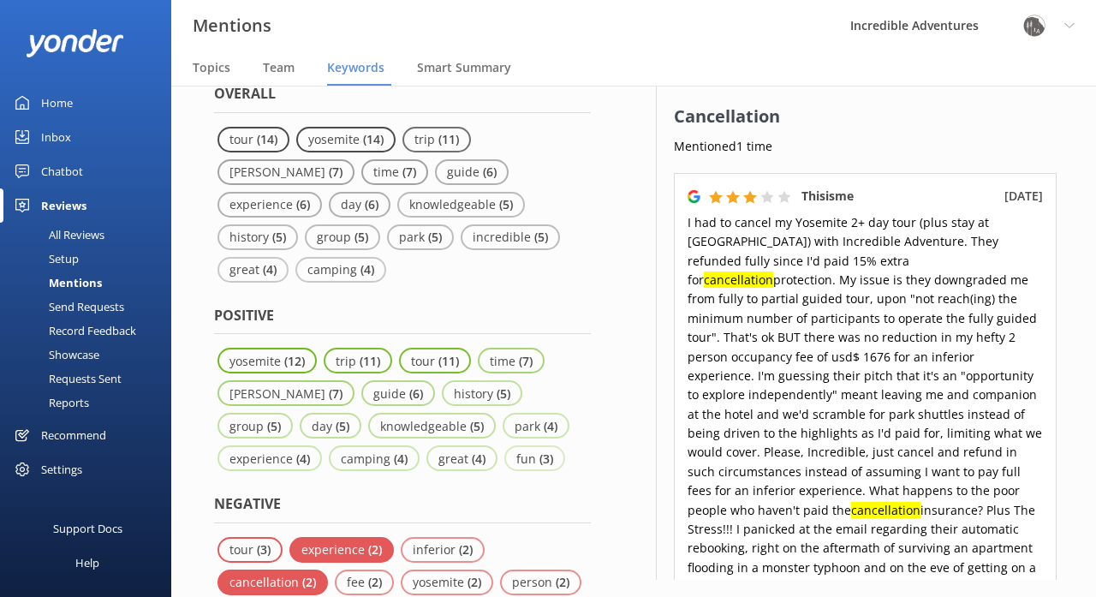
click at [355, 541] on p "experience" at bounding box center [334, 549] width 67 height 16
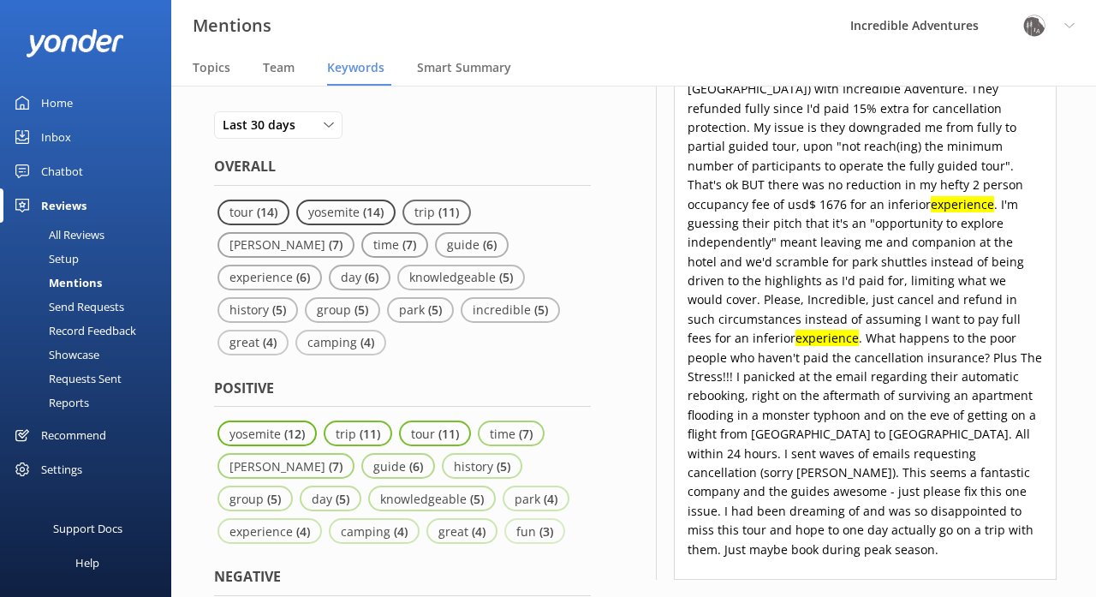
click at [109, 305] on div "Send Requests" at bounding box center [67, 307] width 114 height 24
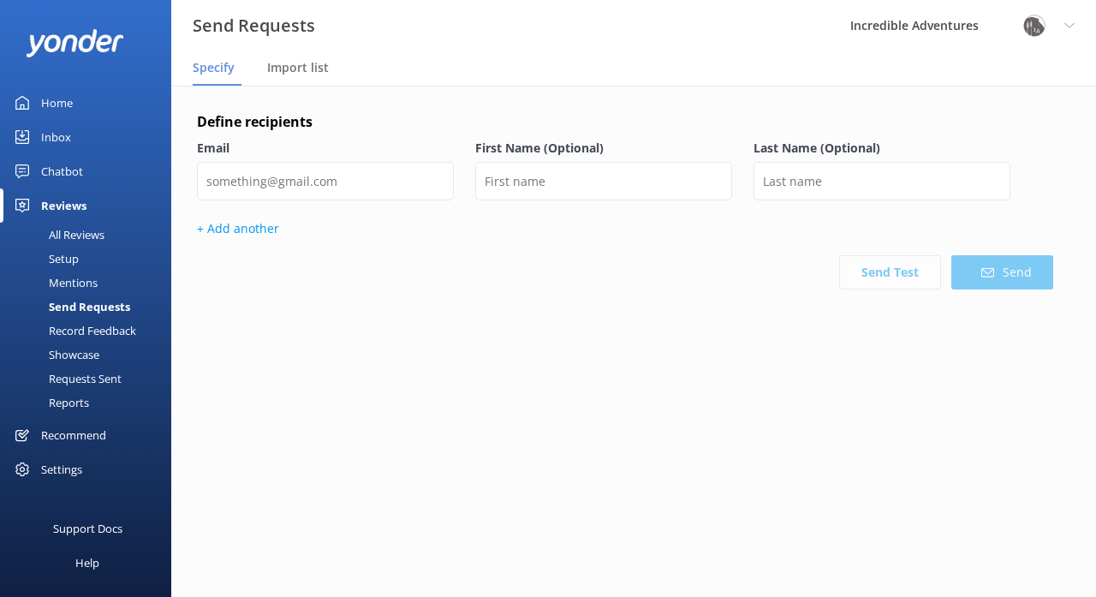
click at [113, 330] on div "Record Feedback" at bounding box center [73, 331] width 126 height 24
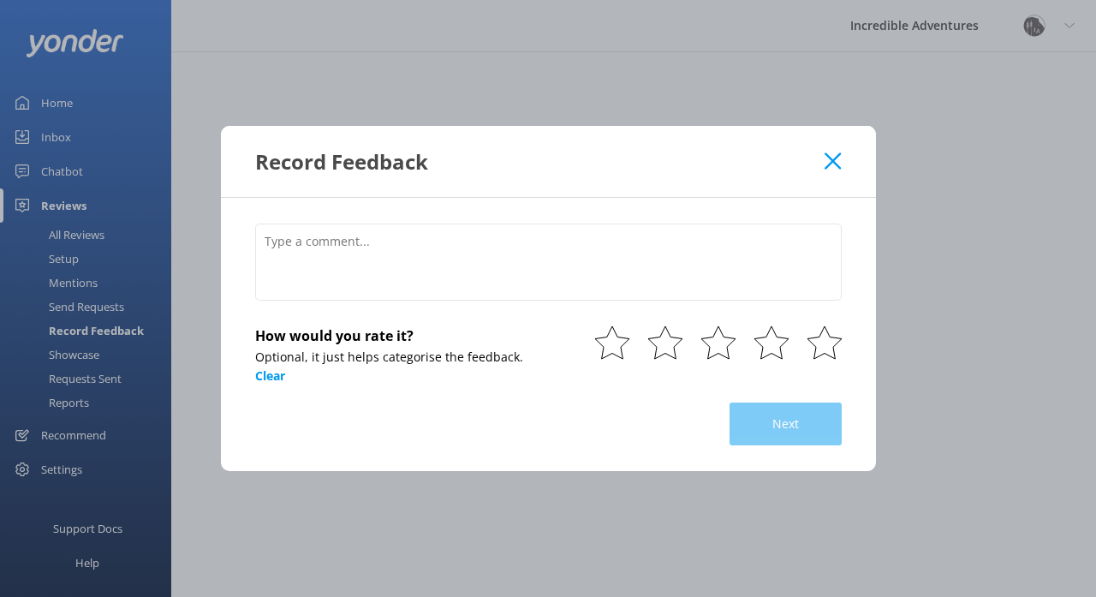
click at [91, 353] on div "Record Feedback How would you rate it? Optional, it just helps categorise the f…" at bounding box center [548, 298] width 1096 height 597
click at [840, 156] on use at bounding box center [833, 160] width 16 height 16
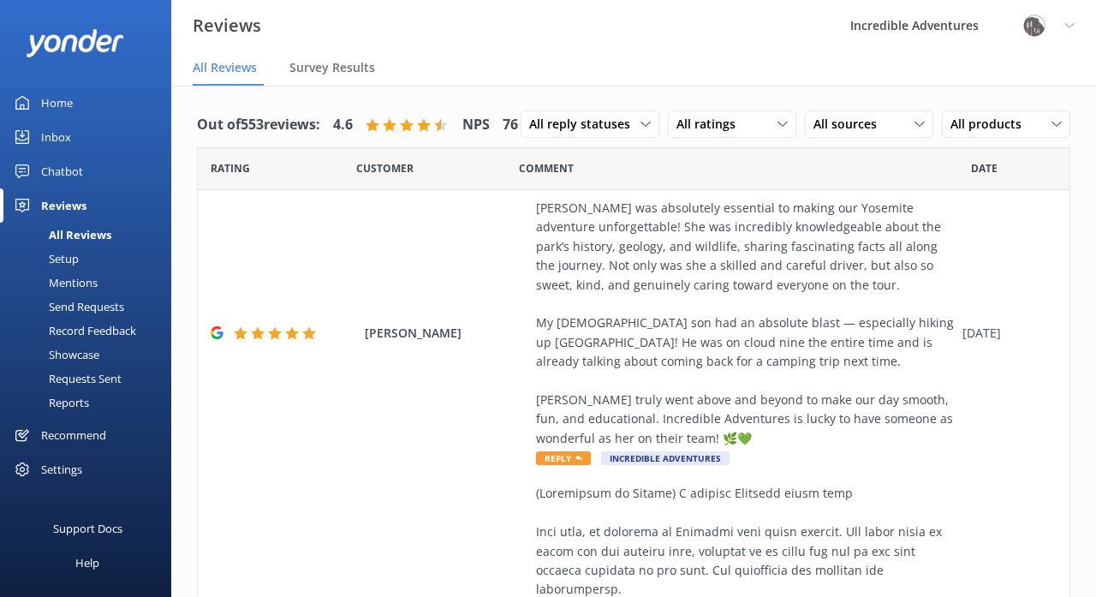
click at [107, 379] on div "Requests Sent" at bounding box center [65, 378] width 111 height 24
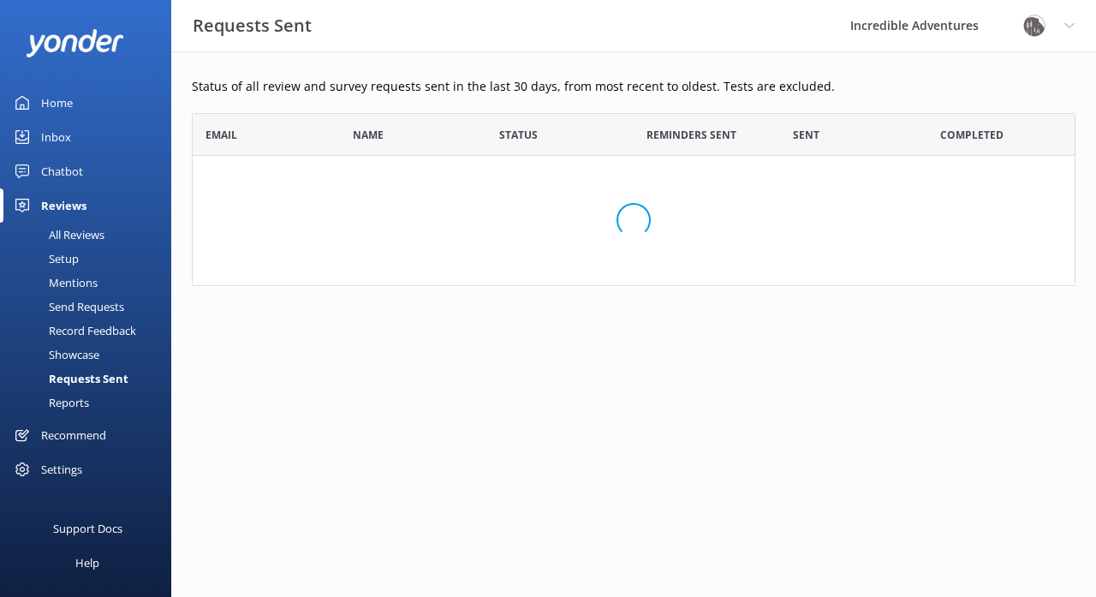
scroll to position [173, 884]
click at [80, 397] on div "Reports" at bounding box center [49, 402] width 79 height 24
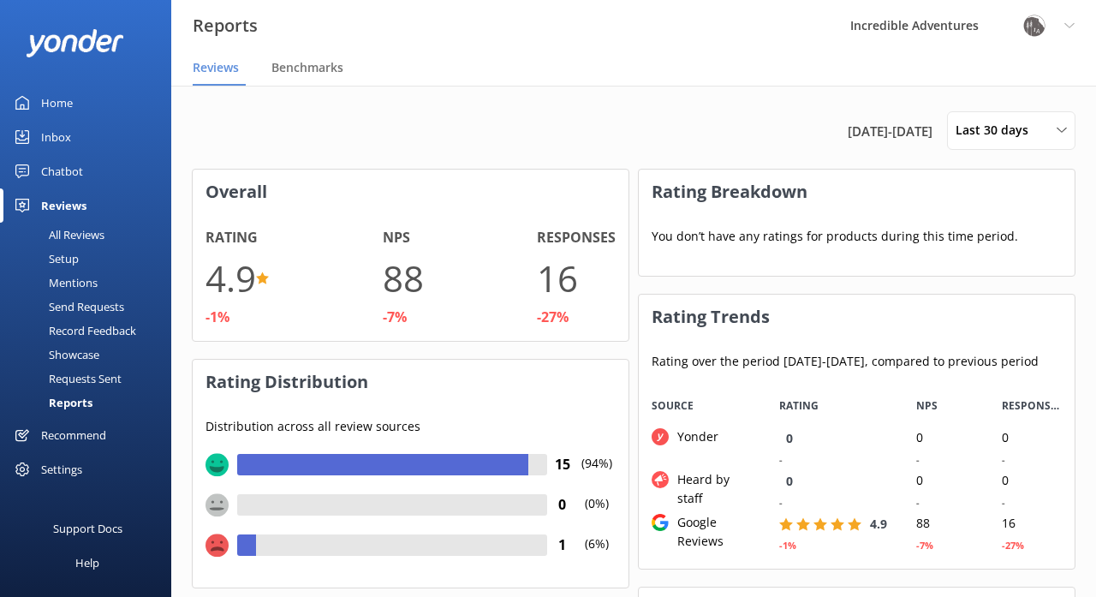
click at [96, 433] on div "Recommend" at bounding box center [73, 435] width 65 height 34
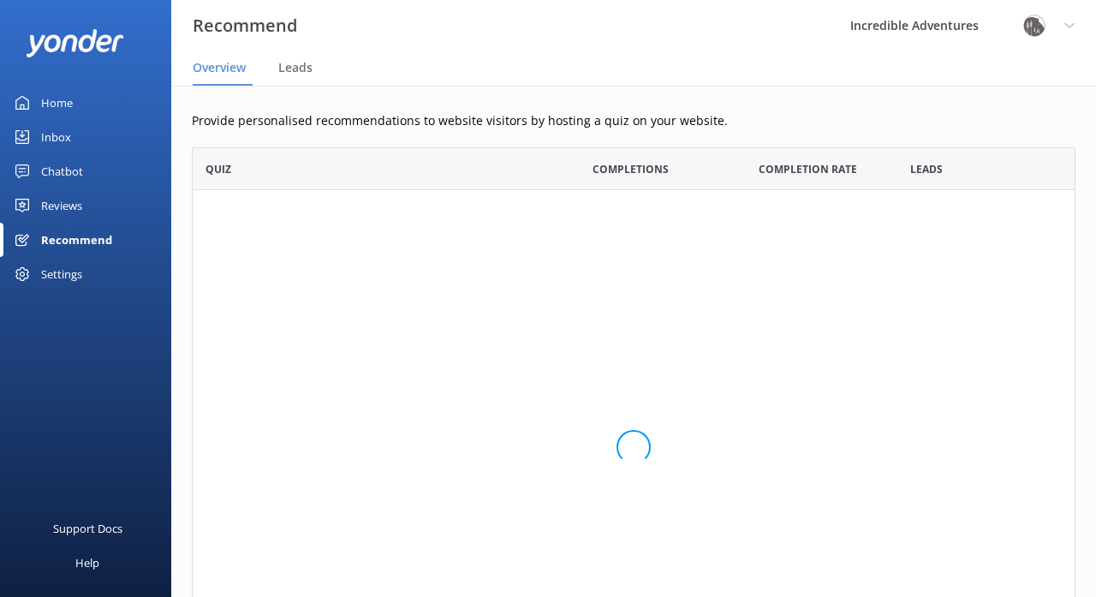
scroll to position [557, 884]
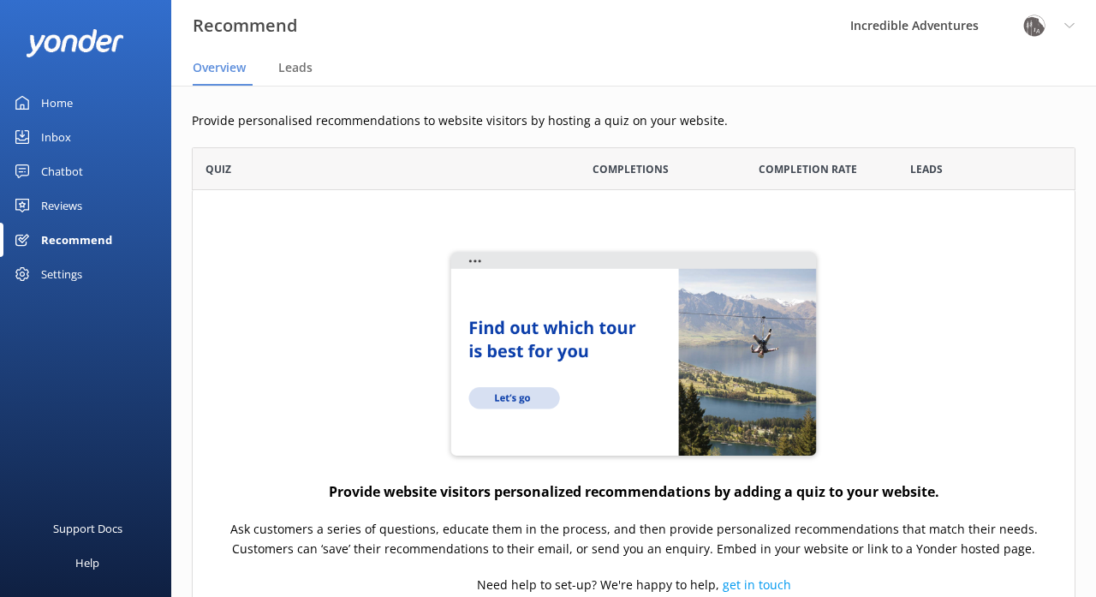
click at [58, 102] on div "Home" at bounding box center [57, 103] width 32 height 34
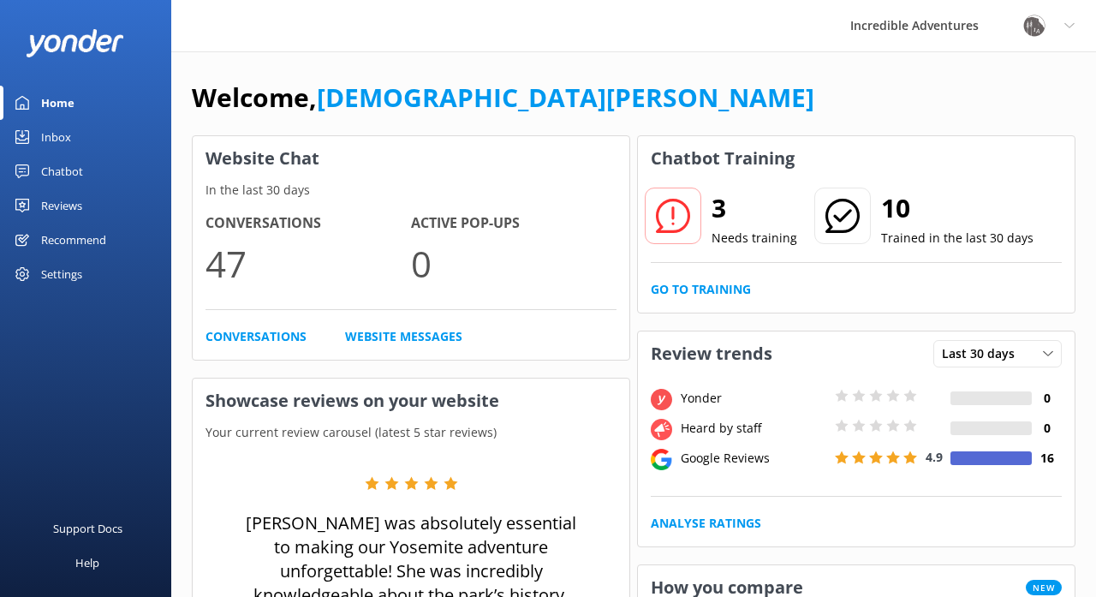
click at [62, 204] on div "Reviews" at bounding box center [61, 205] width 41 height 34
